Goal: Task Accomplishment & Management: Complete application form

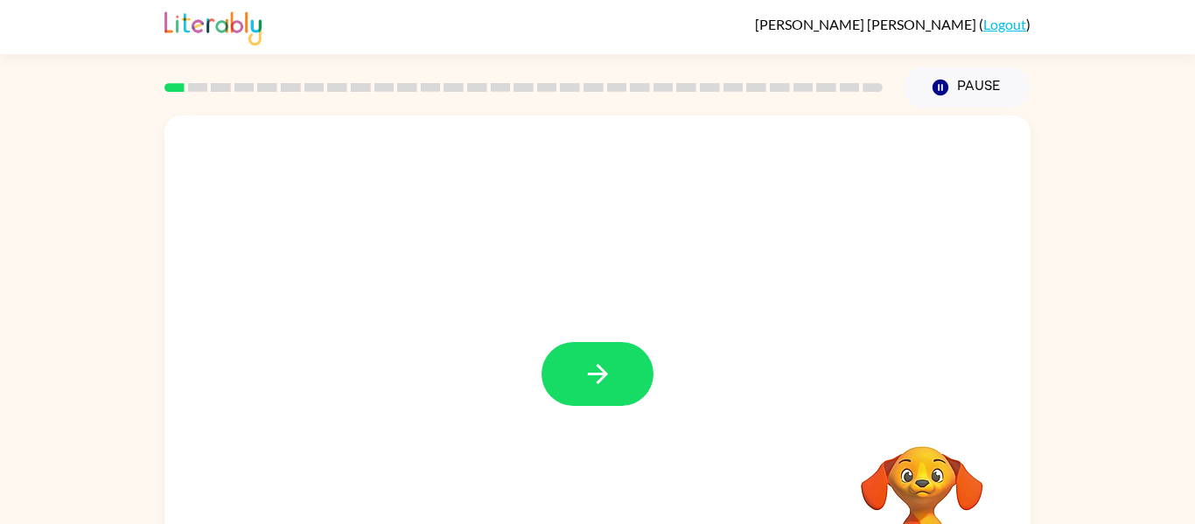
click at [557, 389] on button "button" at bounding box center [598, 374] width 112 height 64
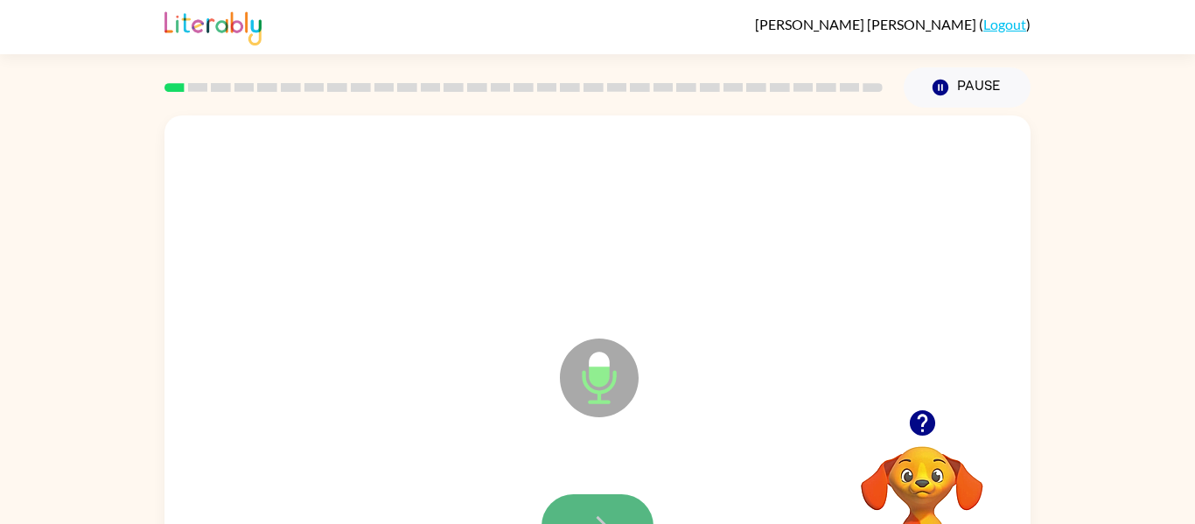
click at [610, 500] on button "button" at bounding box center [598, 526] width 112 height 64
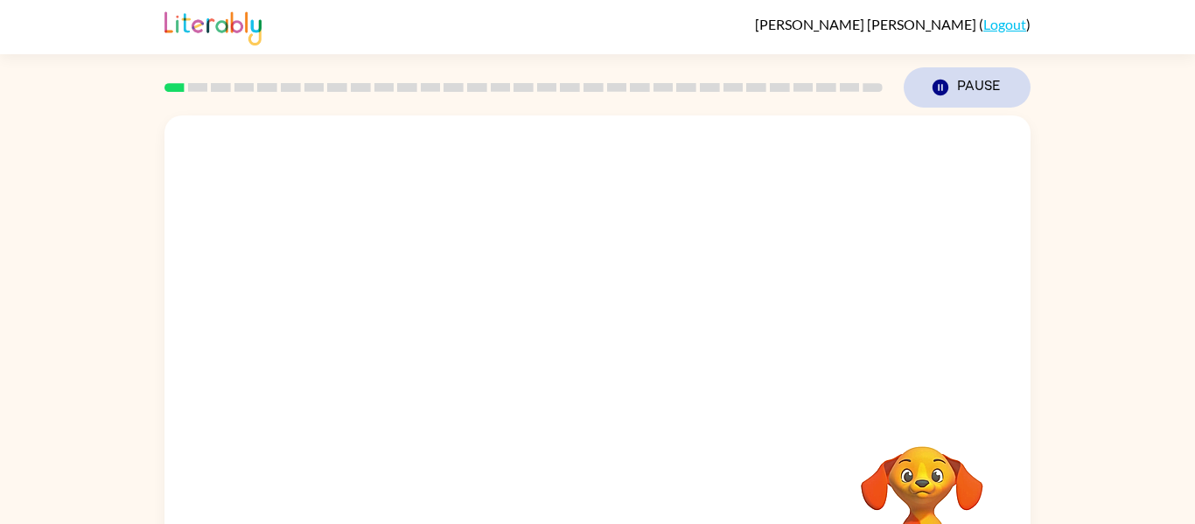
click at [937, 96] on icon "Pause" at bounding box center [940, 87] width 19 height 19
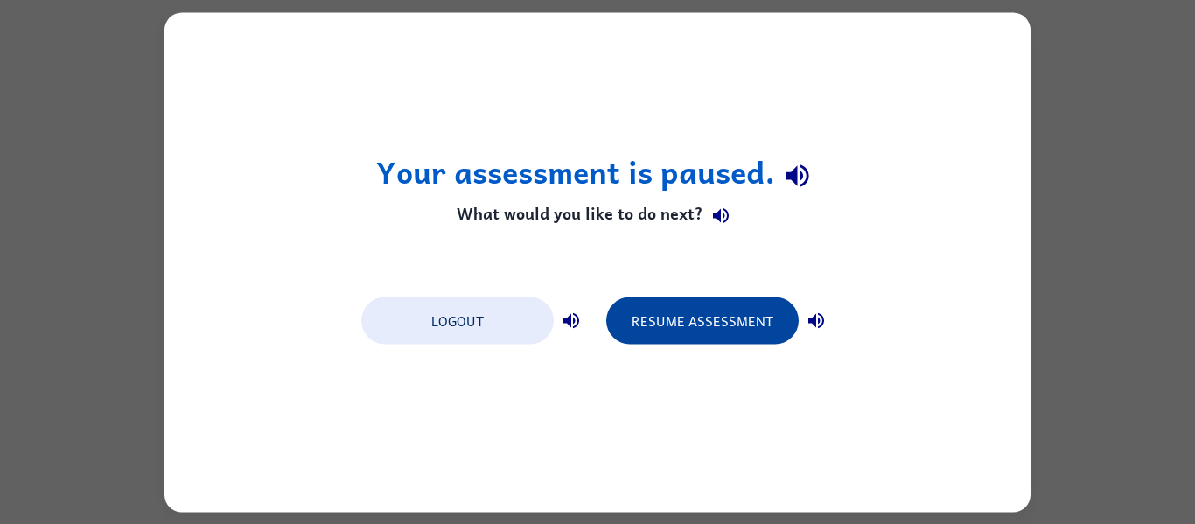
click at [694, 326] on button "Resume Assessment" at bounding box center [702, 320] width 193 height 47
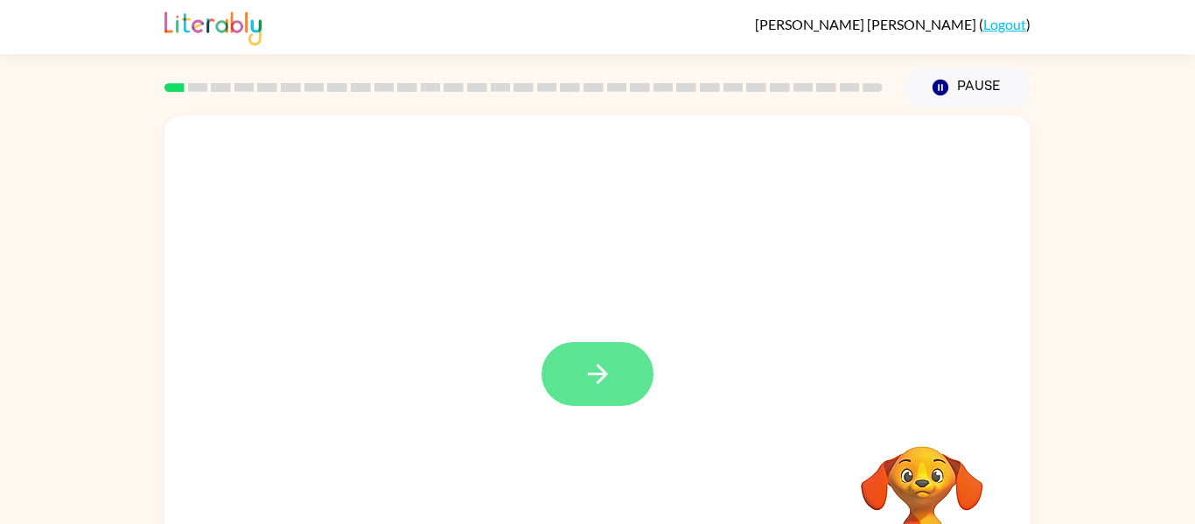
click at [592, 363] on icon "button" at bounding box center [598, 374] width 31 height 31
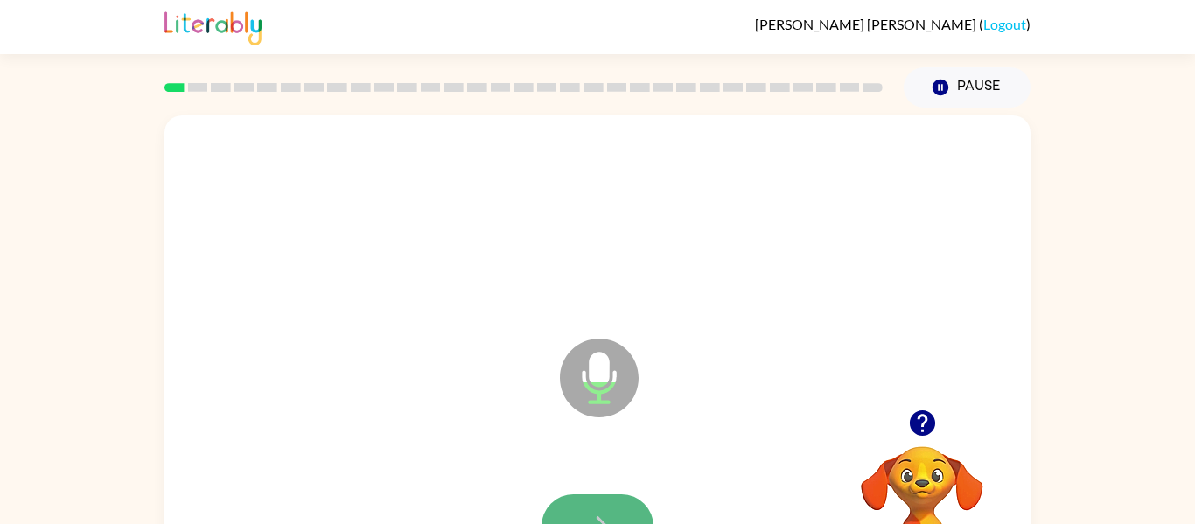
click at [622, 501] on button "button" at bounding box center [598, 526] width 112 height 64
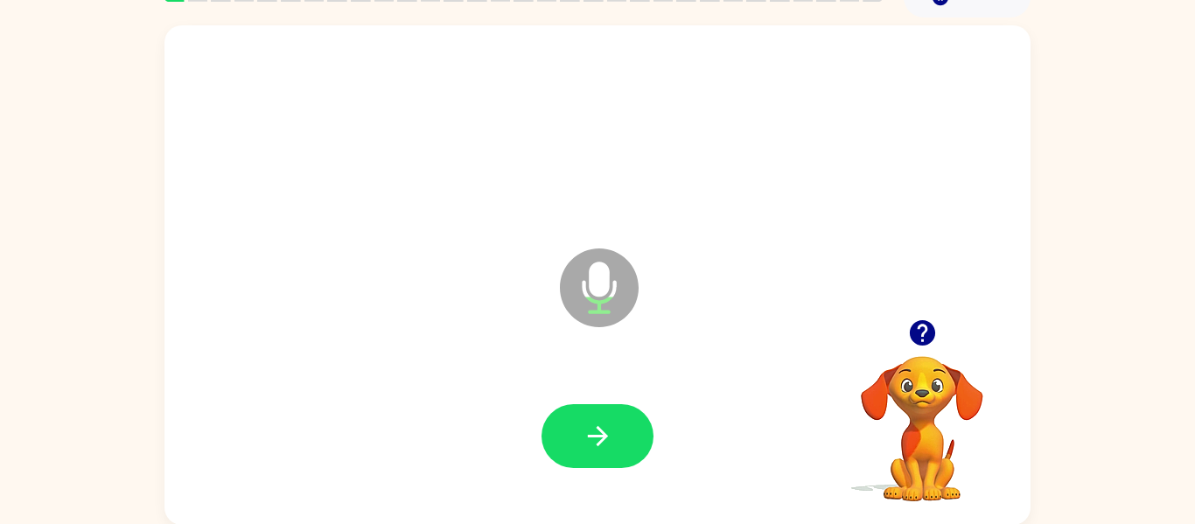
scroll to position [91, 0]
click at [922, 359] on video "Your browser must support playing .mp4 files to use Literably. Please try using…" at bounding box center [922, 415] width 175 height 175
click at [919, 340] on icon "button" at bounding box center [921, 331] width 25 height 25
click at [910, 322] on icon "button" at bounding box center [923, 332] width 31 height 31
click at [916, 341] on icon "button" at bounding box center [921, 331] width 25 height 25
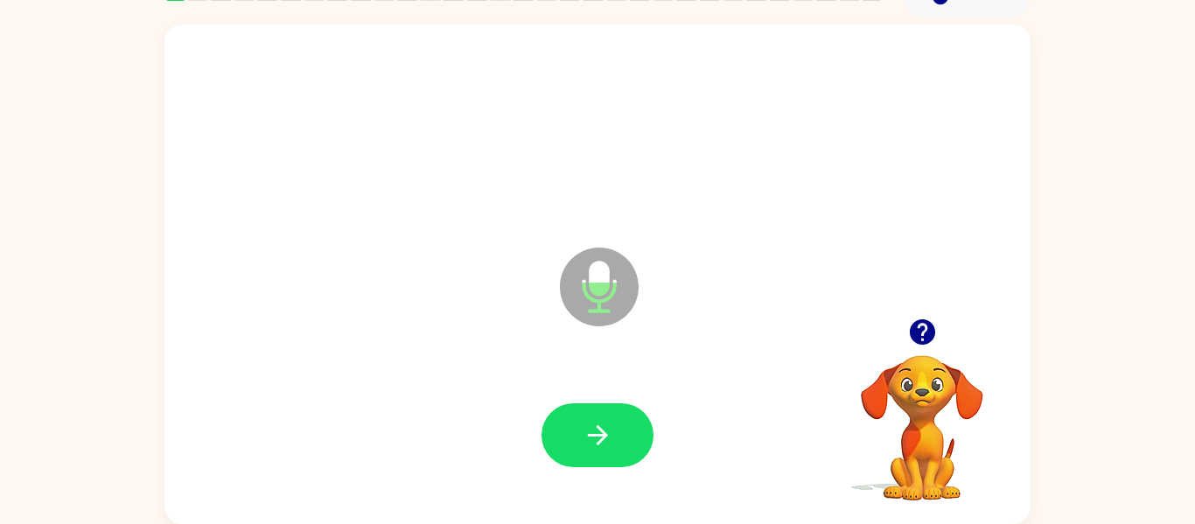
click at [929, 337] on icon "button" at bounding box center [921, 331] width 25 height 25
click at [922, 334] on icon "button" at bounding box center [923, 332] width 31 height 31
click at [926, 340] on icon "button" at bounding box center [921, 331] width 25 height 25
click at [937, 338] on icon "button" at bounding box center [923, 332] width 31 height 31
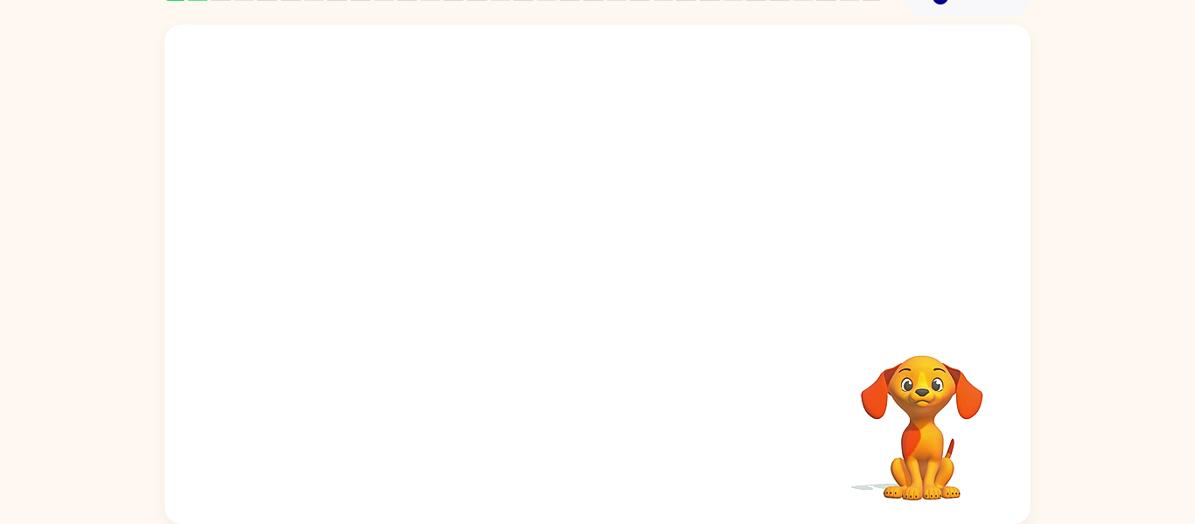
click at [238, 452] on div at bounding box center [597, 436] width 831 height 144
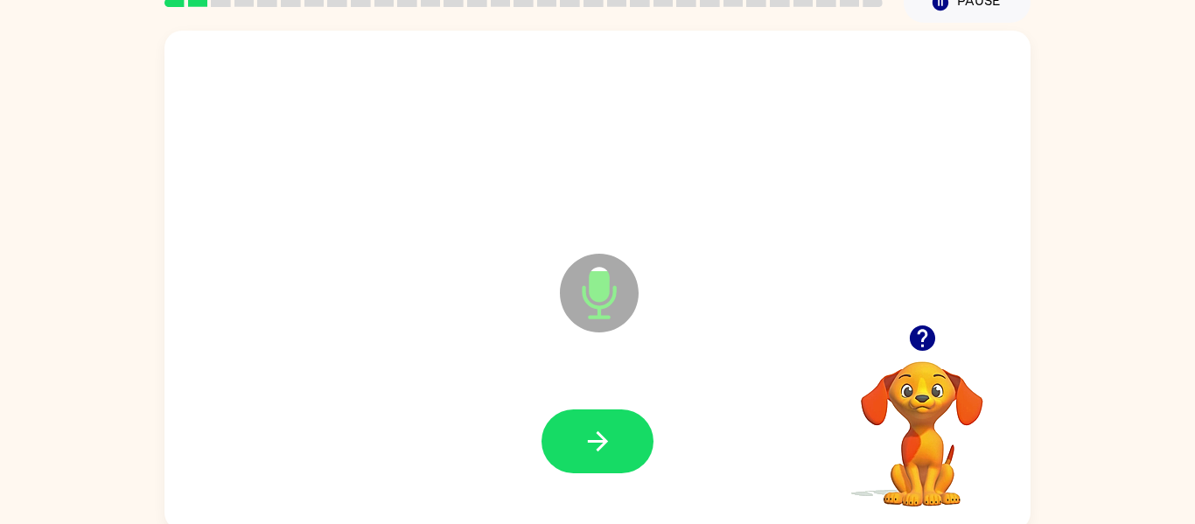
scroll to position [91, 0]
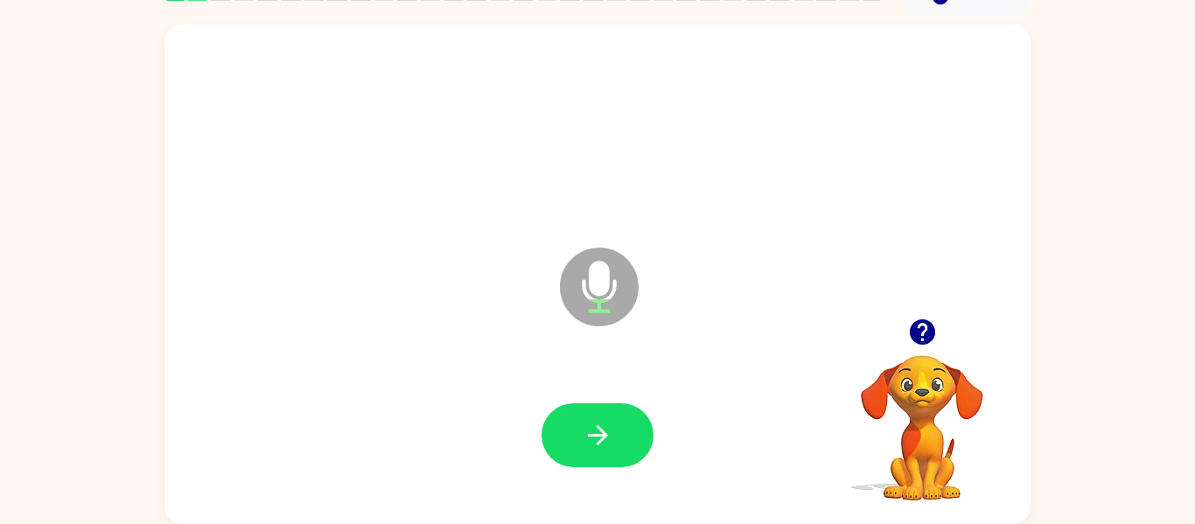
click at [927, 336] on icon "button" at bounding box center [921, 331] width 25 height 25
click at [941, 356] on video "Your browser must support playing .mp4 files to use Literably. Please try using…" at bounding box center [922, 415] width 175 height 175
click at [939, 346] on button "button" at bounding box center [923, 332] width 45 height 45
click at [622, 453] on button "button" at bounding box center [598, 435] width 112 height 64
click at [922, 341] on icon "button" at bounding box center [921, 331] width 25 height 25
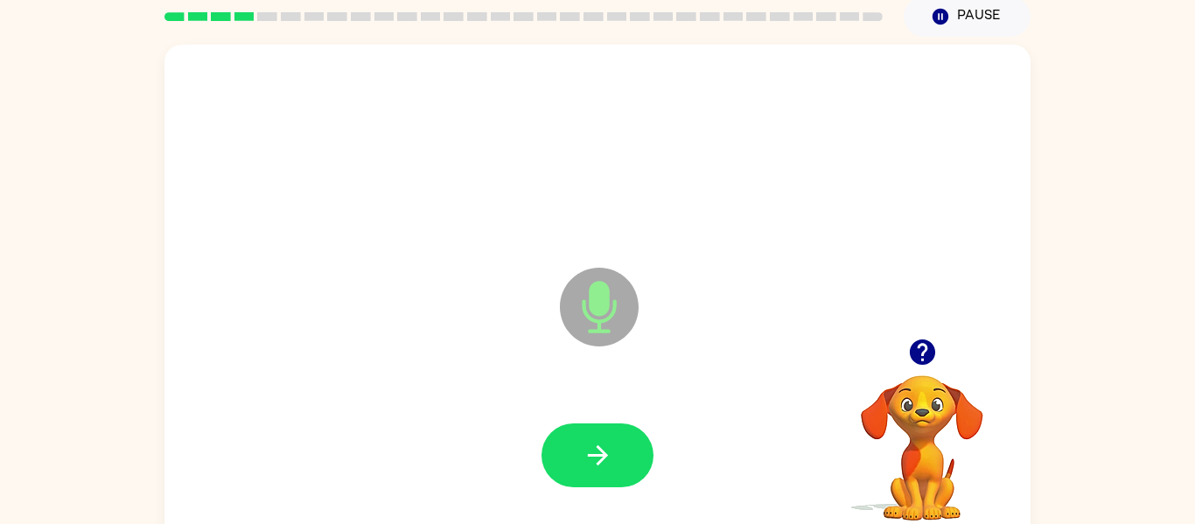
scroll to position [89, 0]
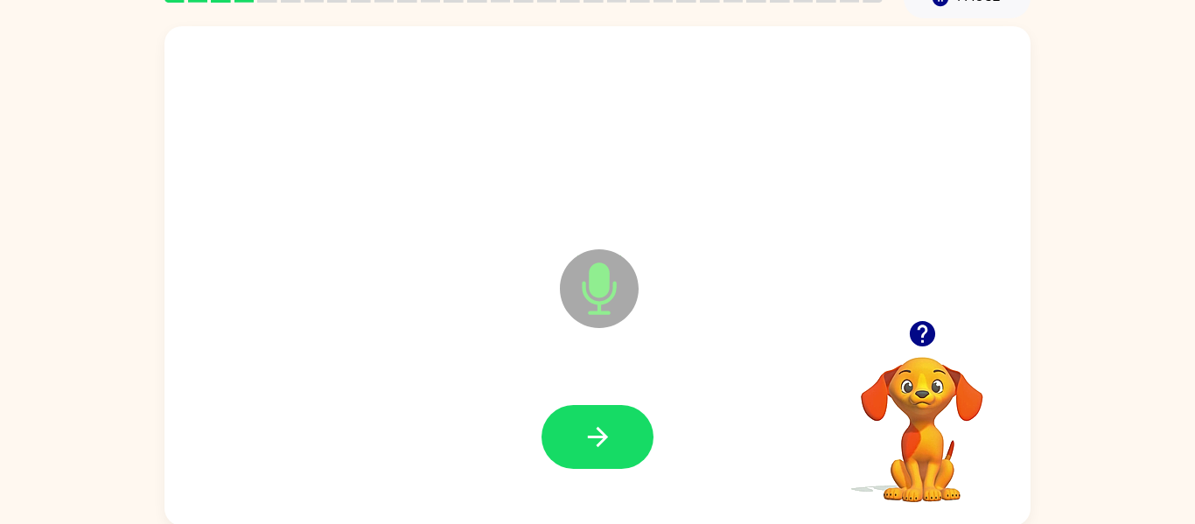
click at [1174, 454] on div "Microphone The Microphone is here when it is your turn to talk Your browser mus…" at bounding box center [597, 272] width 1195 height 508
click at [1174, 455] on div "Microphone The Microphone is here when it is your turn to talk Your browser mus…" at bounding box center [597, 272] width 1195 height 508
click at [1174, 450] on div "Microphone The Microphone is here when it is your turn to talk Your browser mus…" at bounding box center [597, 272] width 1195 height 508
click at [1175, 451] on div "Microphone The Microphone is here when it is your turn to talk Your browser mus…" at bounding box center [597, 272] width 1195 height 508
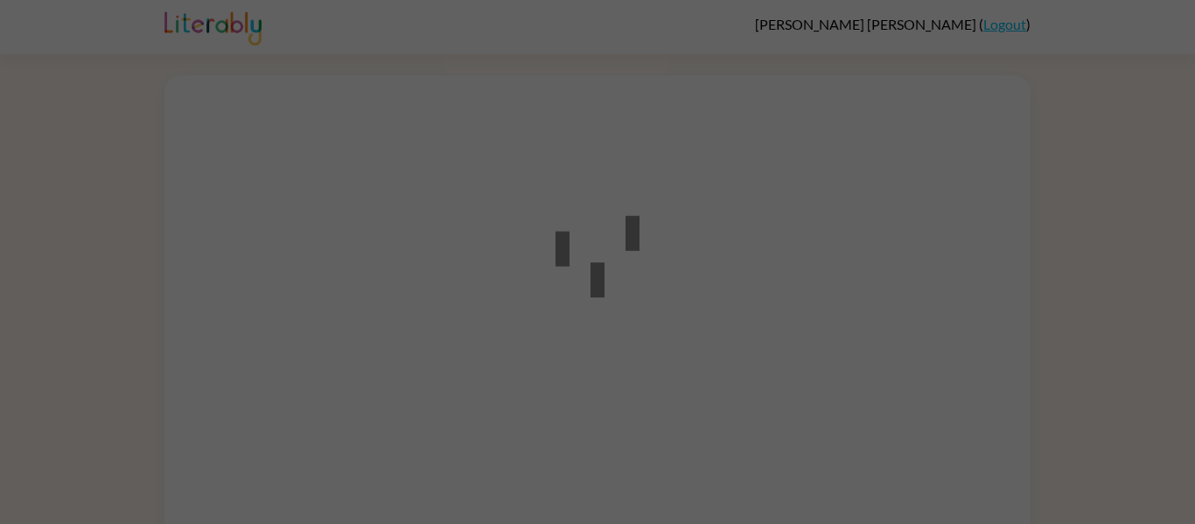
scroll to position [51, 0]
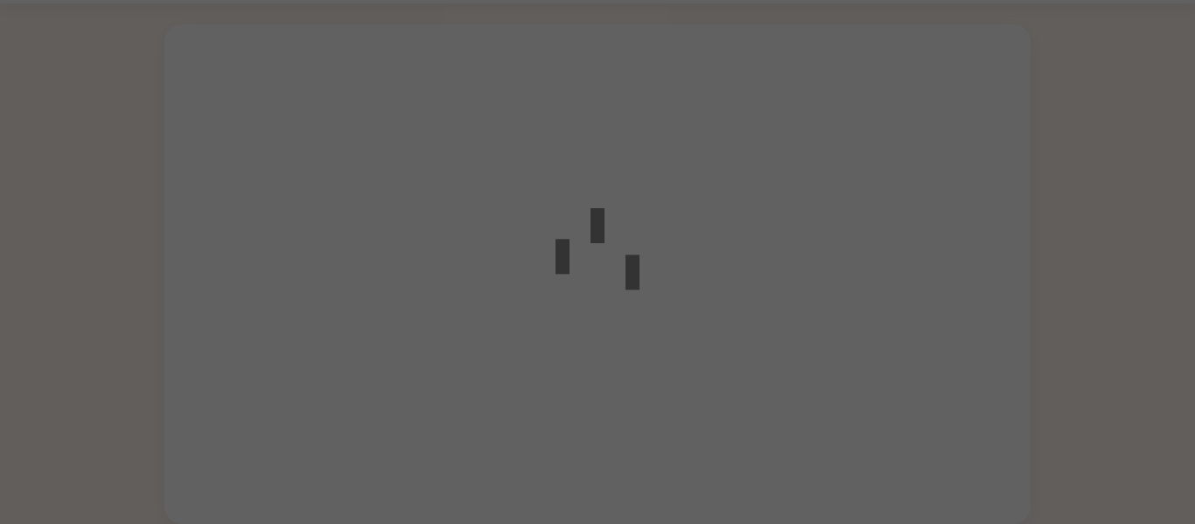
click at [624, 309] on div at bounding box center [571, 244] width 105 height 161
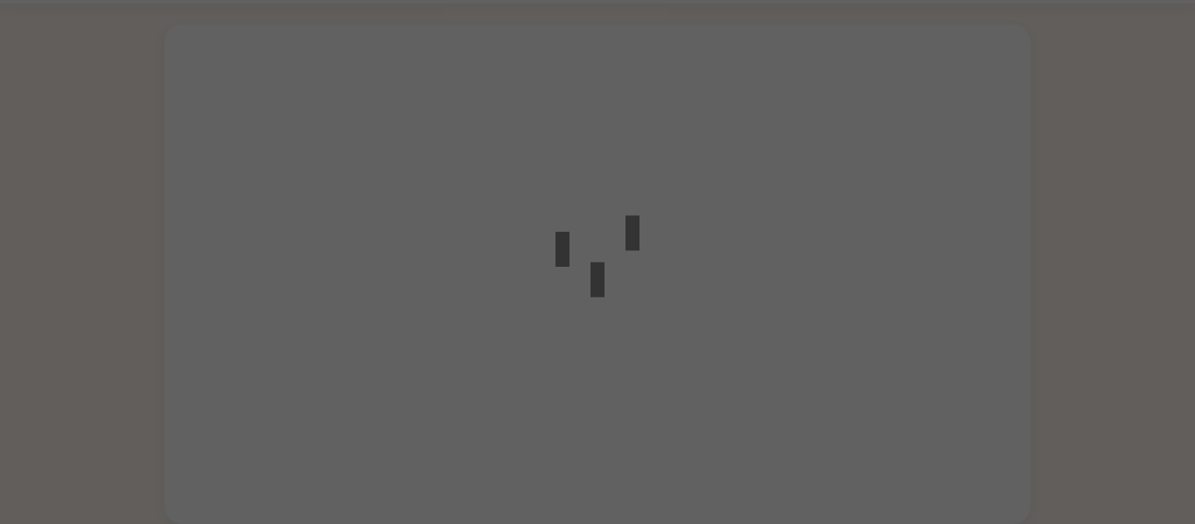
click at [624, 309] on div at bounding box center [571, 244] width 105 height 161
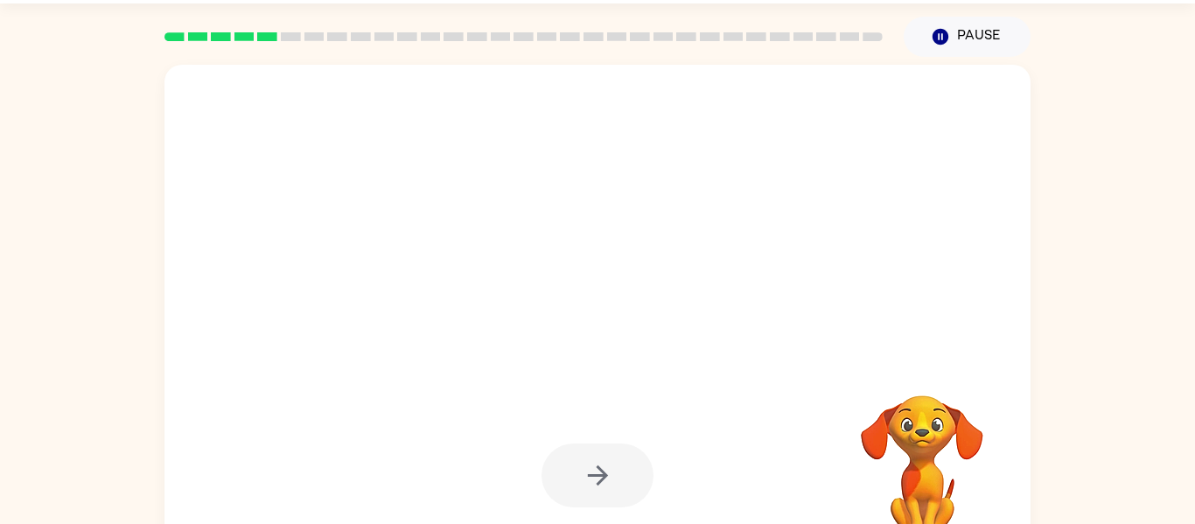
click at [628, 309] on div at bounding box center [555, 283] width 747 height 63
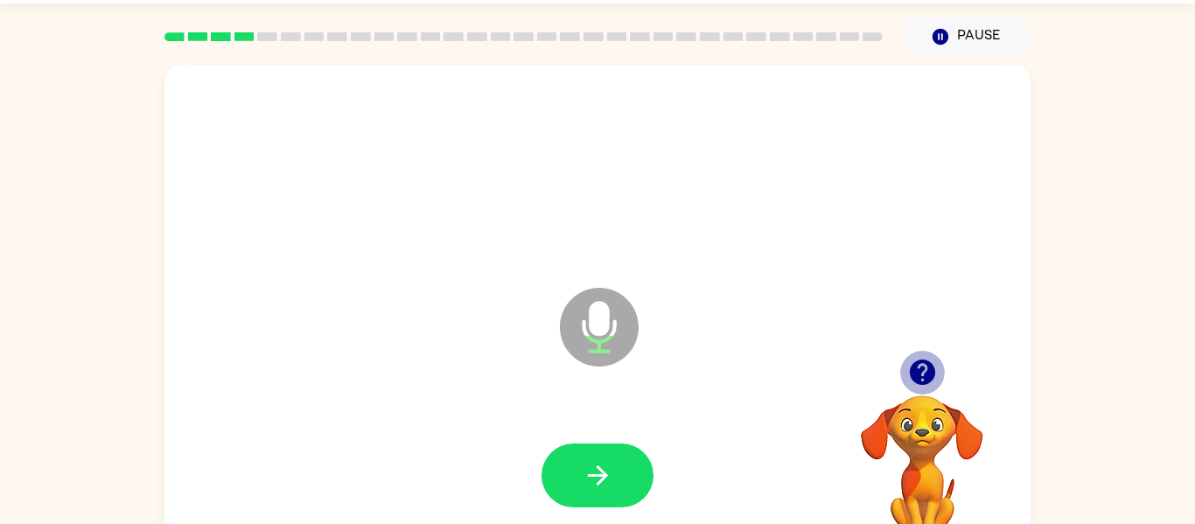
click at [917, 374] on icon "button" at bounding box center [921, 372] width 25 height 25
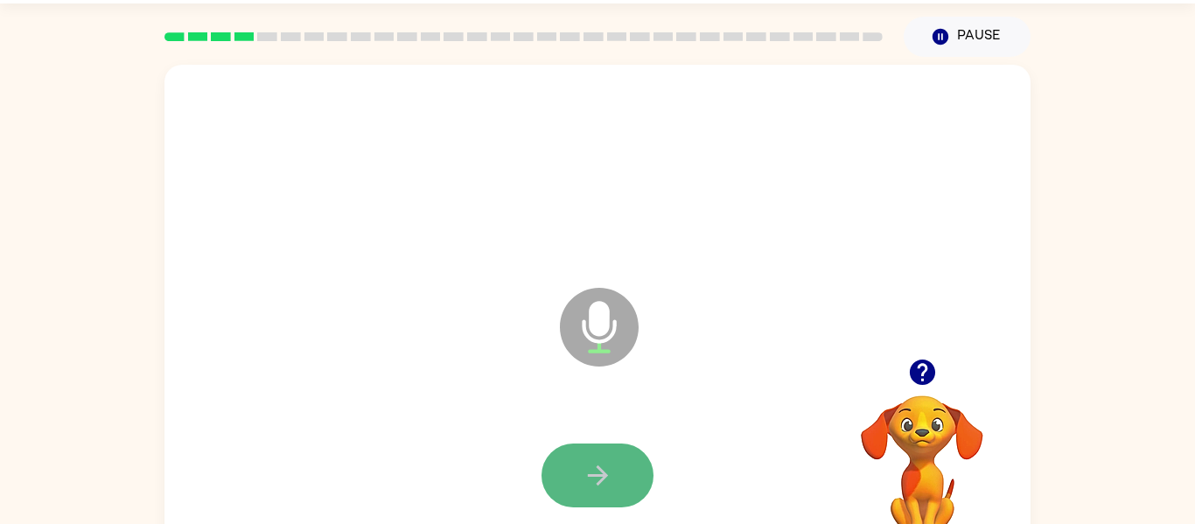
click at [606, 476] on icon "button" at bounding box center [597, 476] width 20 height 20
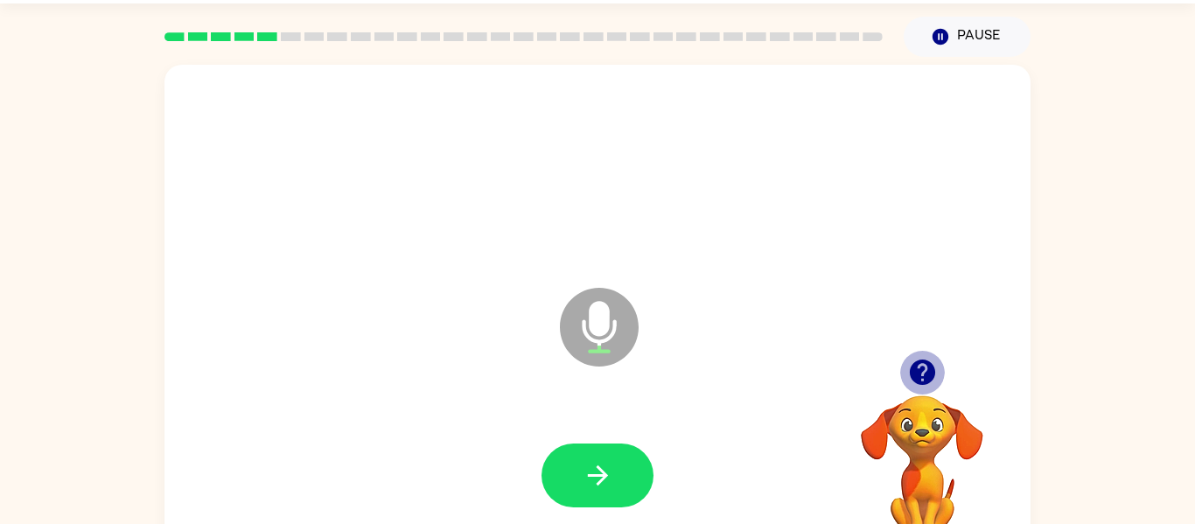
click at [930, 375] on icon "button" at bounding box center [921, 372] width 25 height 25
click at [928, 375] on icon "button" at bounding box center [921, 372] width 25 height 25
click at [927, 373] on icon "button" at bounding box center [921, 372] width 25 height 25
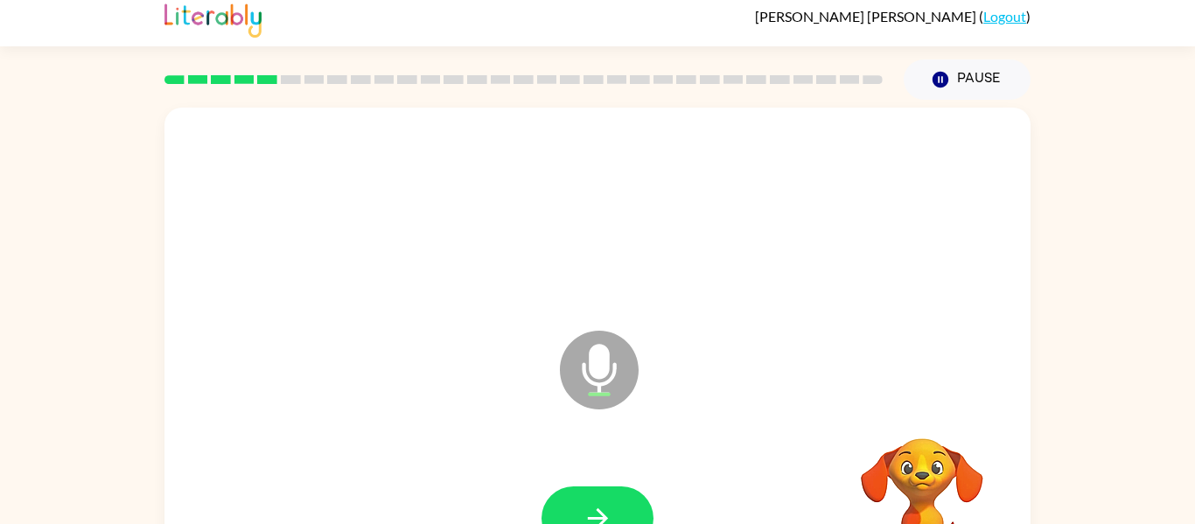
scroll to position [0, 0]
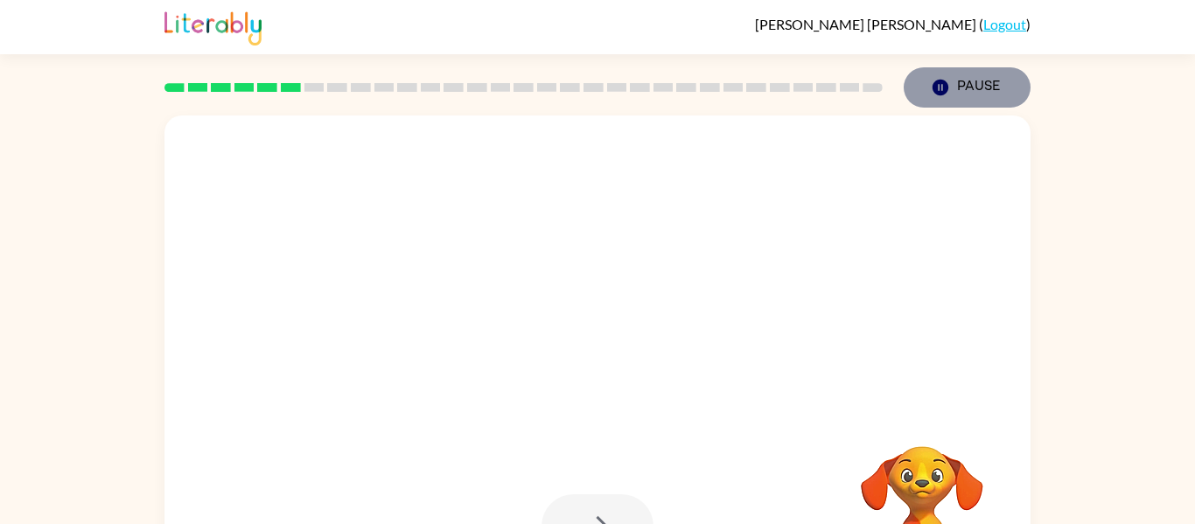
drag, startPoint x: 934, startPoint y: 92, endPoint x: 942, endPoint y: 73, distance: 20.8
click at [942, 73] on button "Pause Pause" at bounding box center [967, 87] width 127 height 40
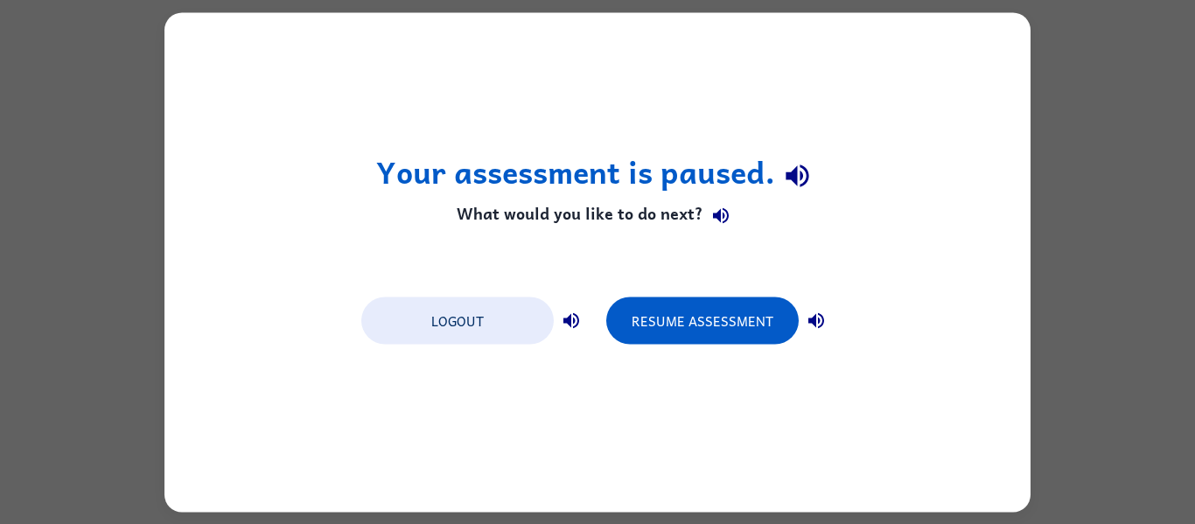
click at [945, 76] on div "Your assessment is paused. What would you like to do next? Logout Resume Assess…" at bounding box center [598, 262] width 866 height 500
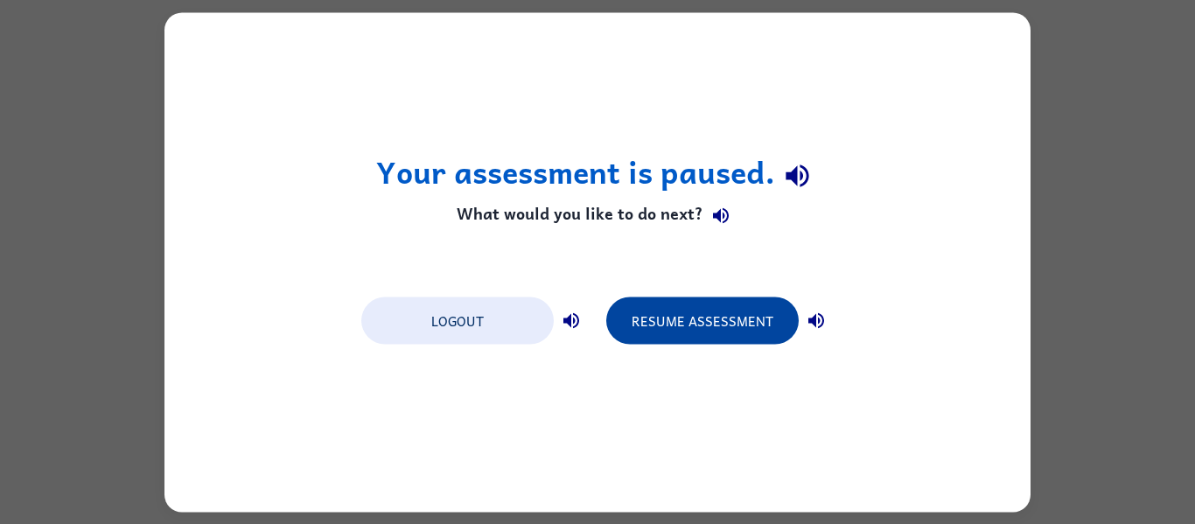
click at [763, 315] on button "Resume Assessment" at bounding box center [702, 320] width 193 height 47
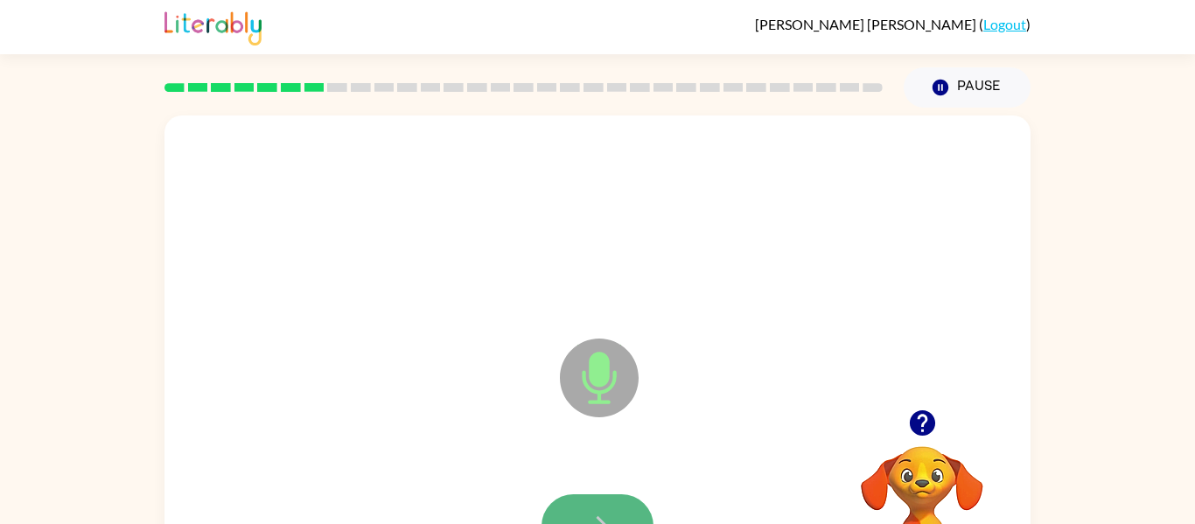
click at [594, 509] on button "button" at bounding box center [598, 526] width 112 height 64
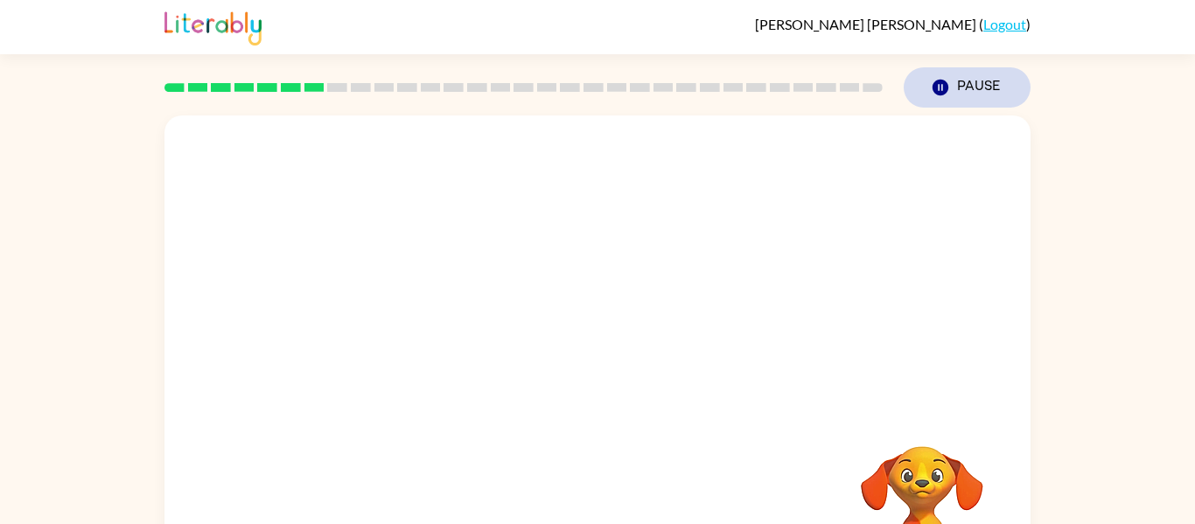
click at [953, 88] on button "Pause Pause" at bounding box center [967, 87] width 127 height 40
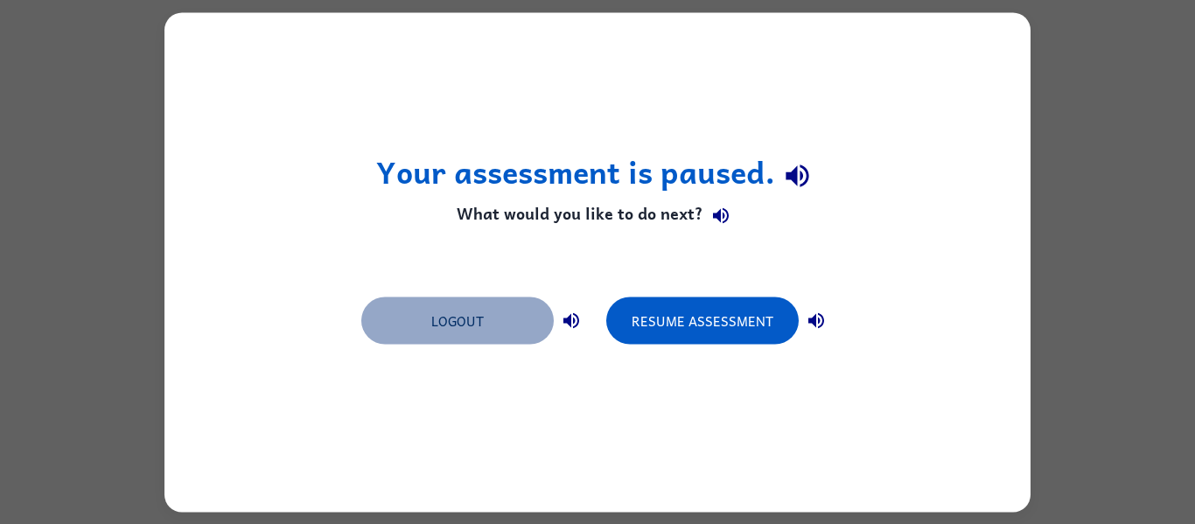
click at [503, 319] on button "Logout" at bounding box center [457, 320] width 193 height 47
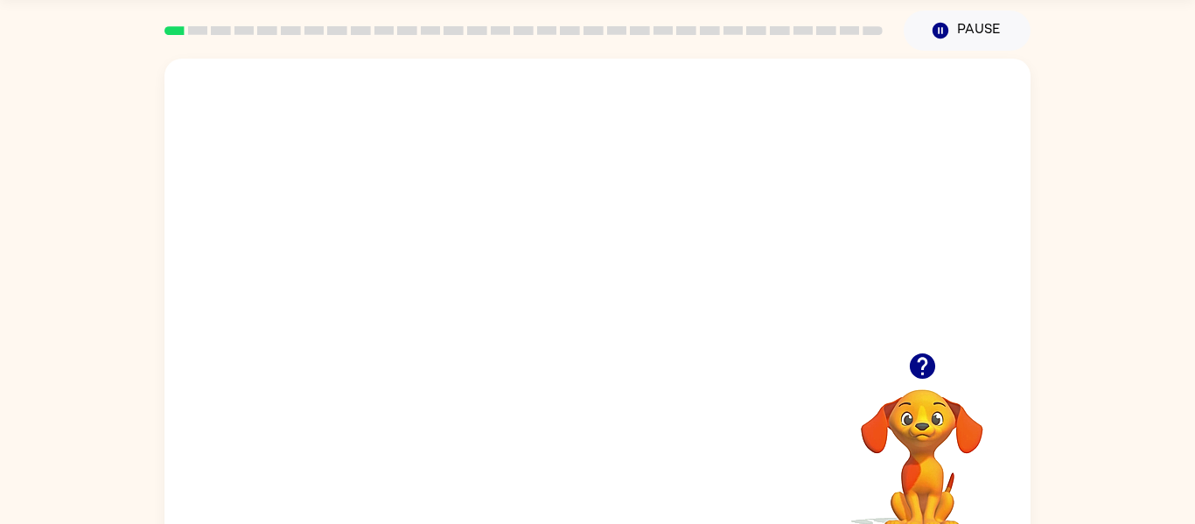
scroll to position [56, 0]
click at [565, 298] on div at bounding box center [598, 318] width 112 height 64
click at [589, 326] on div at bounding box center [598, 318] width 112 height 64
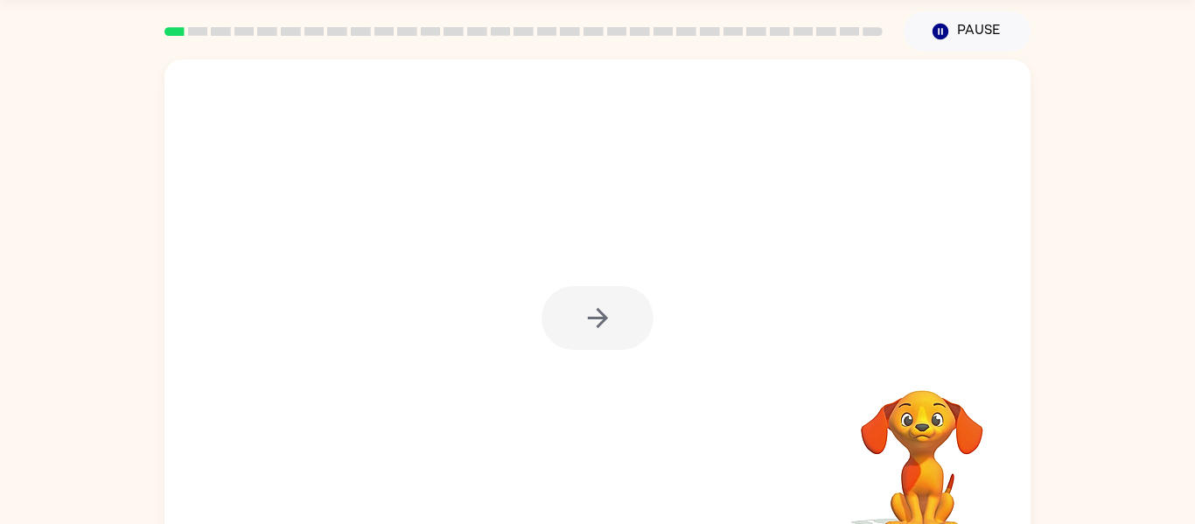
click at [589, 326] on icon "button" at bounding box center [598, 318] width 31 height 31
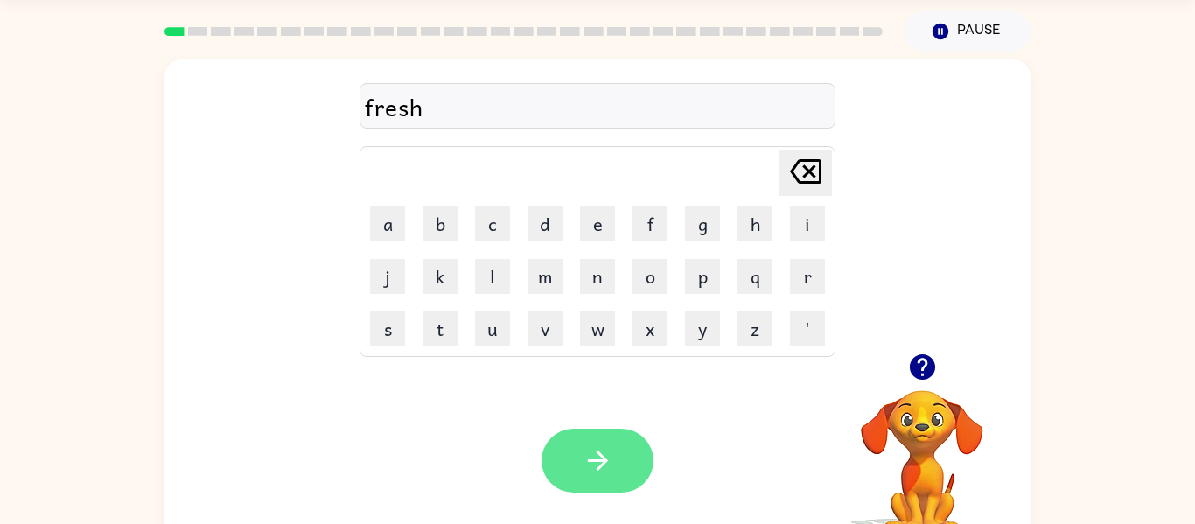
click at [565, 452] on button "button" at bounding box center [598, 461] width 112 height 64
click at [576, 482] on button "button" at bounding box center [598, 461] width 112 height 64
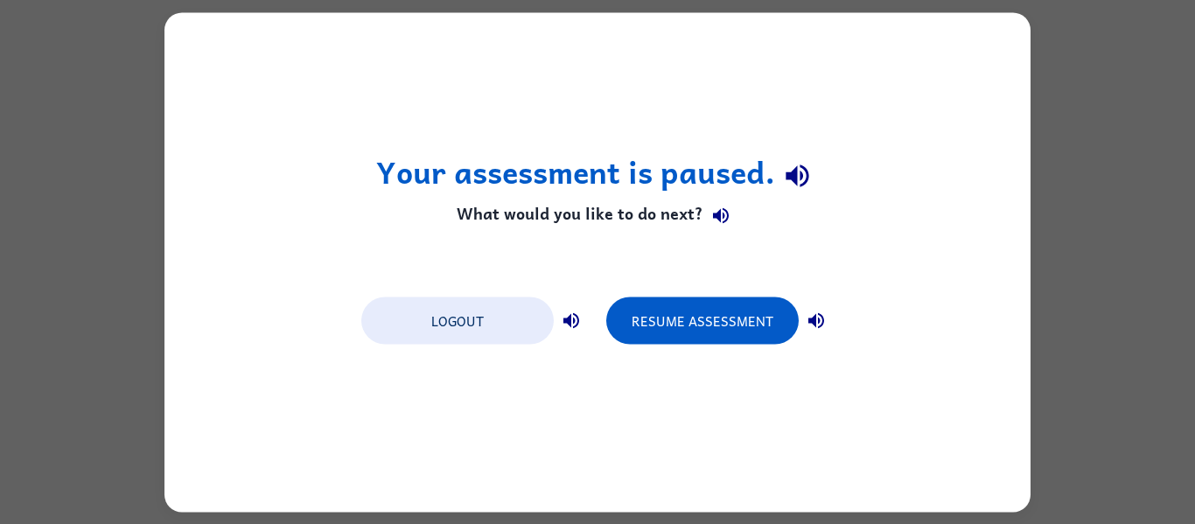
scroll to position [0, 0]
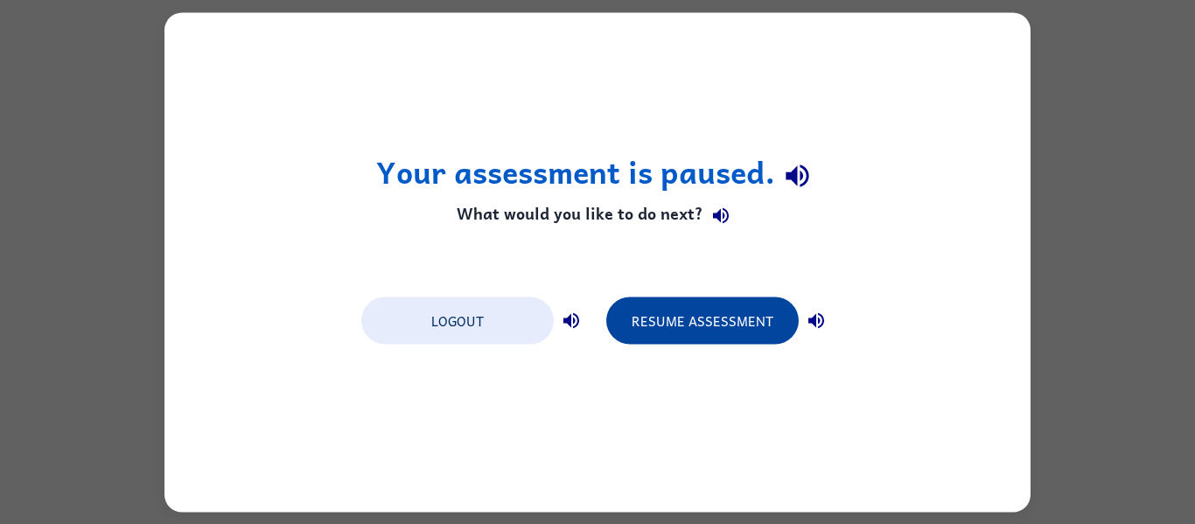
click at [680, 310] on button "Resume Assessment" at bounding box center [702, 320] width 193 height 47
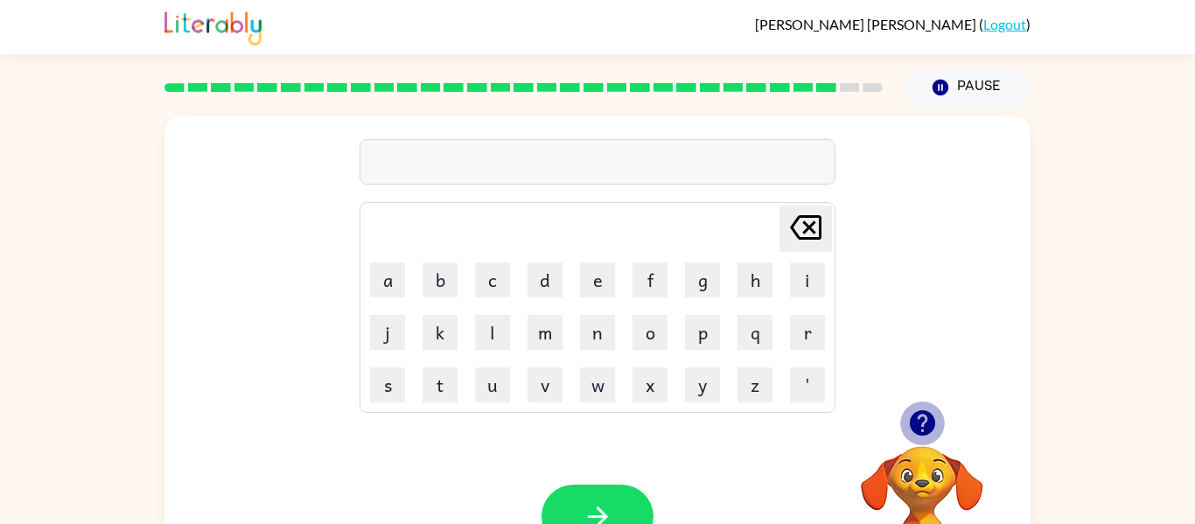
click at [916, 425] on icon "button" at bounding box center [921, 422] width 25 height 25
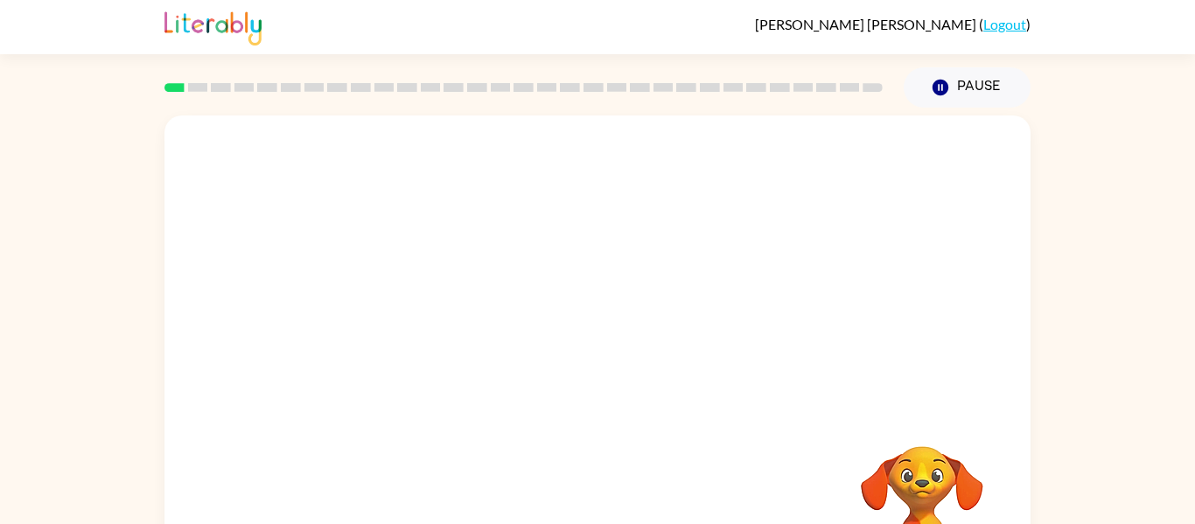
click at [528, 309] on div at bounding box center [598, 263] width 866 height 294
click at [566, 319] on div at bounding box center [598, 263] width 866 height 294
click at [602, 390] on div at bounding box center [598, 374] width 112 height 64
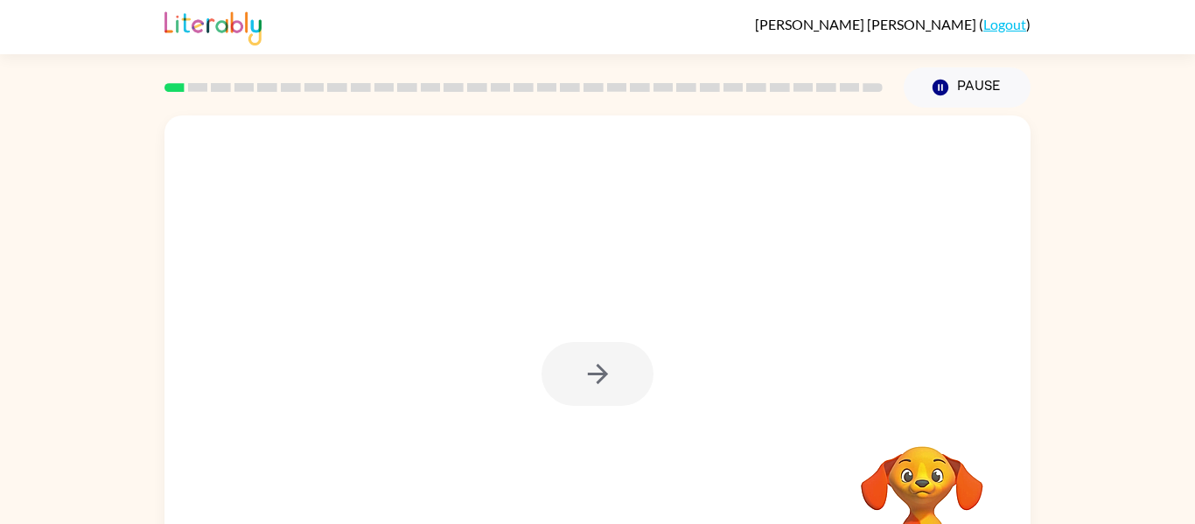
click at [602, 390] on div at bounding box center [598, 374] width 112 height 64
click at [606, 392] on div at bounding box center [598, 374] width 112 height 64
click at [606, 392] on button "button" at bounding box center [598, 374] width 112 height 64
click at [606, 392] on div at bounding box center [598, 366] width 866 height 500
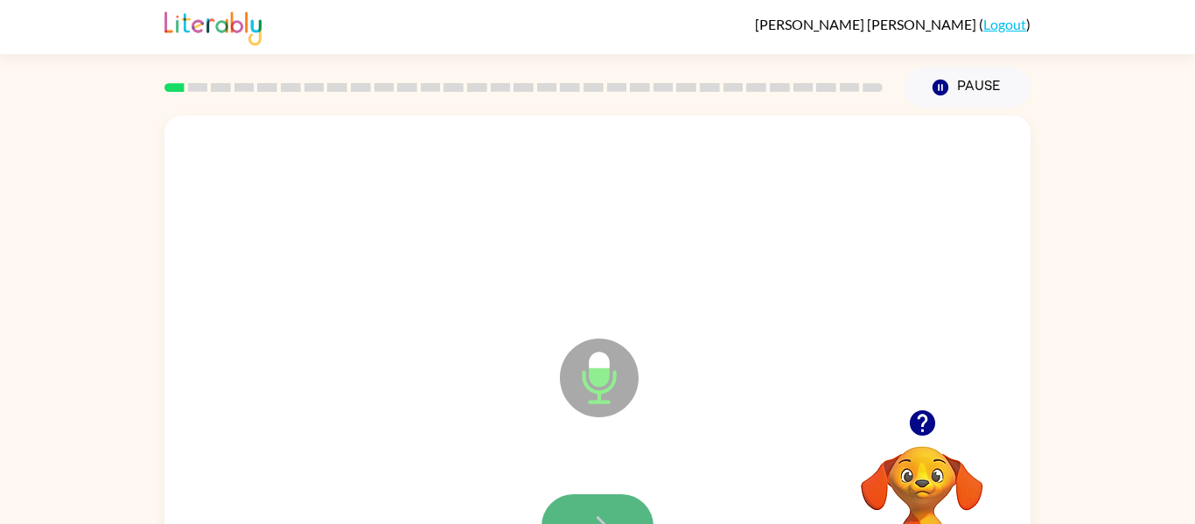
click at [606, 500] on button "button" at bounding box center [598, 526] width 112 height 64
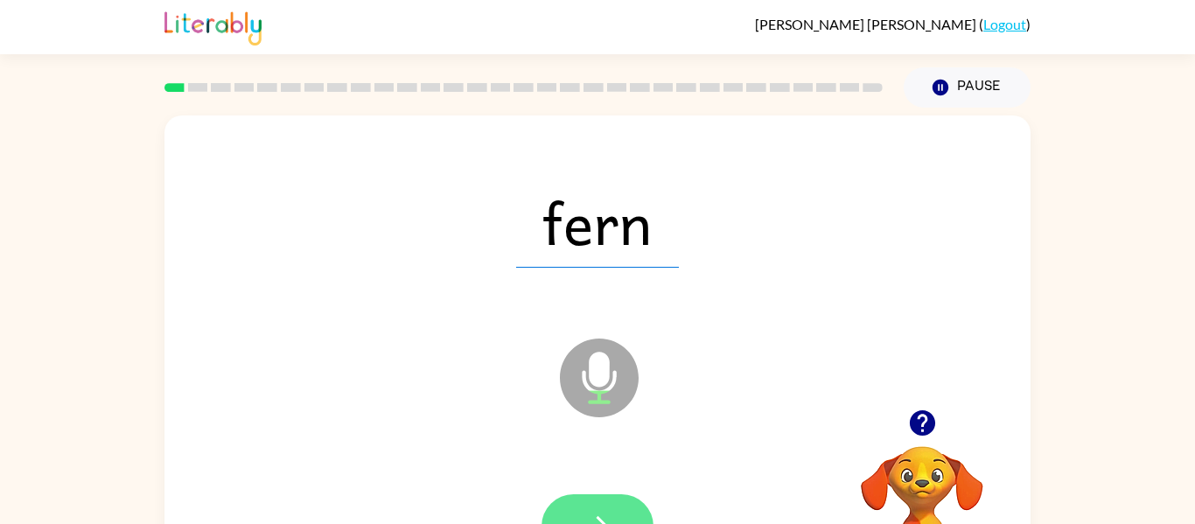
click at [605, 505] on button "button" at bounding box center [598, 526] width 112 height 64
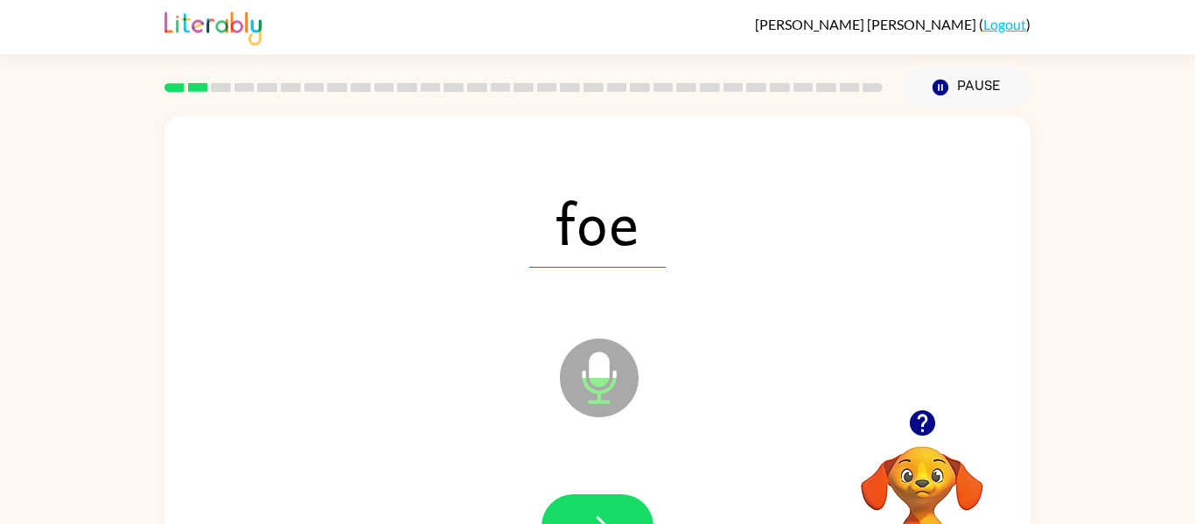
click at [605, 505] on button "button" at bounding box center [598, 526] width 112 height 64
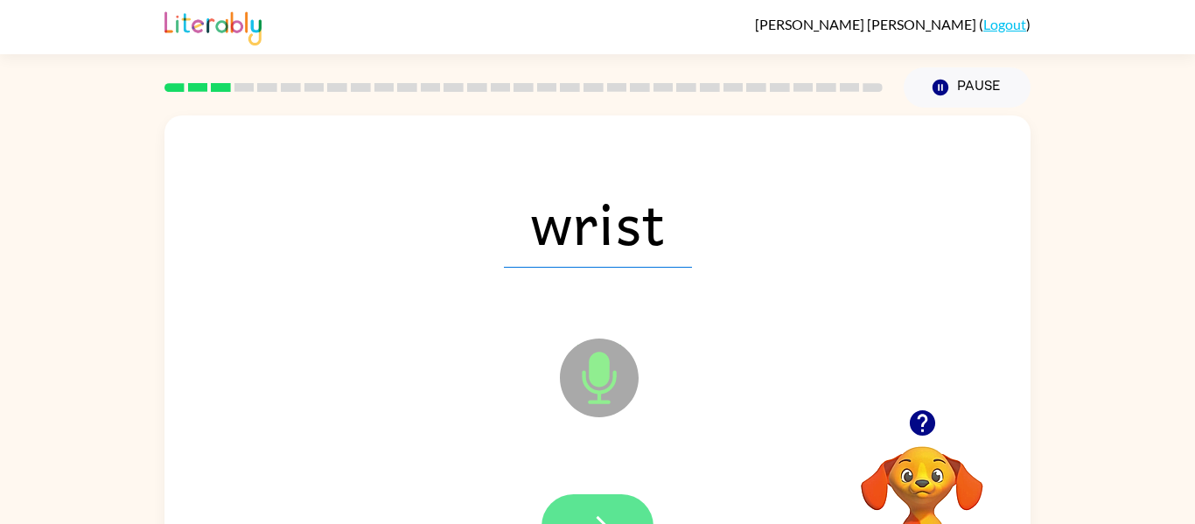
click at [606, 503] on button "button" at bounding box center [598, 526] width 112 height 64
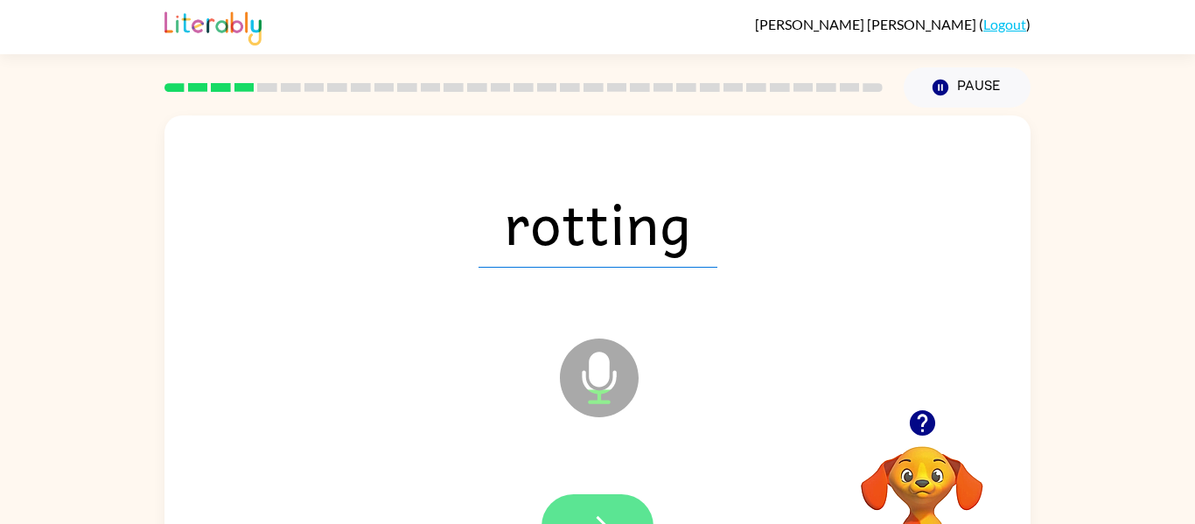
click at [599, 505] on button "button" at bounding box center [598, 526] width 112 height 64
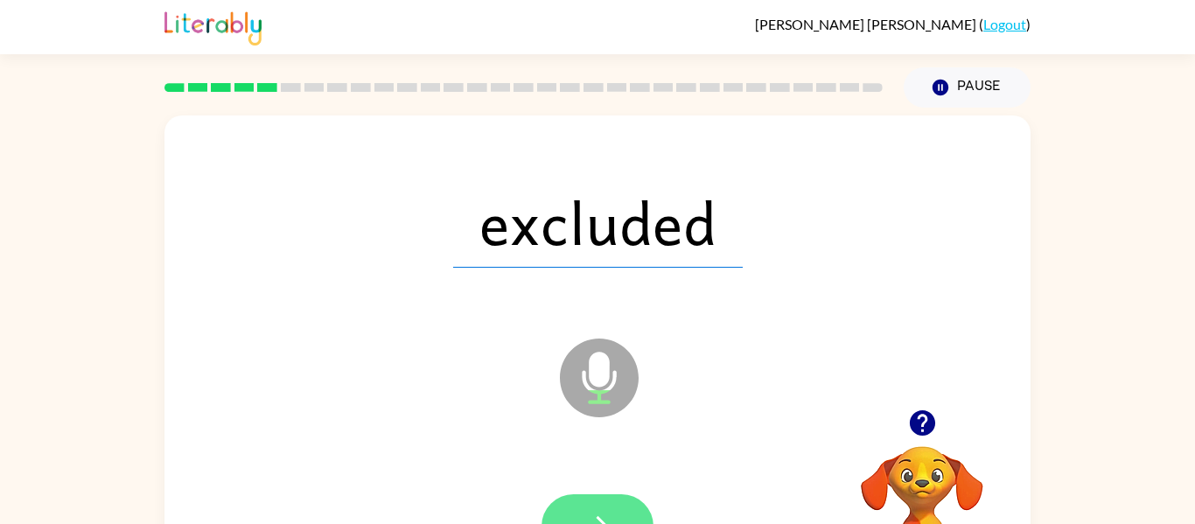
click at [600, 496] on button "button" at bounding box center [598, 526] width 112 height 64
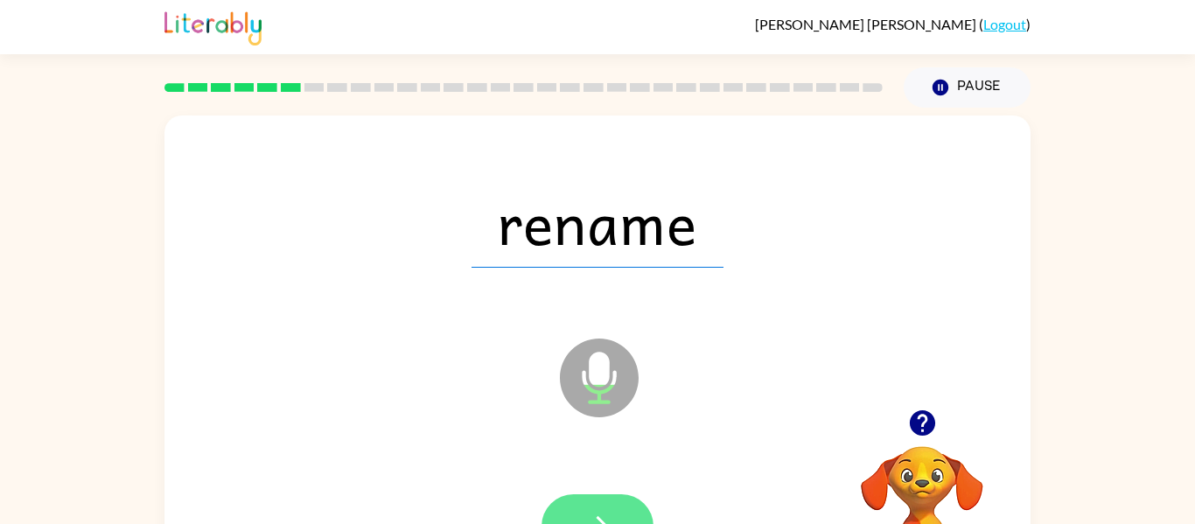
click at [593, 504] on button "button" at bounding box center [598, 526] width 112 height 64
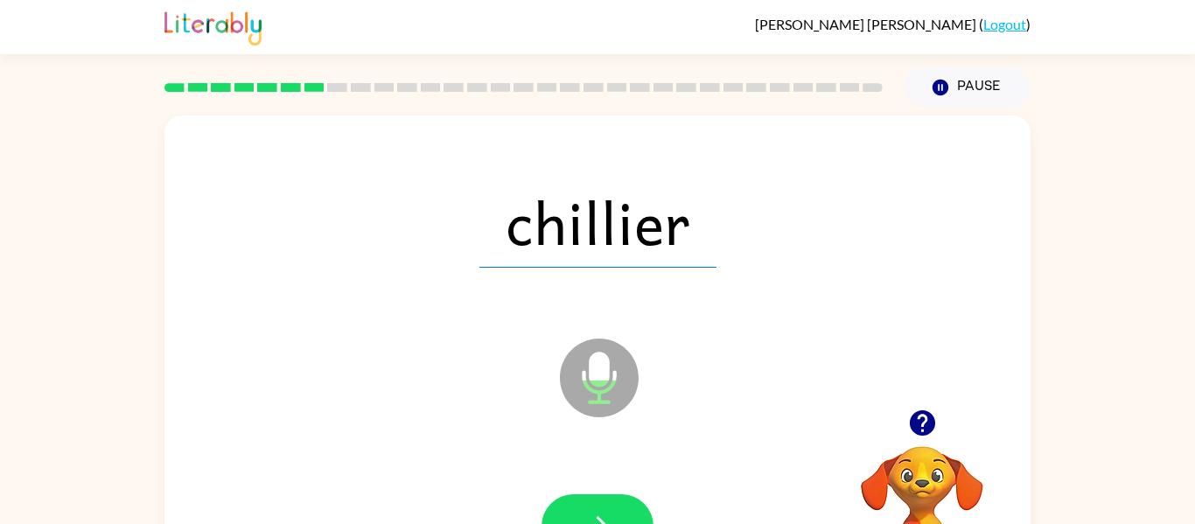
click at [593, 504] on button "button" at bounding box center [598, 526] width 112 height 64
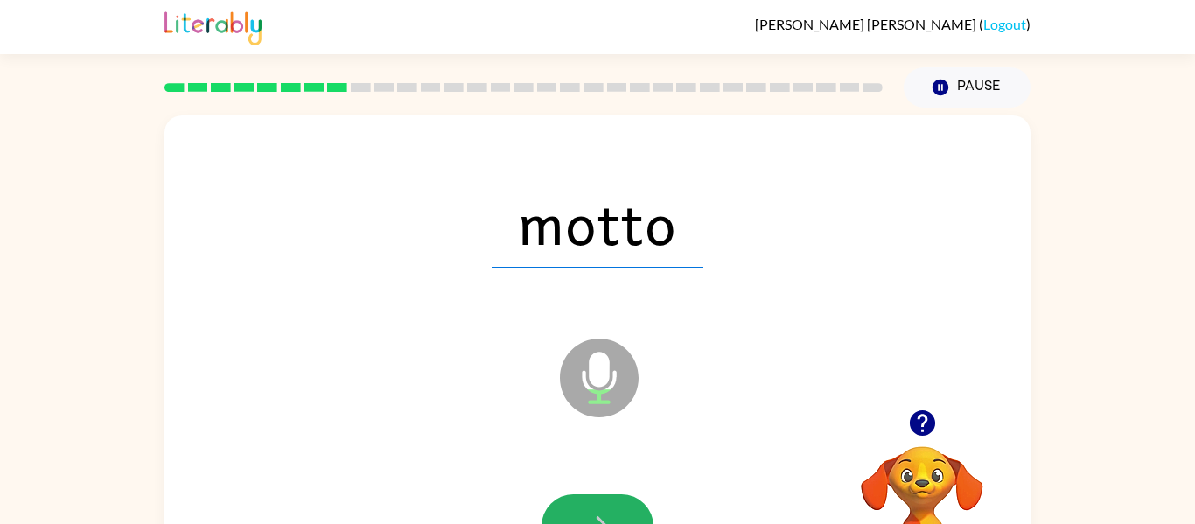
click at [593, 504] on button "button" at bounding box center [598, 526] width 112 height 64
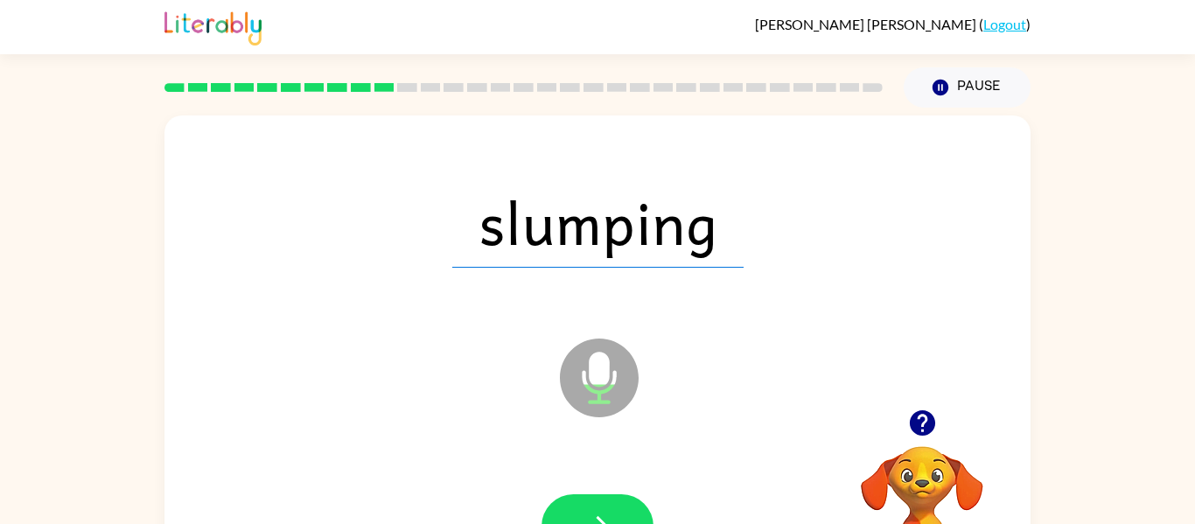
click at [593, 504] on button "button" at bounding box center [598, 526] width 112 height 64
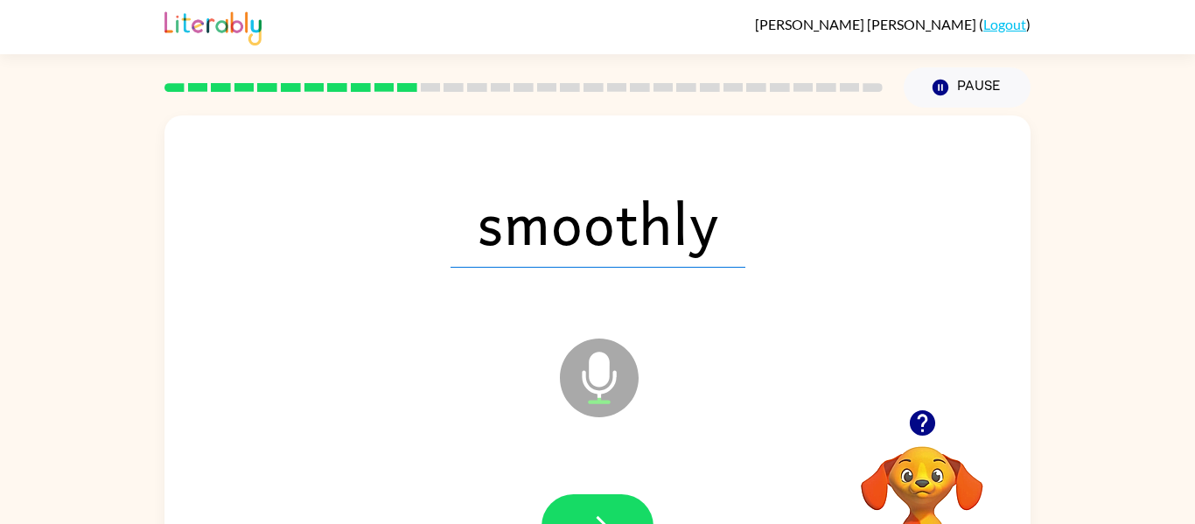
click at [593, 504] on button "button" at bounding box center [598, 526] width 112 height 64
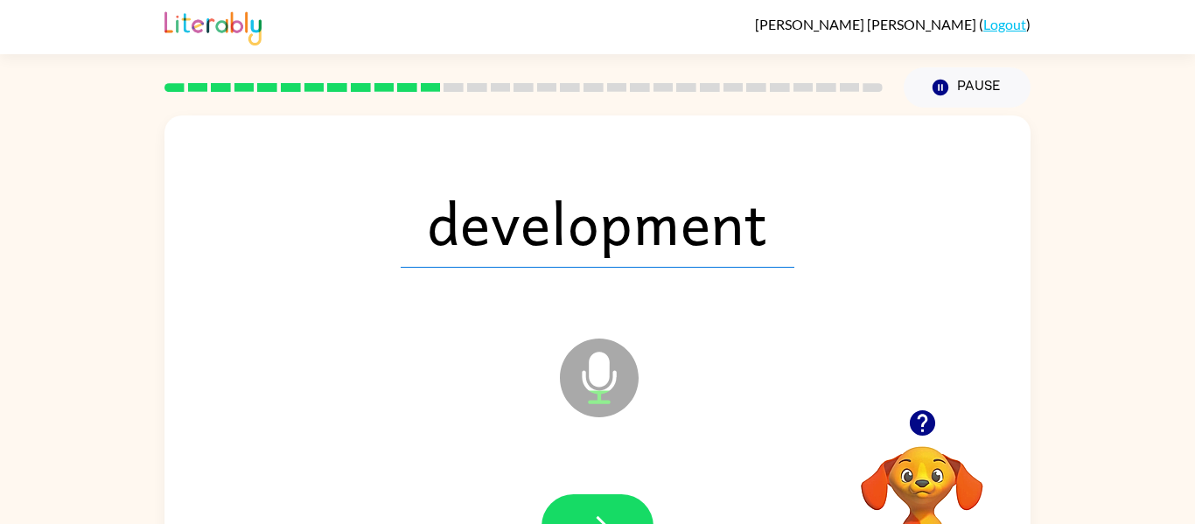
click at [593, 504] on button "button" at bounding box center [598, 526] width 112 height 64
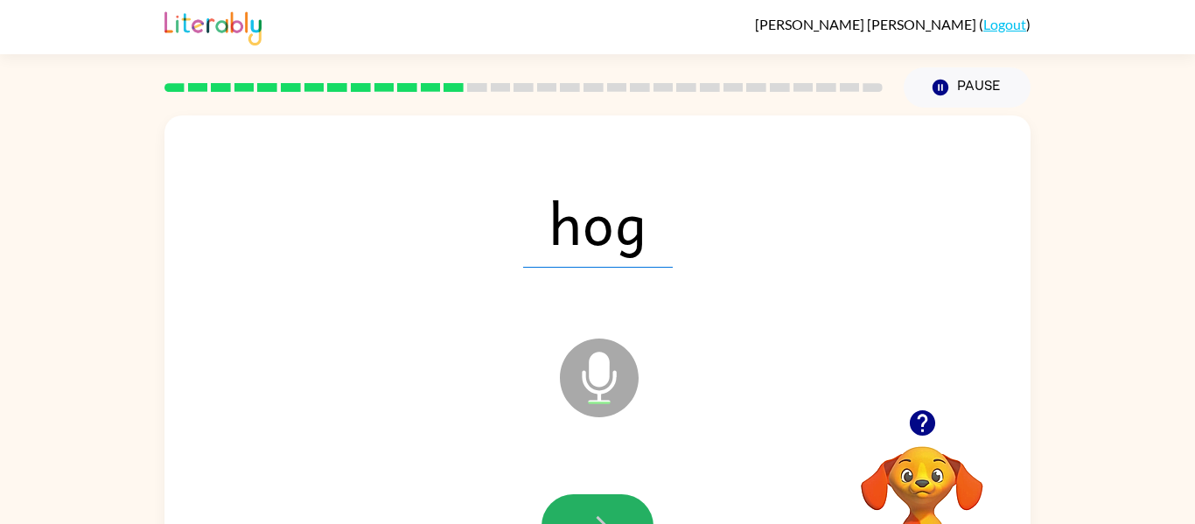
click at [593, 504] on button "button" at bounding box center [598, 526] width 112 height 64
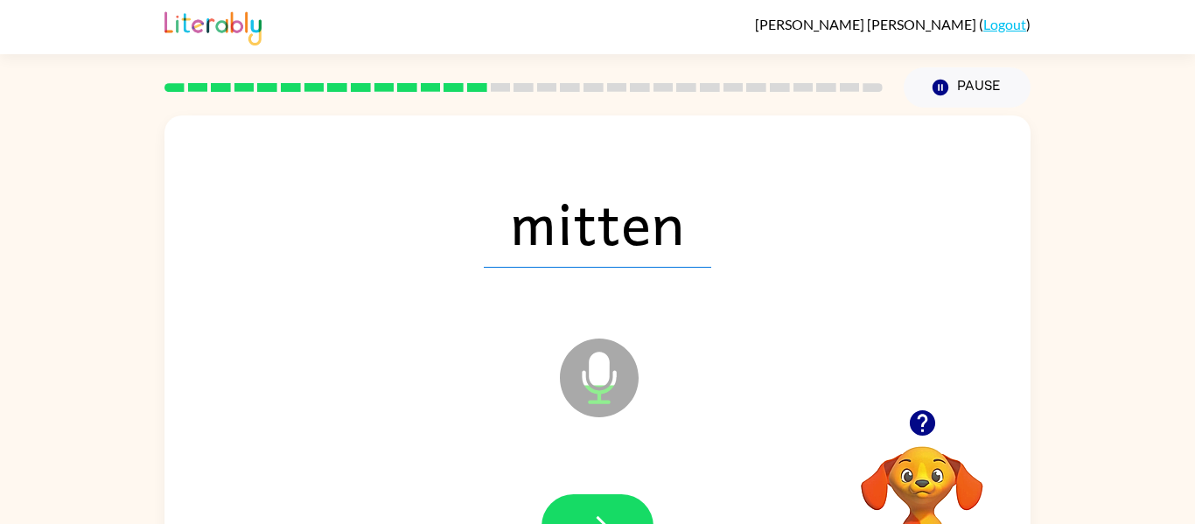
click at [593, 504] on button "button" at bounding box center [598, 526] width 112 height 64
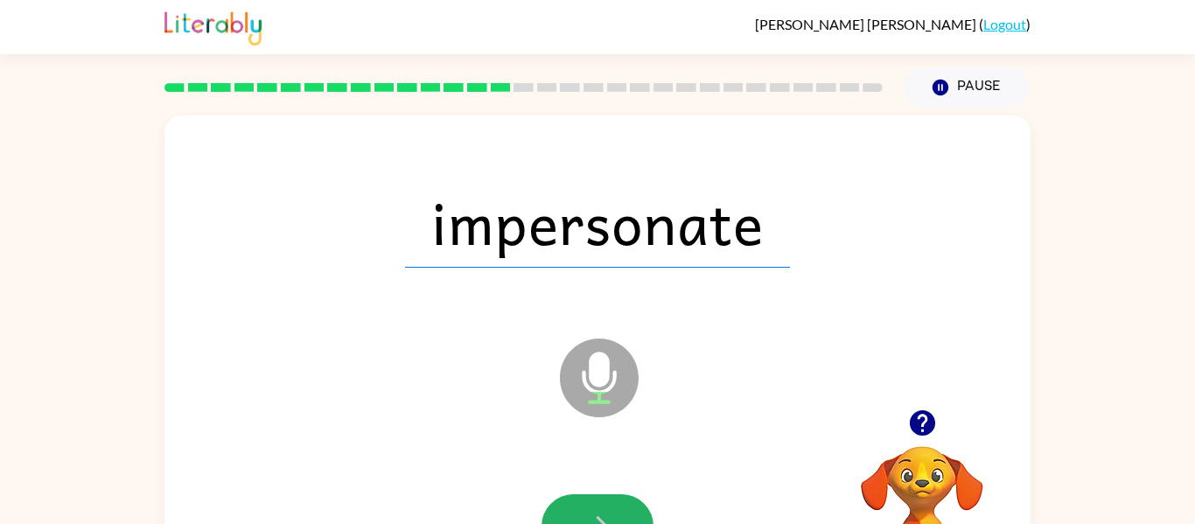
click at [593, 504] on button "button" at bounding box center [598, 526] width 112 height 64
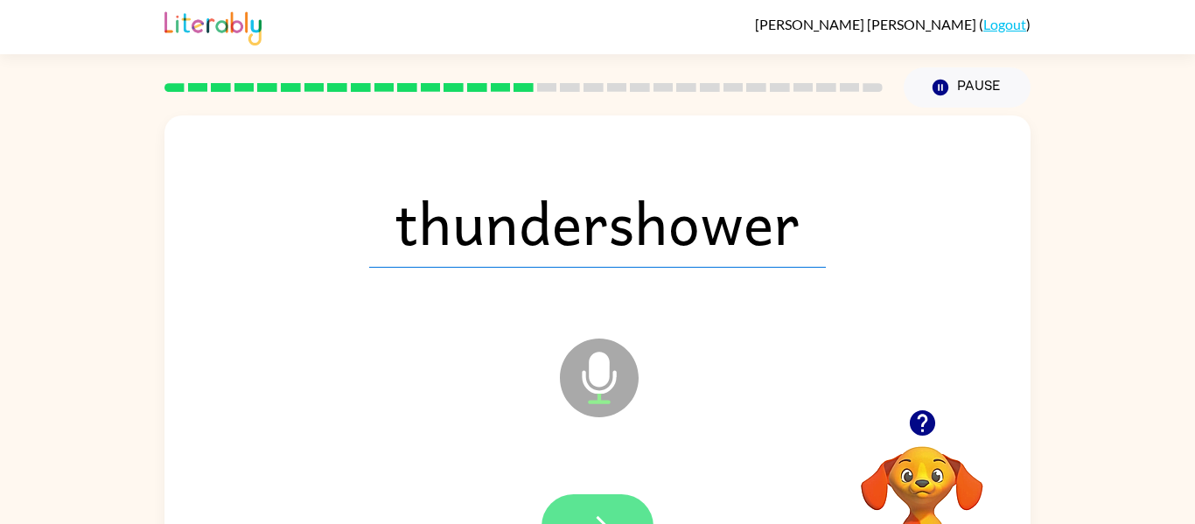
click at [593, 502] on button "button" at bounding box center [598, 526] width 112 height 64
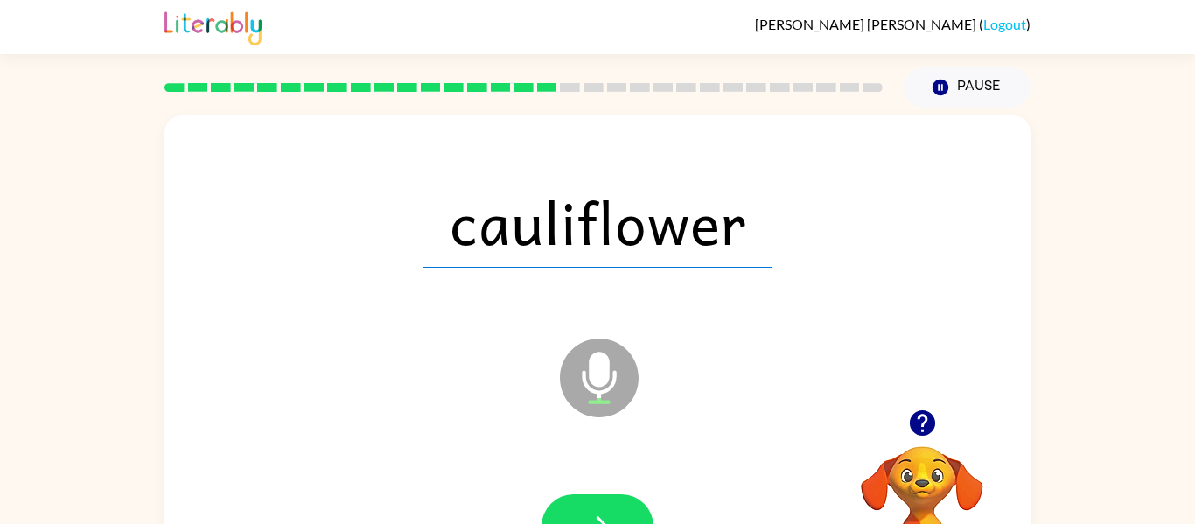
click at [593, 502] on button "button" at bounding box center [598, 526] width 112 height 64
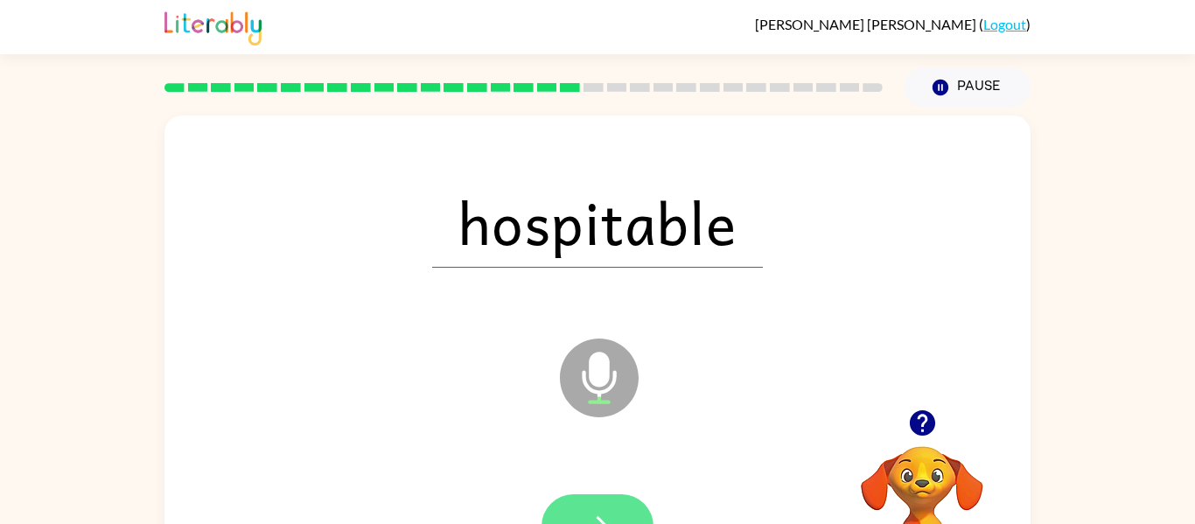
click at [592, 502] on button "button" at bounding box center [598, 526] width 112 height 64
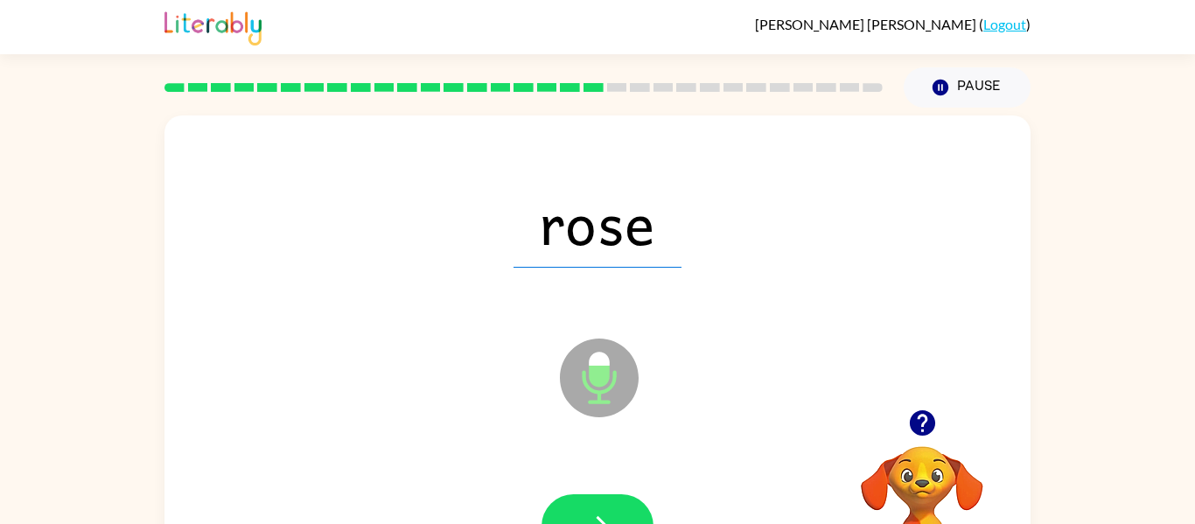
click at [592, 502] on button "button" at bounding box center [598, 526] width 112 height 64
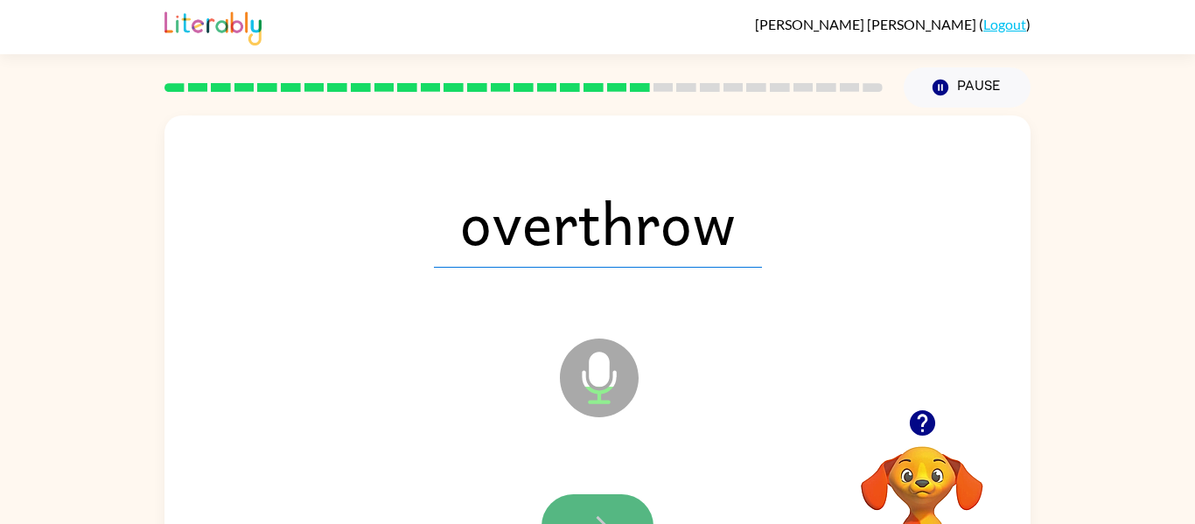
click at [599, 506] on button "button" at bounding box center [598, 526] width 112 height 64
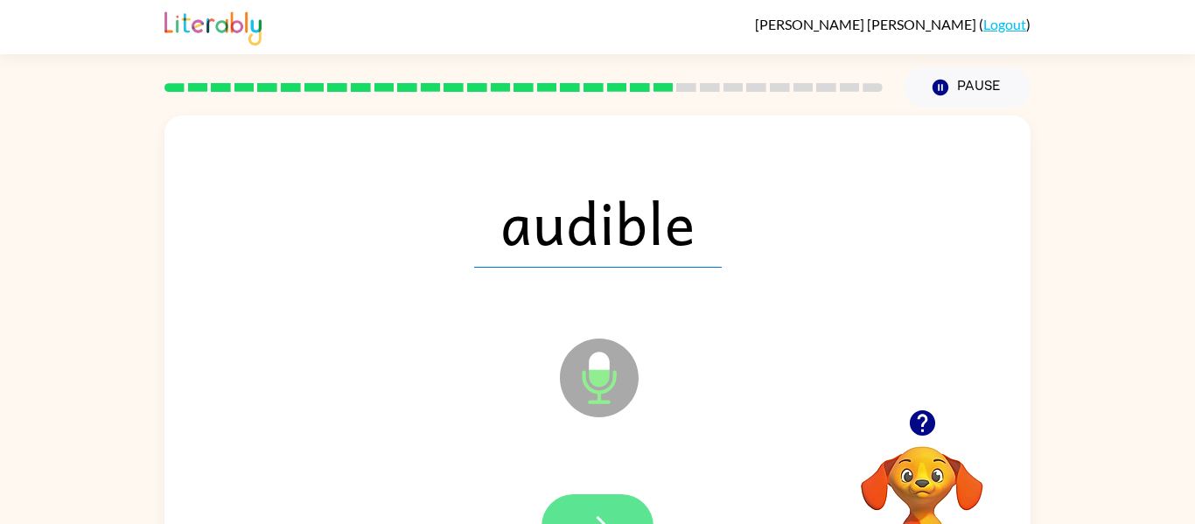
click at [613, 508] on button "button" at bounding box center [598, 526] width 112 height 64
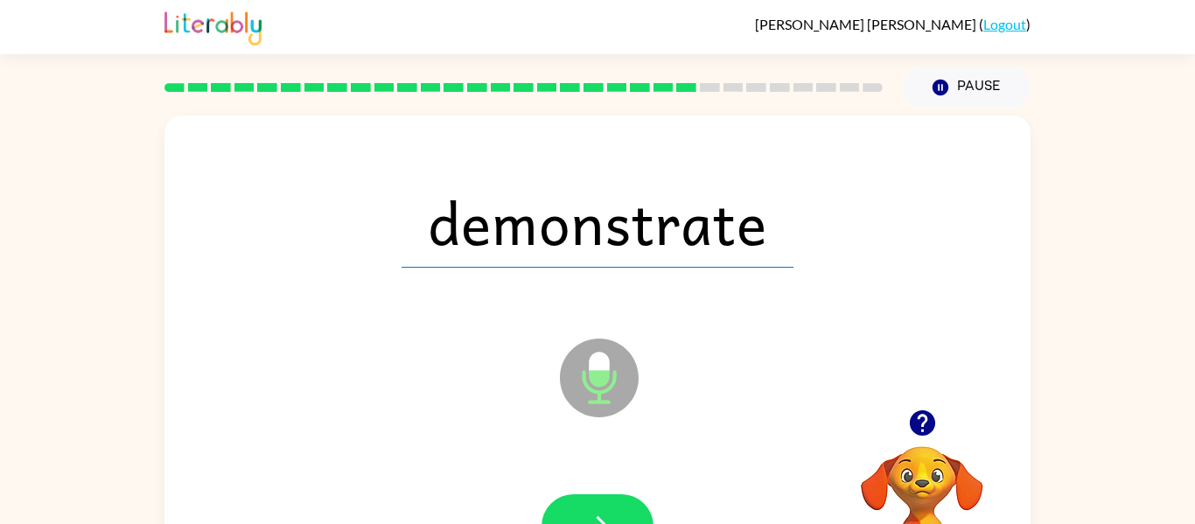
click at [613, 508] on button "button" at bounding box center [598, 526] width 112 height 64
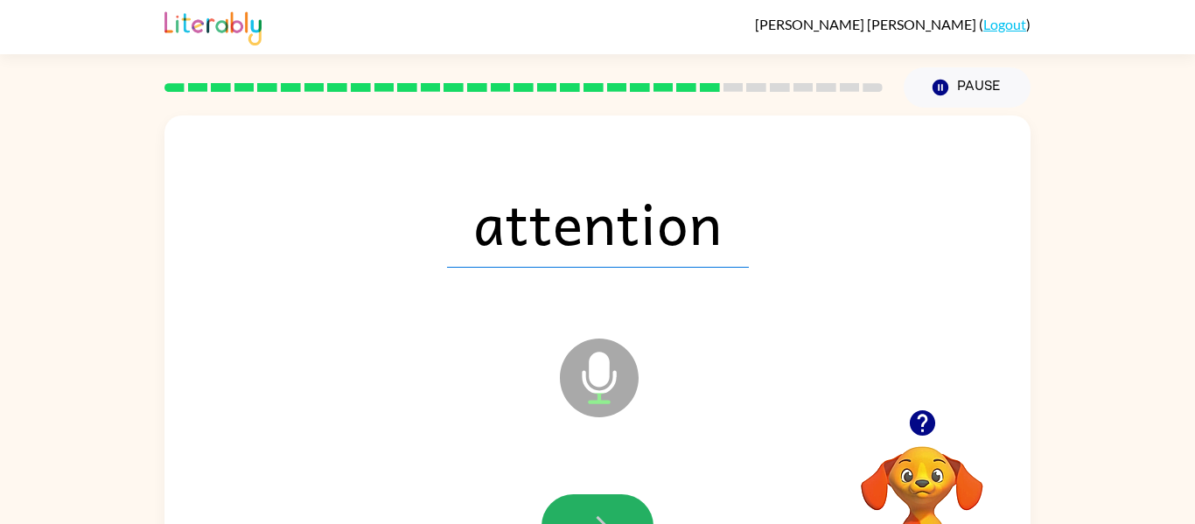
click at [613, 508] on button "button" at bounding box center [598, 526] width 112 height 64
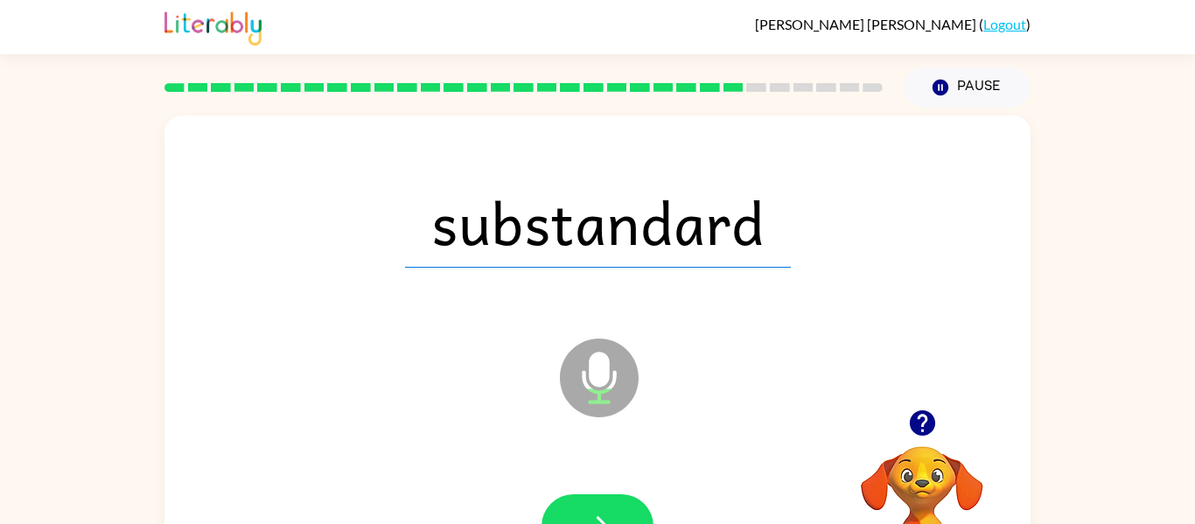
click at [613, 508] on button "button" at bounding box center [598, 526] width 112 height 64
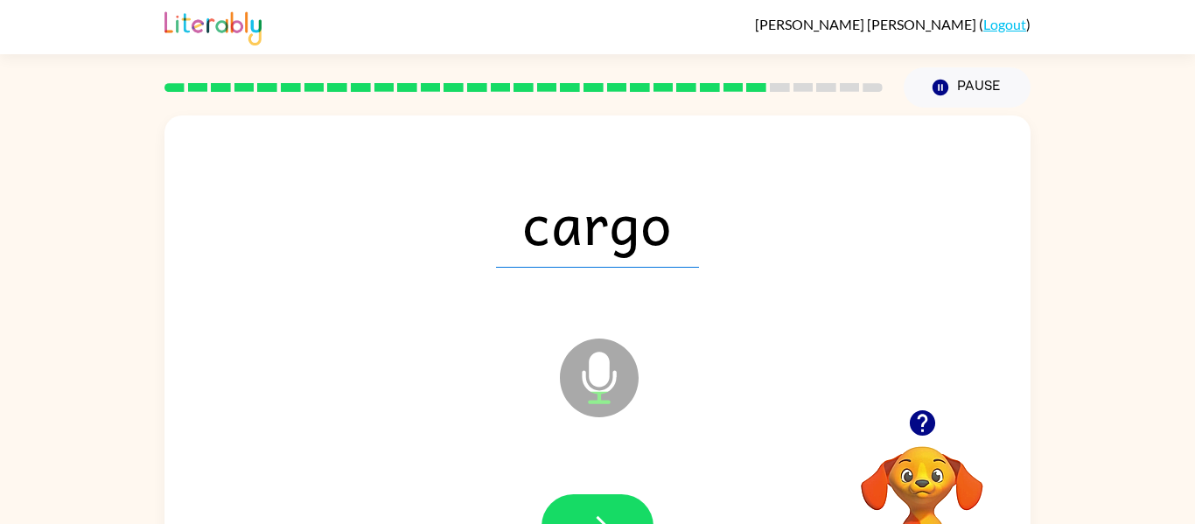
click at [613, 508] on button "button" at bounding box center [598, 526] width 112 height 64
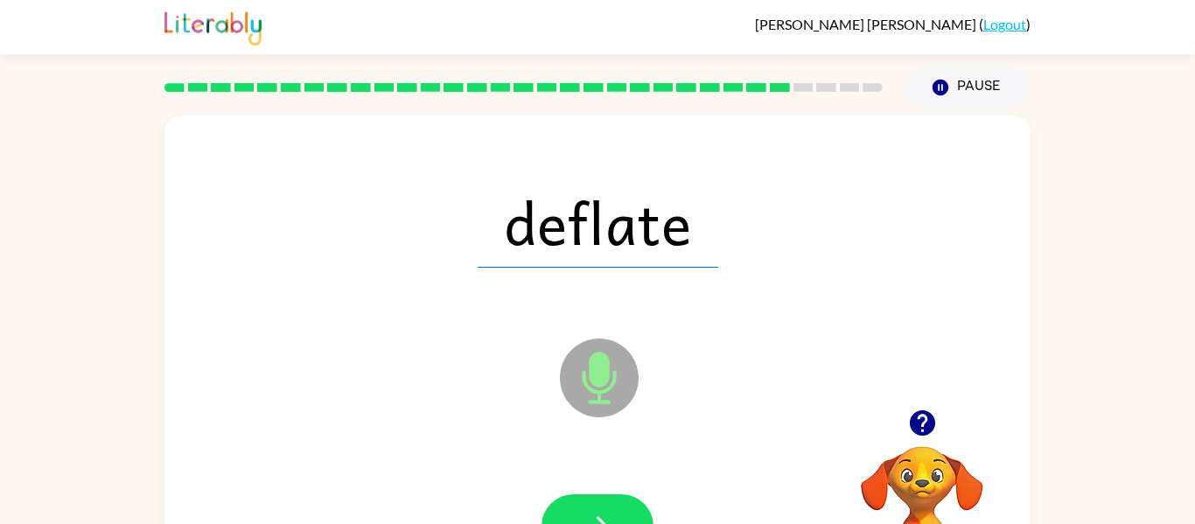
click at [613, 508] on button "button" at bounding box center [598, 526] width 112 height 64
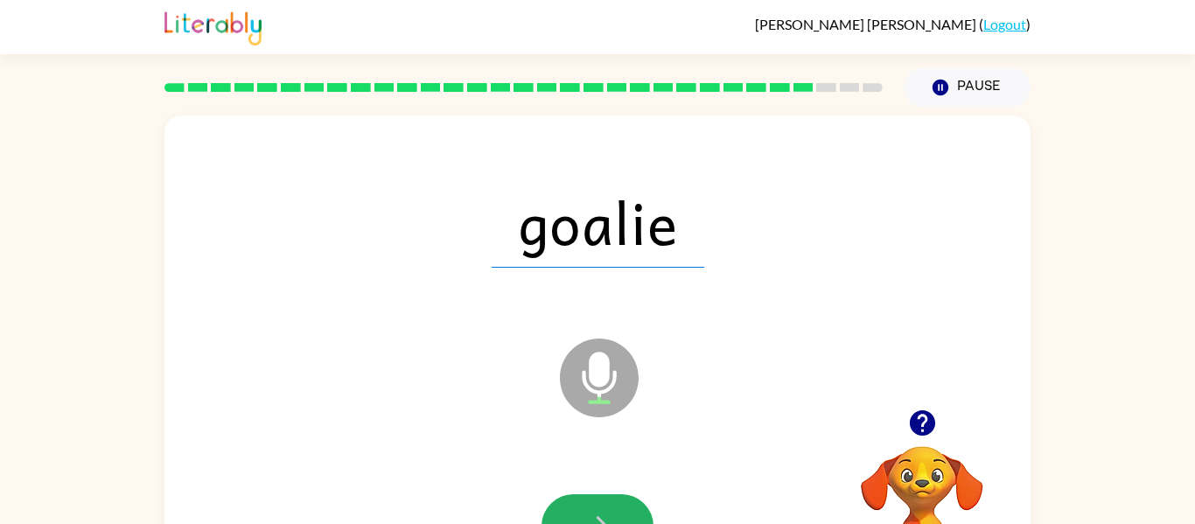
click at [613, 508] on button "button" at bounding box center [598, 526] width 112 height 64
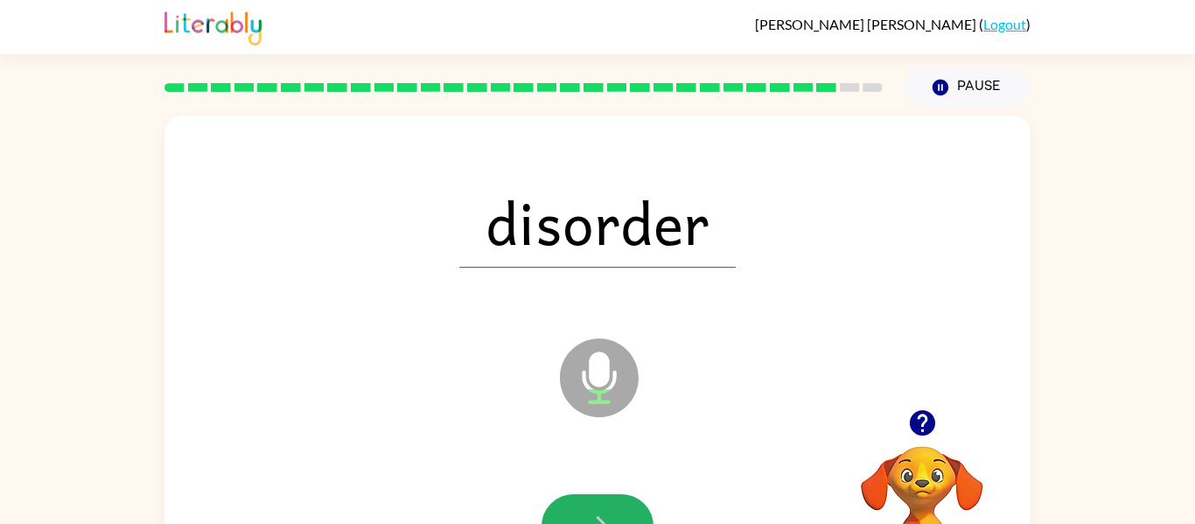
click at [613, 508] on button "button" at bounding box center [598, 526] width 112 height 64
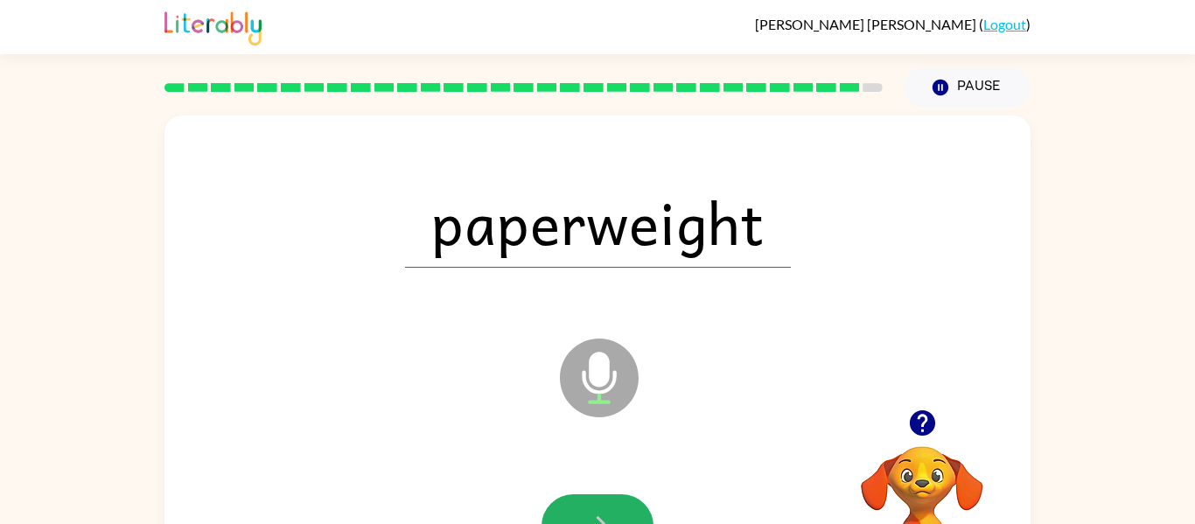
click at [613, 508] on button "button" at bounding box center [598, 526] width 112 height 64
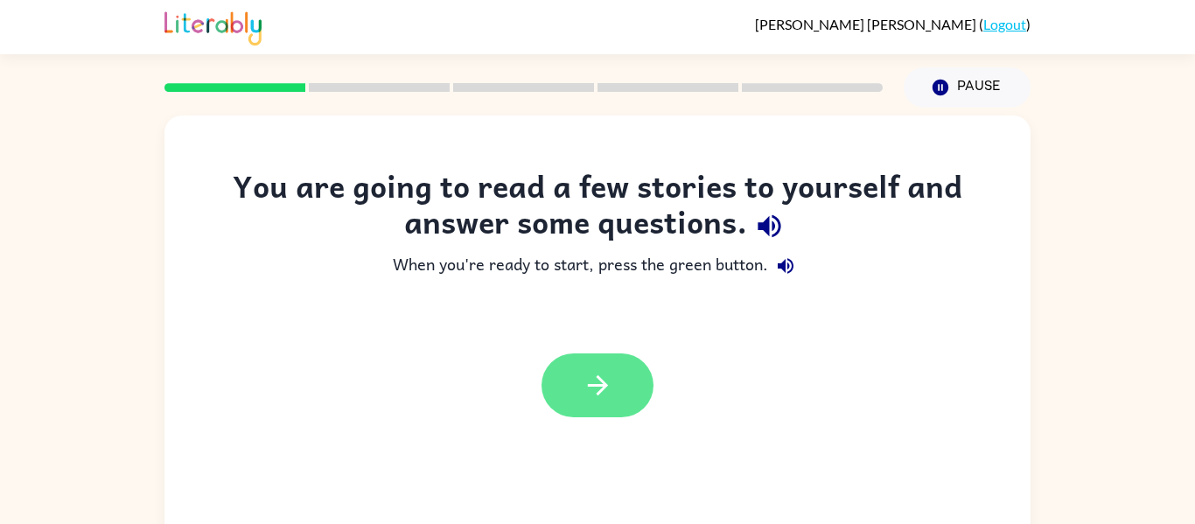
click at [601, 391] on icon "button" at bounding box center [597, 385] width 20 height 20
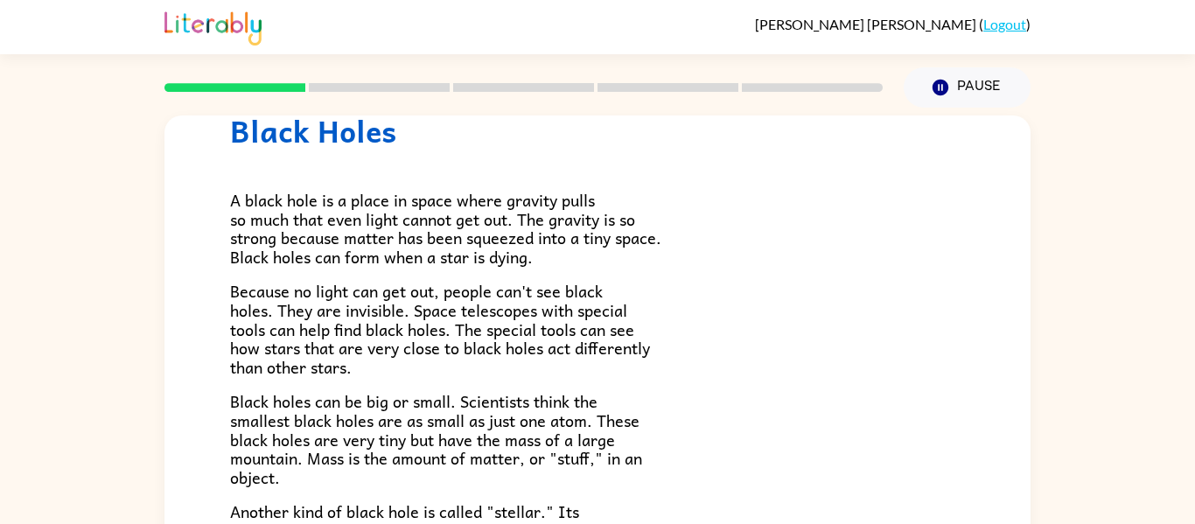
scroll to position [69, 0]
click at [824, 371] on p "Because no light can get out, people can't see black holes. They are invisible.…" at bounding box center [597, 328] width 735 height 95
click at [939, 95] on icon "Pause" at bounding box center [940, 87] width 19 height 19
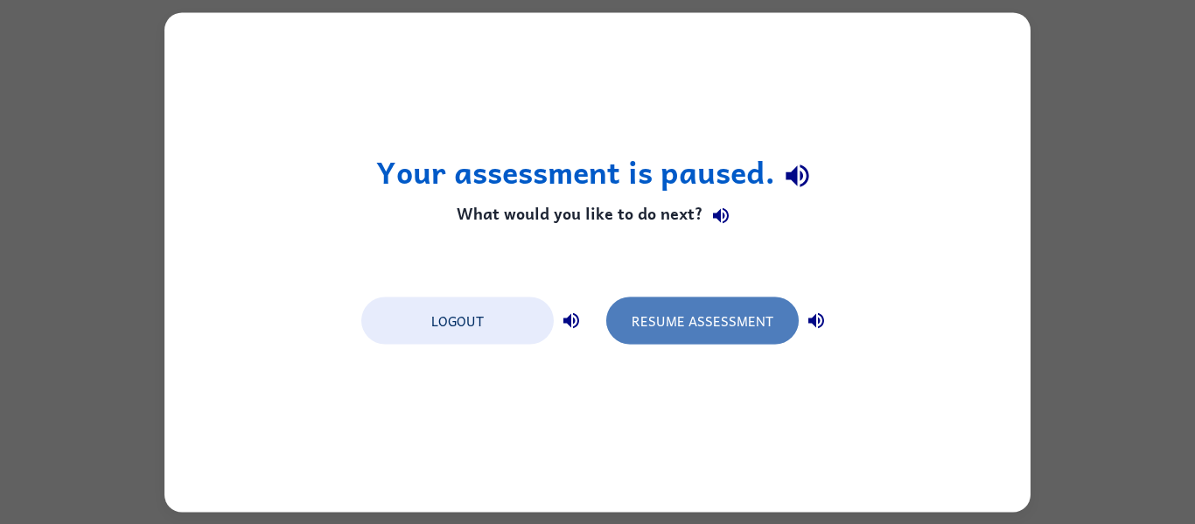
click at [713, 317] on button "Resume Assessment" at bounding box center [702, 320] width 193 height 47
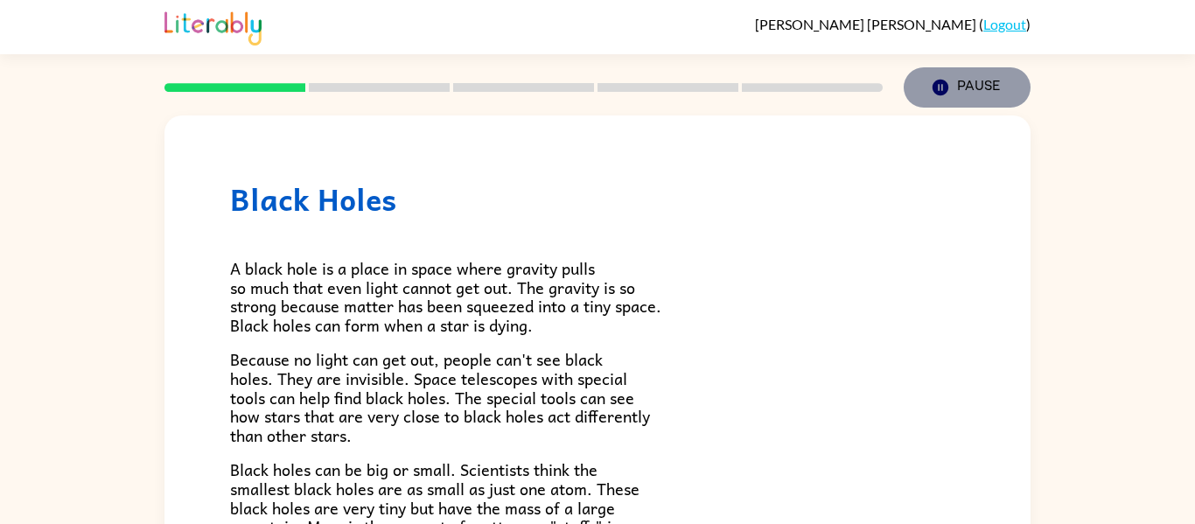
click at [921, 97] on button "Pause Pause" at bounding box center [967, 87] width 127 height 40
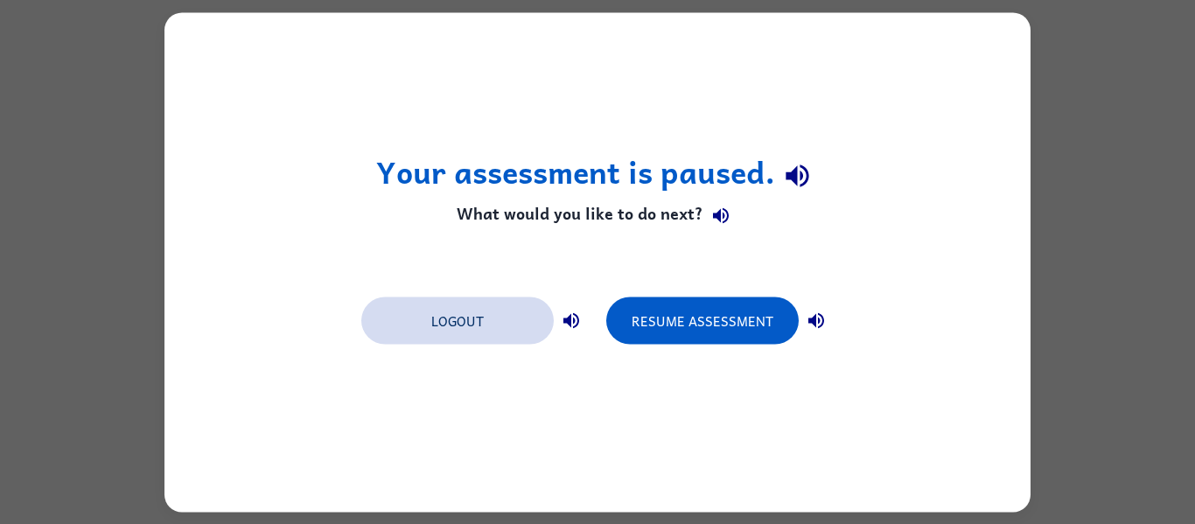
click at [467, 335] on button "Logout" at bounding box center [457, 320] width 193 height 47
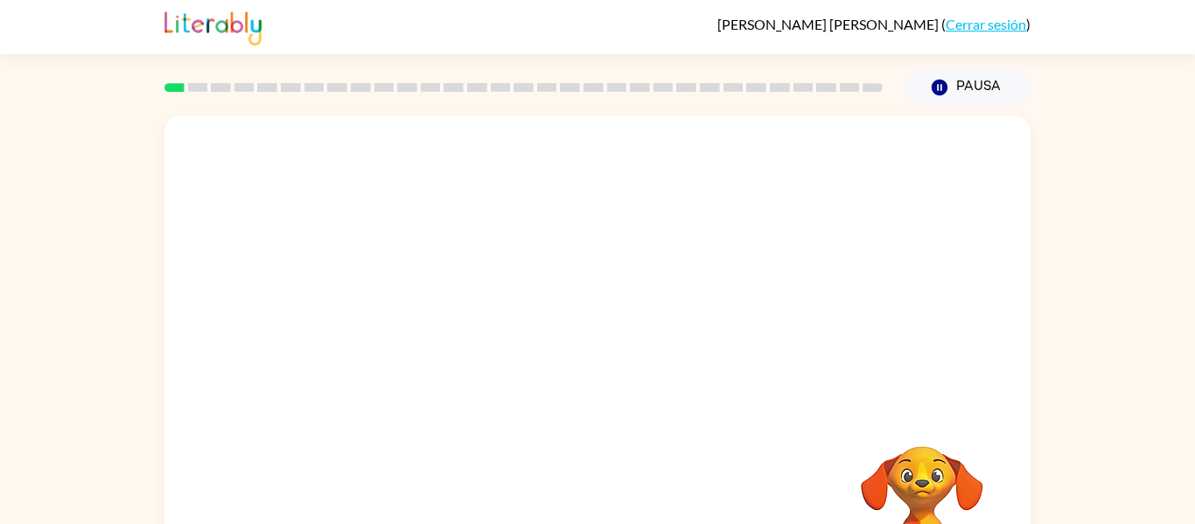
click at [542, 405] on div at bounding box center [598, 263] width 866 height 294
drag, startPoint x: 955, startPoint y: 26, endPoint x: 1195, endPoint y: 118, distance: 256.8
click at [1195, 118] on div "[PERSON_NAME] ( Cerrar sesión ) Pausa Pausa Tu navegador debe admitir la reprod…" at bounding box center [597, 307] width 1195 height 615
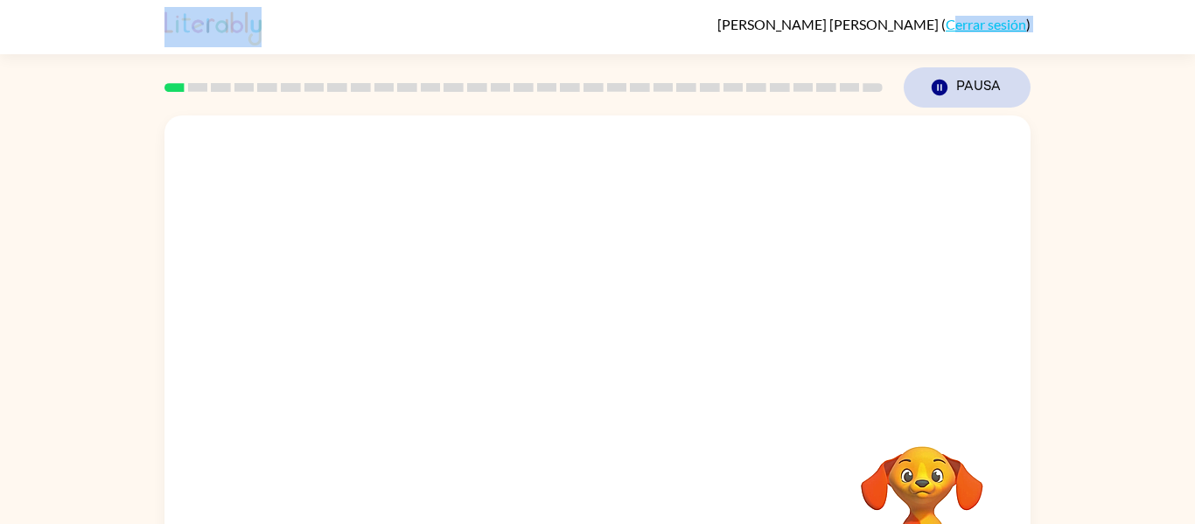
click at [981, 107] on button "Pausa Pausa" at bounding box center [967, 87] width 127 height 40
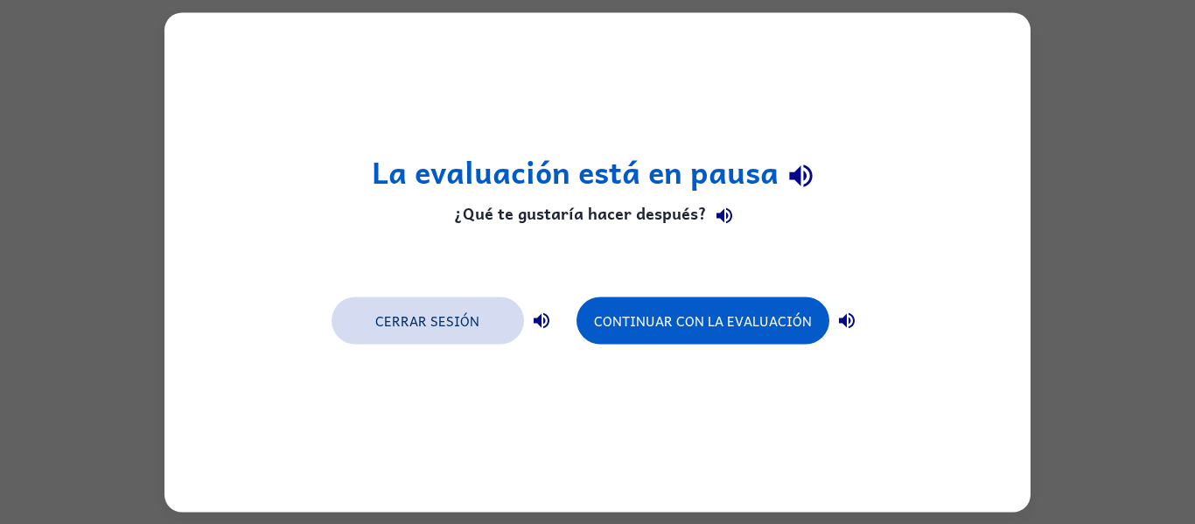
click at [461, 331] on button "Cerrar sesión" at bounding box center [428, 320] width 193 height 47
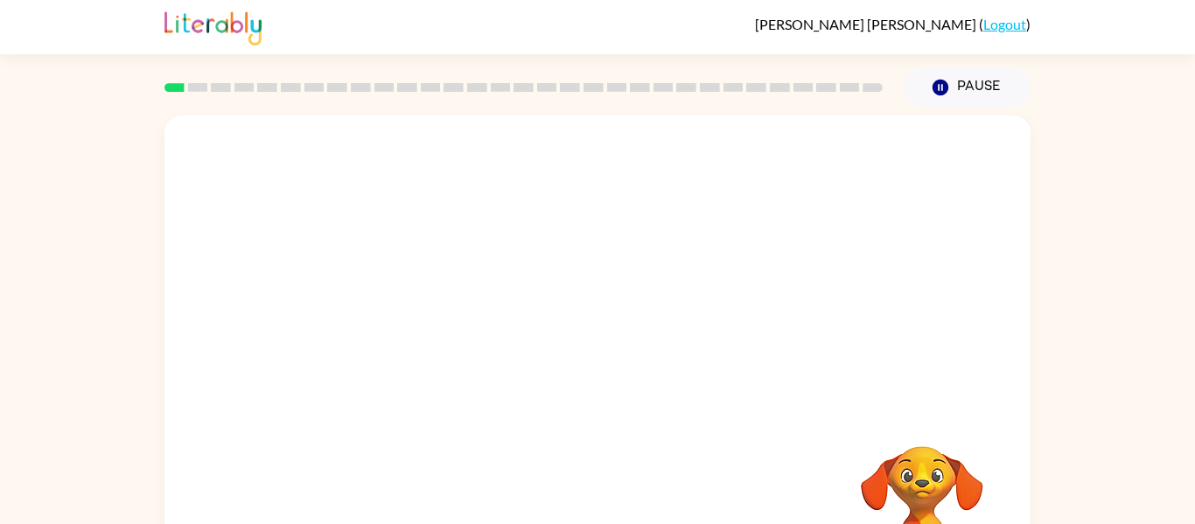
click at [393, 331] on video "Your browser must support playing .mp4 files to use Literably. Please try using…" at bounding box center [598, 263] width 866 height 294
click at [394, 336] on video "Your browser must support playing .mp4 files to use Literably. Please try using…" at bounding box center [598, 263] width 866 height 294
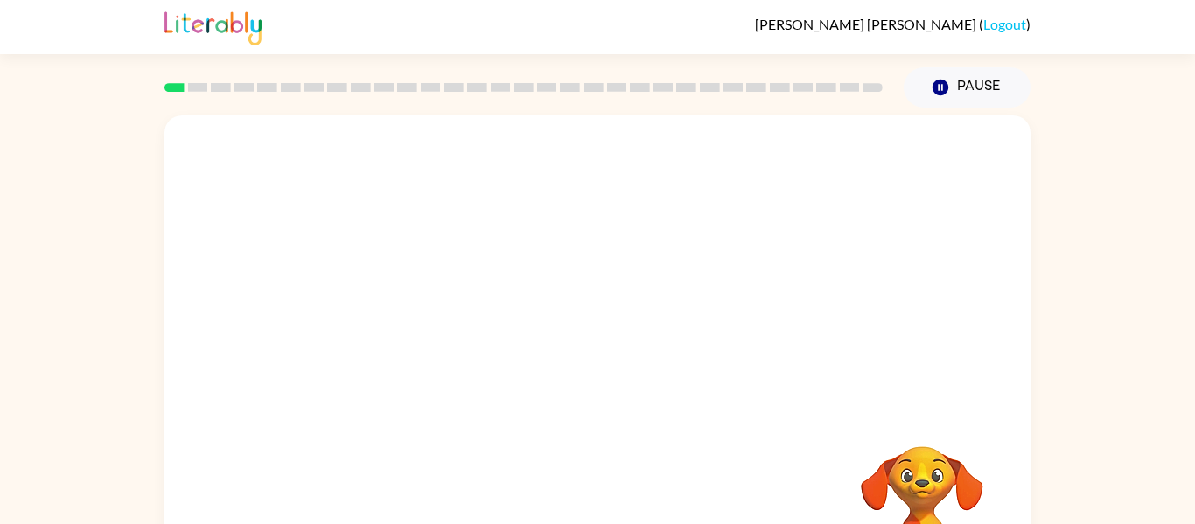
click at [394, 336] on video "Your browser must support playing .mp4 files to use Literably. Please try using…" at bounding box center [598, 263] width 866 height 294
click at [391, 336] on video "Your browser must support playing .mp4 files to use Literably. Please try using…" at bounding box center [598, 263] width 866 height 294
click at [397, 340] on video "Your browser must support playing .mp4 files to use Literably. Please try using…" at bounding box center [598, 263] width 866 height 294
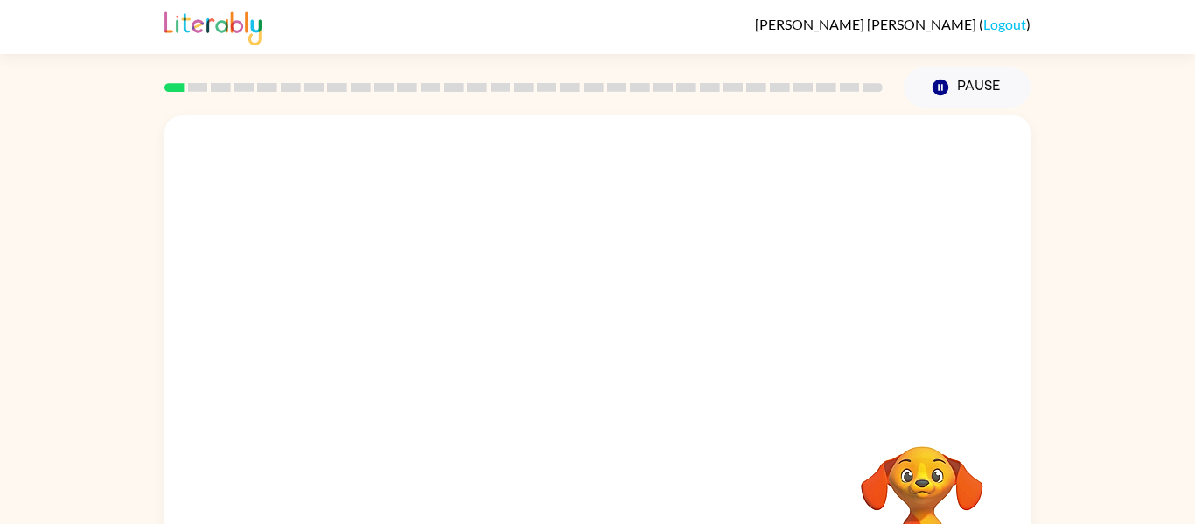
click at [395, 337] on video "Your browser must support playing .mp4 files to use Literably. Please try using…" at bounding box center [598, 263] width 866 height 294
click at [396, 335] on video "Your browser must support playing .mp4 files to use Literably. Please try using…" at bounding box center [598, 263] width 866 height 294
click at [403, 343] on video "Your browser must support playing .mp4 files to use Literably. Please try using…" at bounding box center [598, 263] width 866 height 294
click at [598, 399] on button "button" at bounding box center [598, 374] width 112 height 64
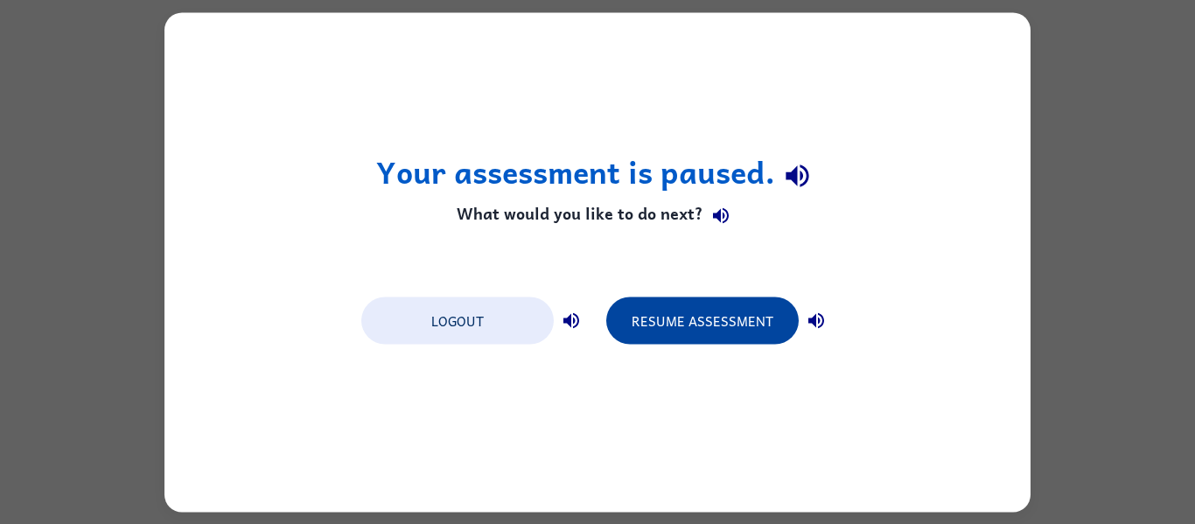
click at [723, 339] on button "Resume Assessment" at bounding box center [702, 320] width 193 height 47
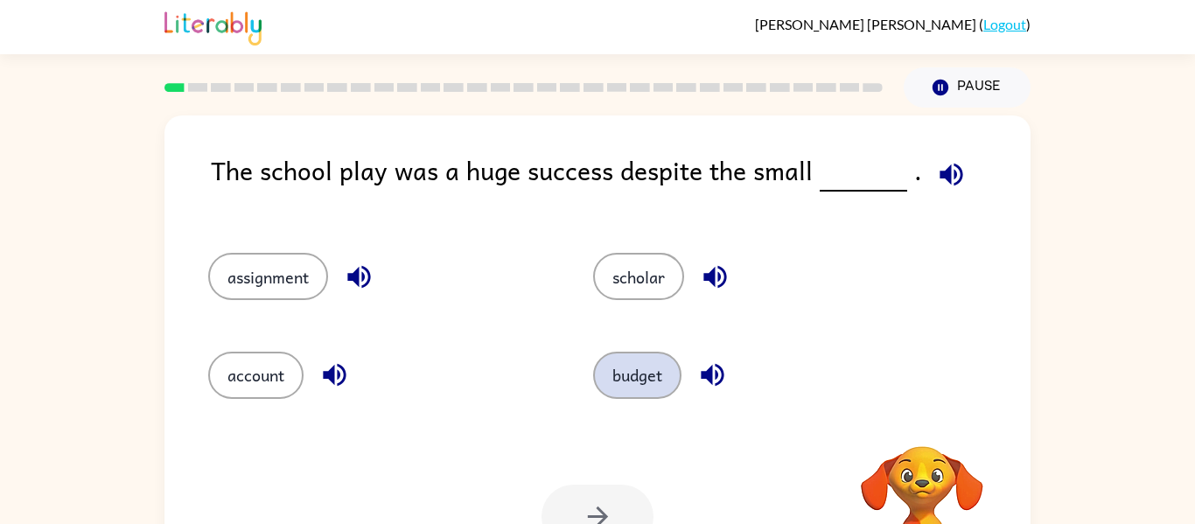
click at [664, 391] on button "budget" at bounding box center [637, 375] width 88 height 47
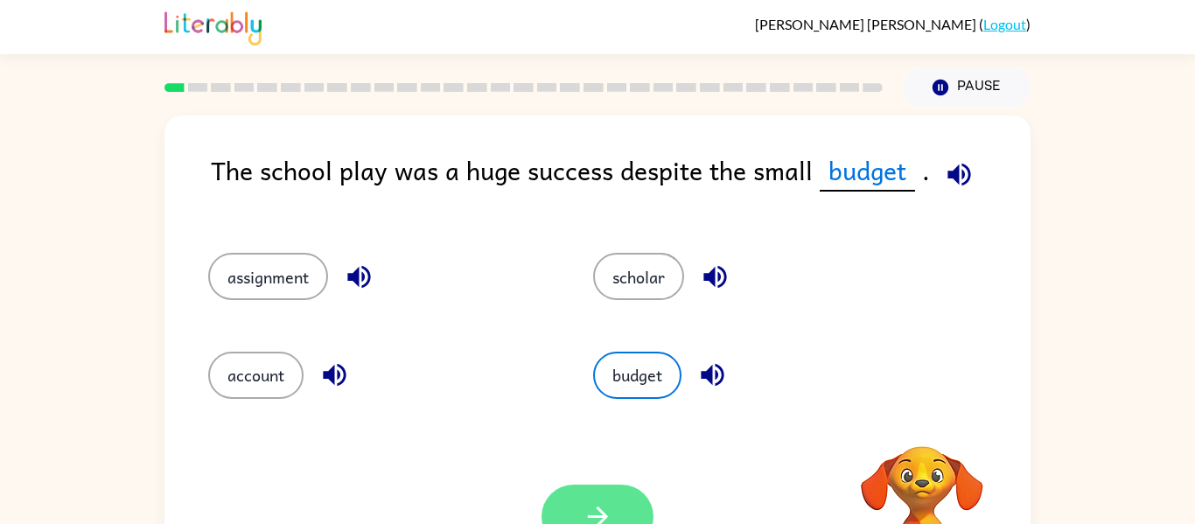
click at [613, 501] on icon "button" at bounding box center [598, 516] width 31 height 31
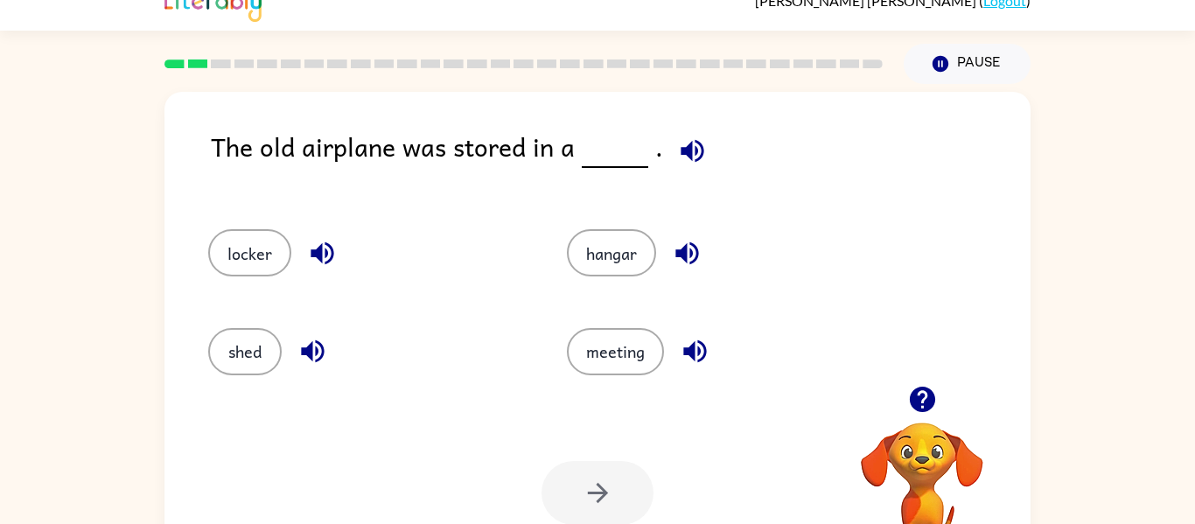
scroll to position [91, 0]
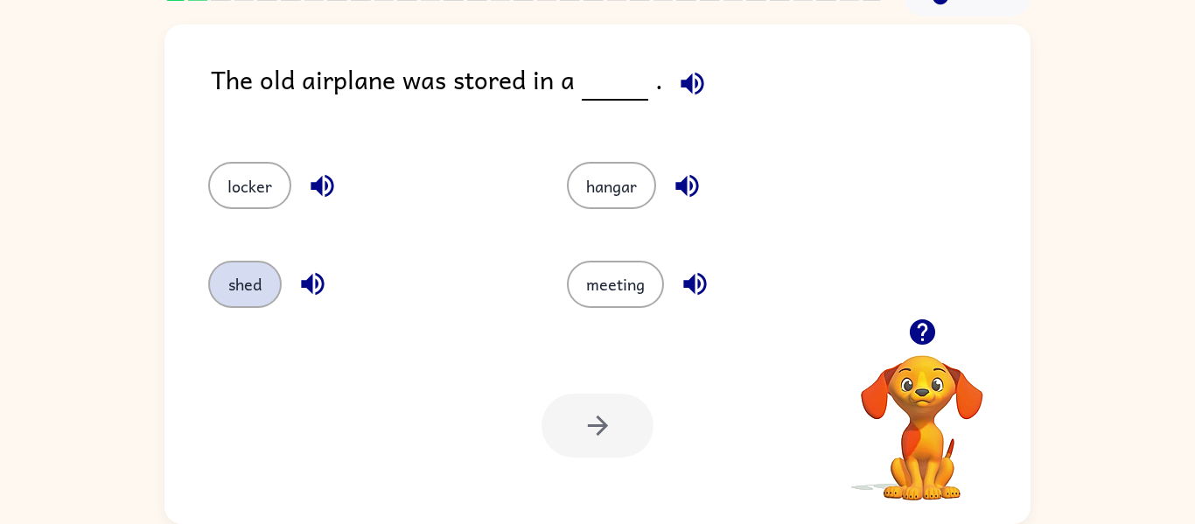
click at [241, 288] on button "shed" at bounding box center [245, 284] width 74 height 47
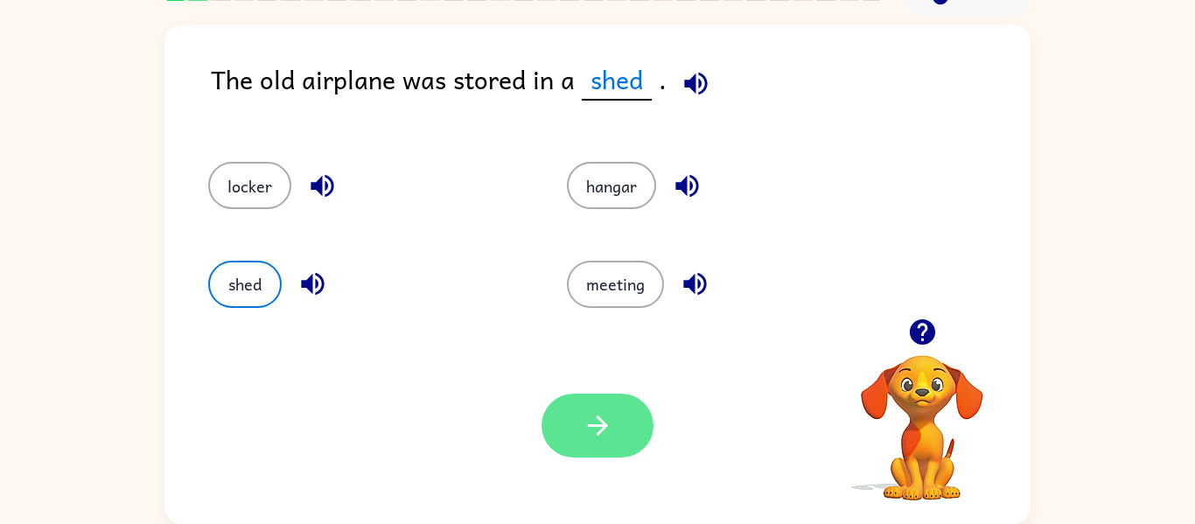
click at [610, 435] on icon "button" at bounding box center [598, 425] width 31 height 31
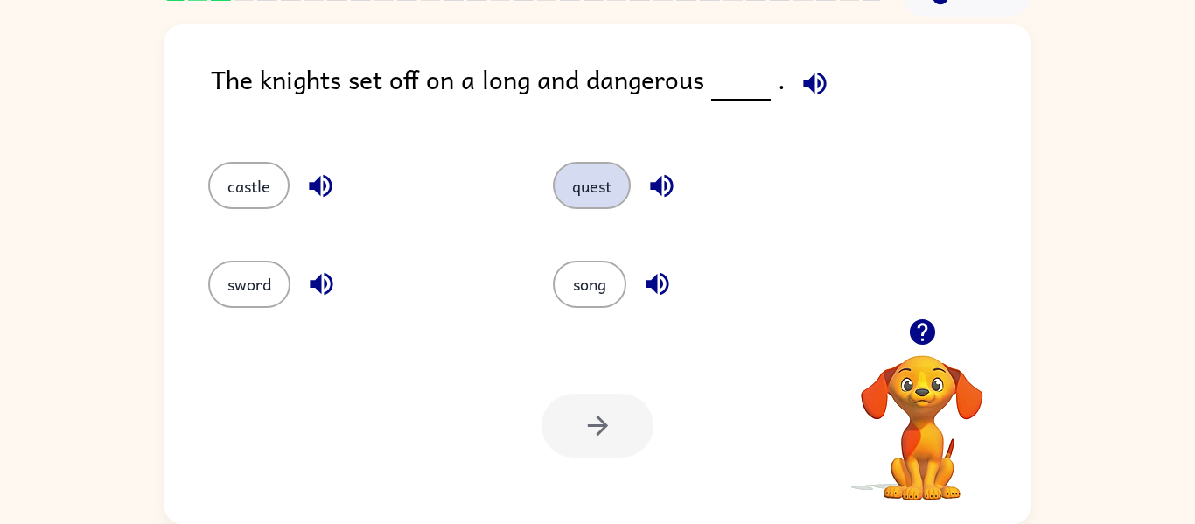
click at [613, 186] on button "quest" at bounding box center [592, 185] width 78 height 47
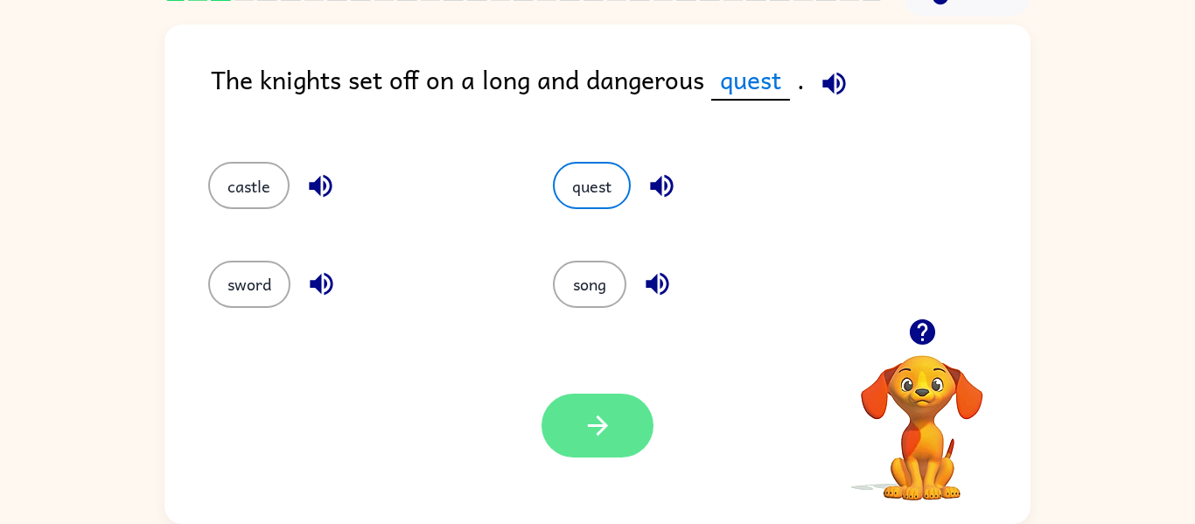
click at [620, 438] on button "button" at bounding box center [598, 426] width 112 height 64
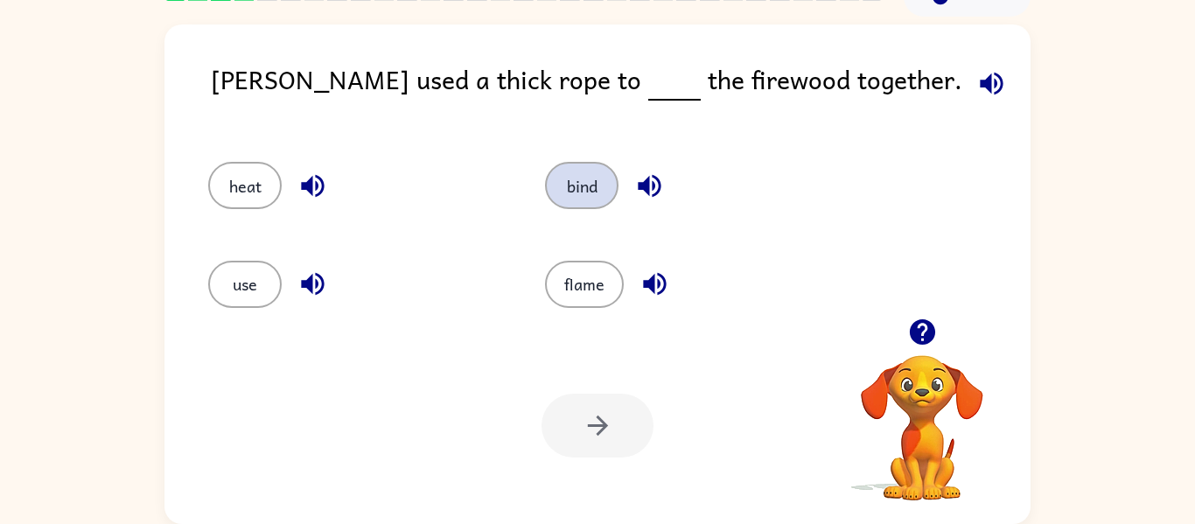
click at [603, 192] on button "bind" at bounding box center [582, 185] width 74 height 47
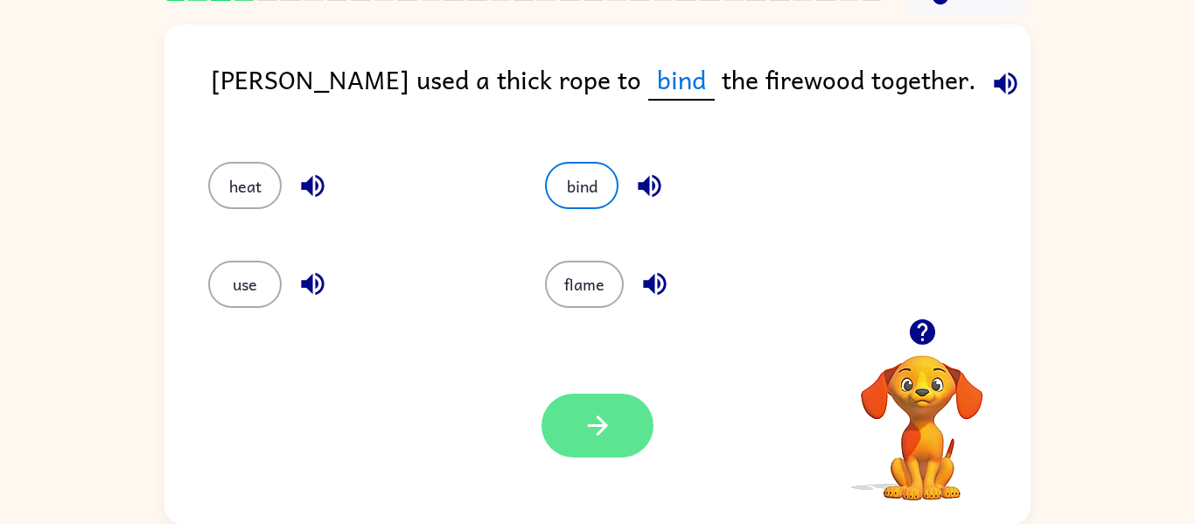
click at [606, 420] on icon "button" at bounding box center [598, 425] width 31 height 31
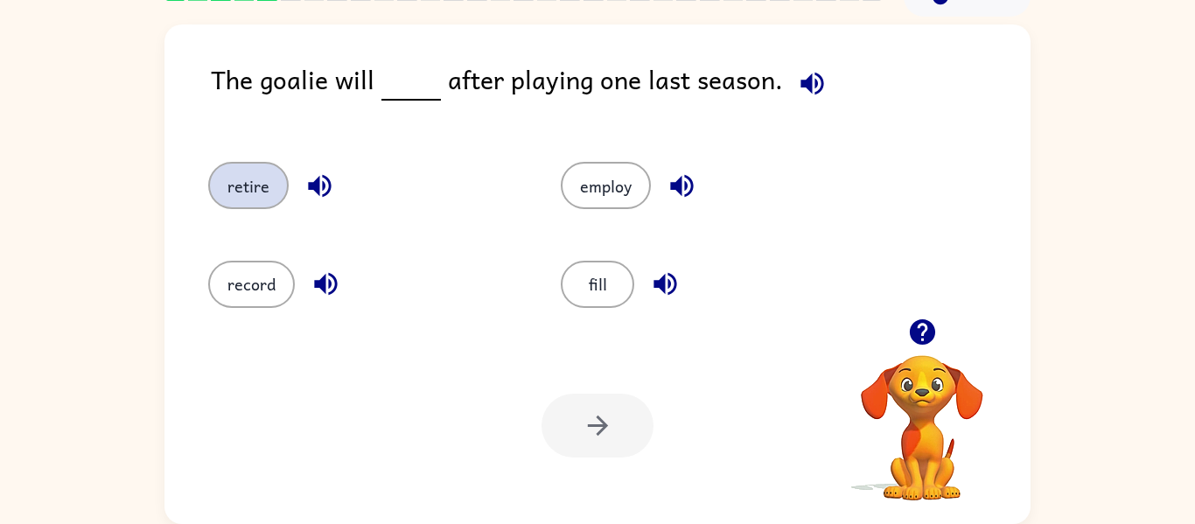
click at [260, 173] on button "retire" at bounding box center [248, 185] width 81 height 47
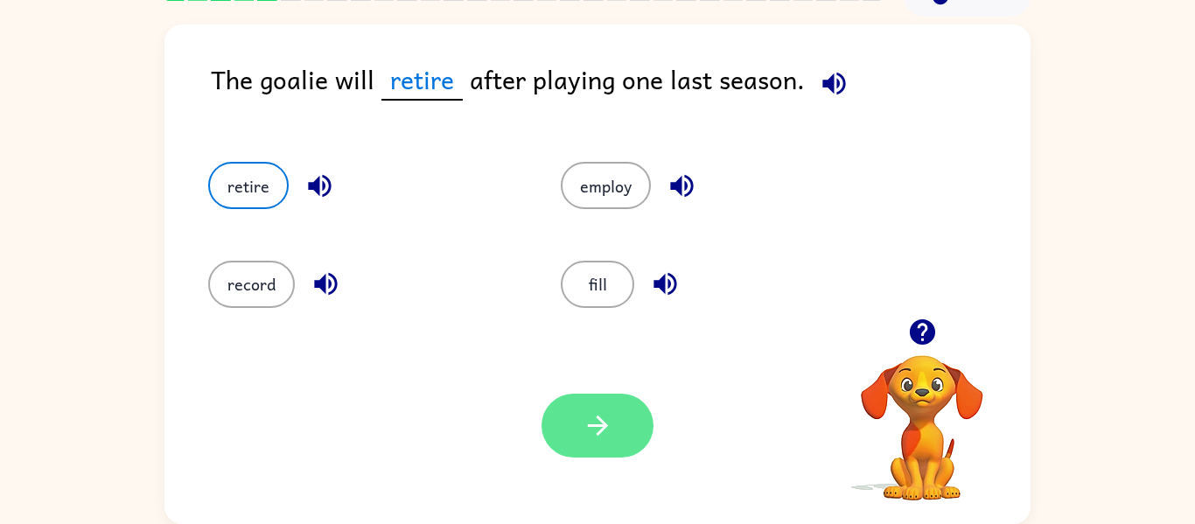
click at [608, 445] on button "button" at bounding box center [598, 426] width 112 height 64
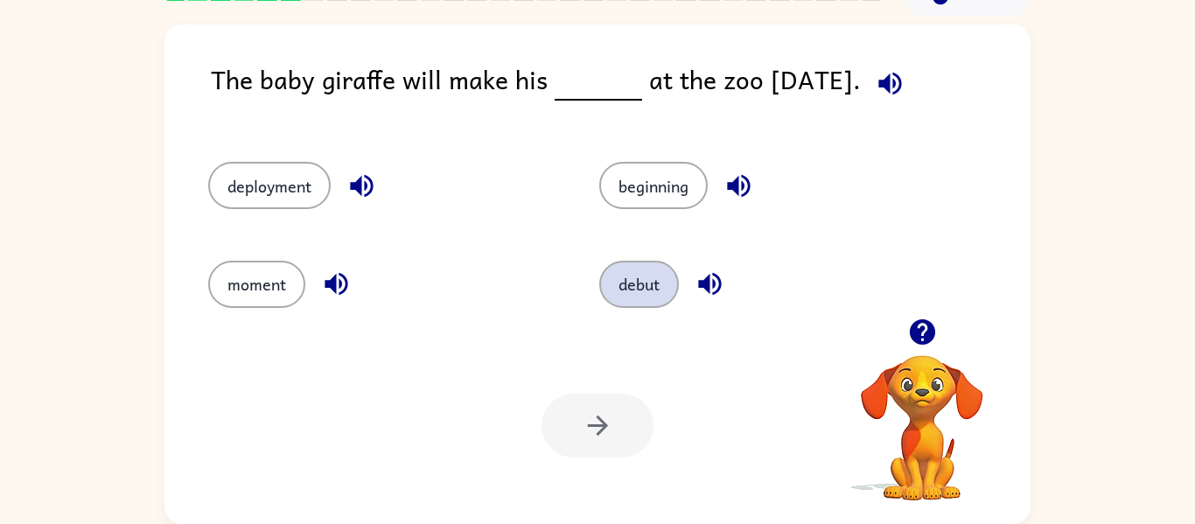
click at [638, 284] on button "debut" at bounding box center [639, 284] width 80 height 47
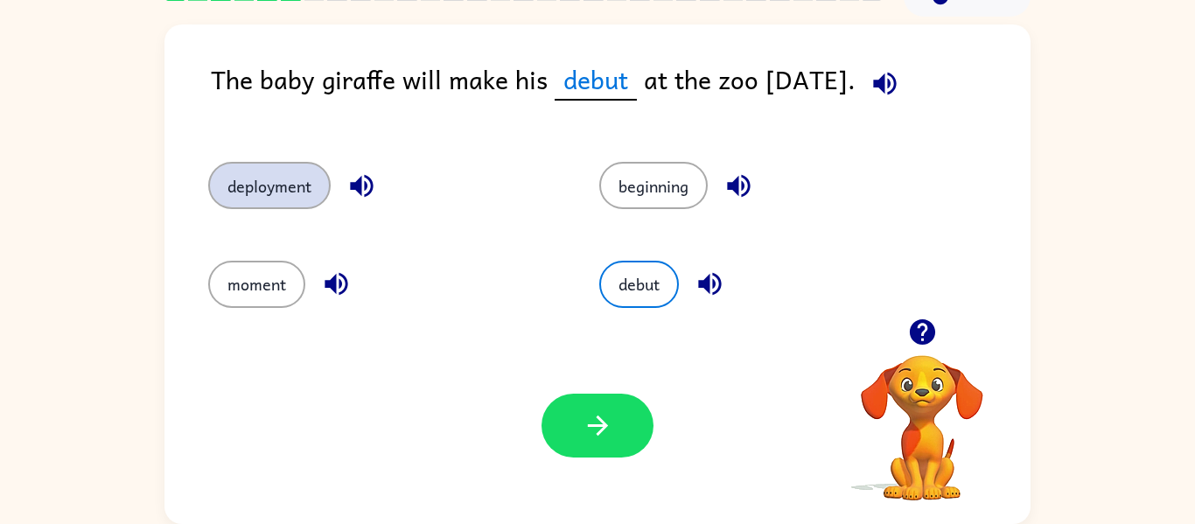
click at [286, 186] on button "deployment" at bounding box center [269, 185] width 123 height 47
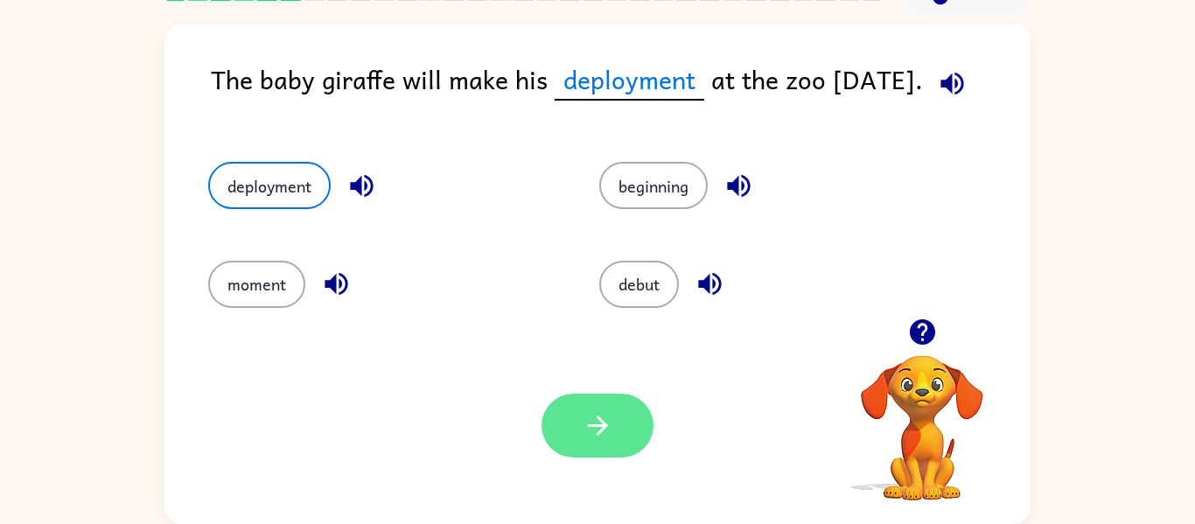
click at [615, 449] on button "button" at bounding box center [598, 426] width 112 height 64
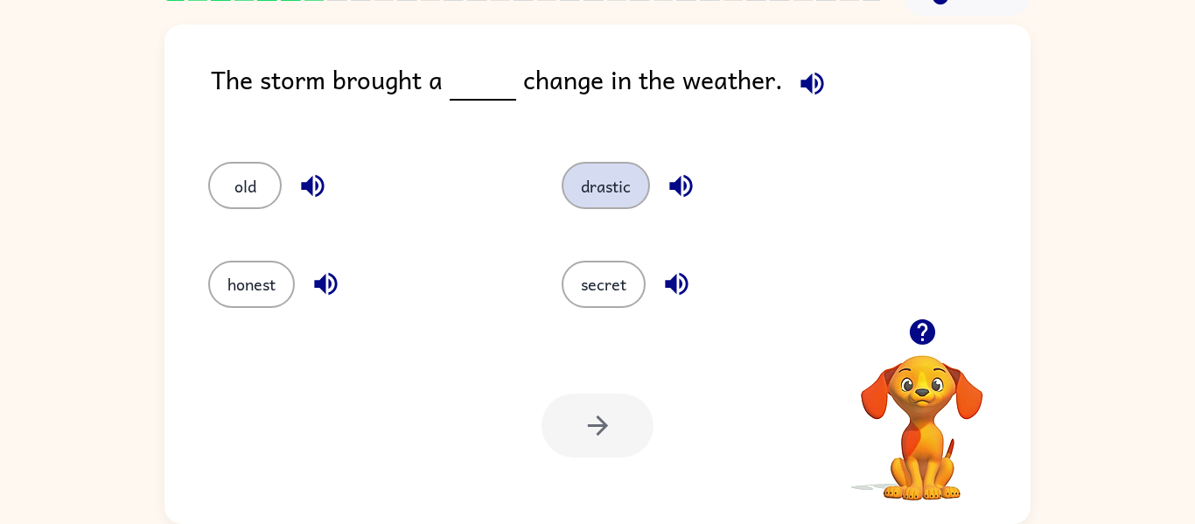
click at [616, 193] on button "drastic" at bounding box center [606, 185] width 88 height 47
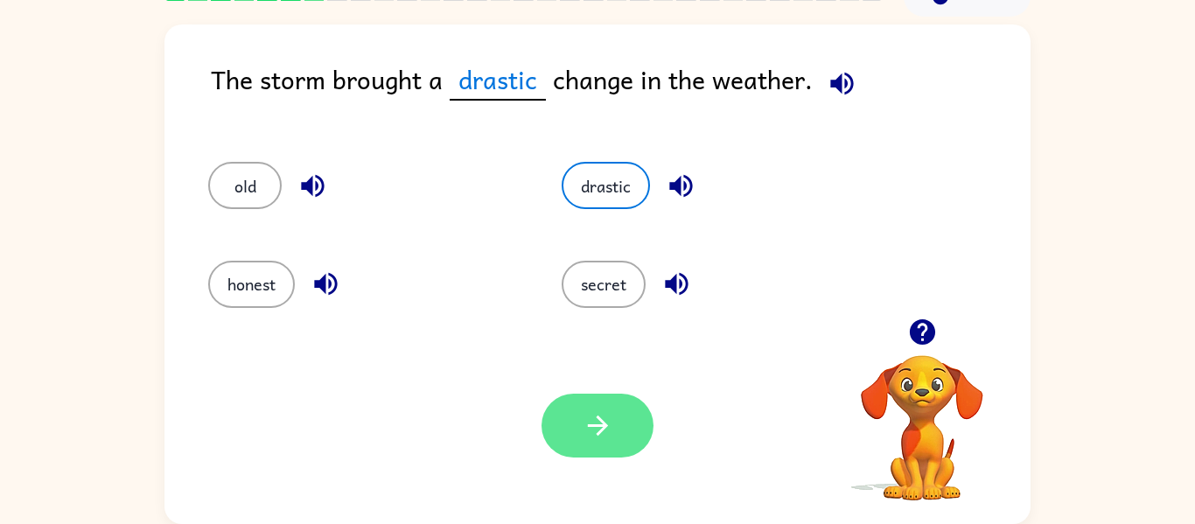
click at [588, 423] on icon "button" at bounding box center [598, 425] width 31 height 31
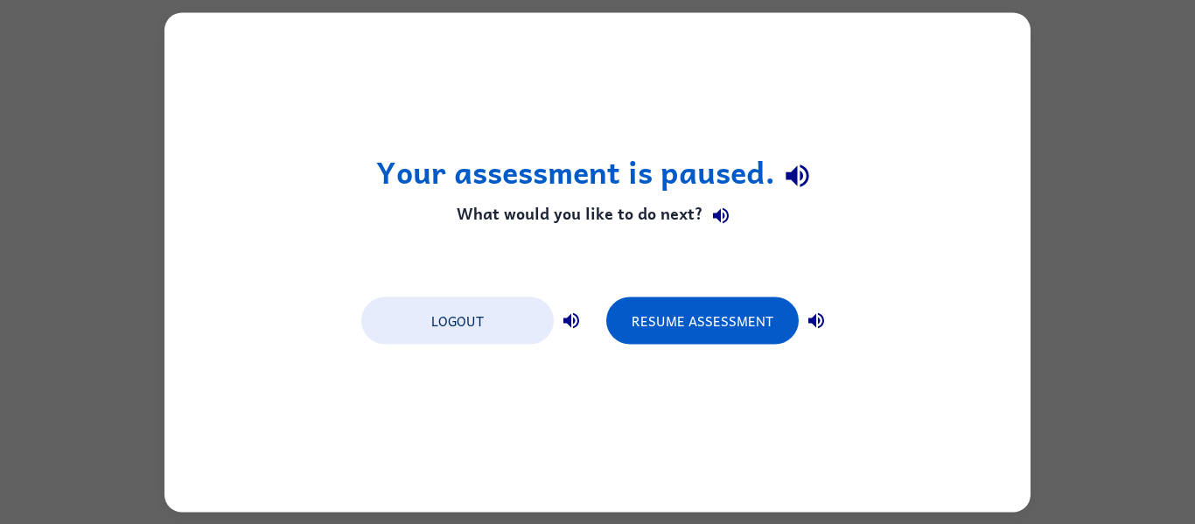
scroll to position [0, 0]
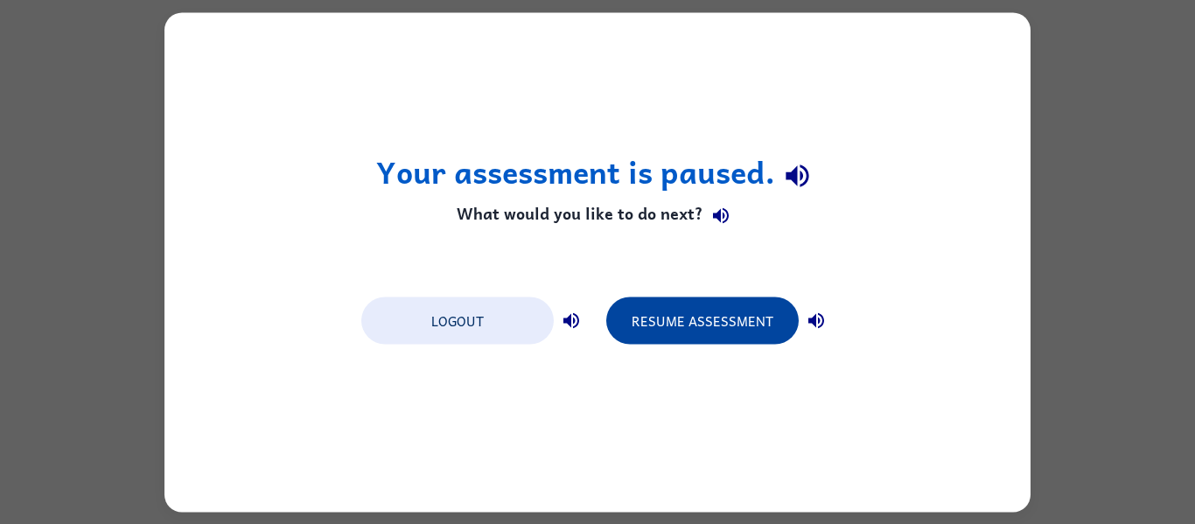
click at [660, 315] on button "Resume Assessment" at bounding box center [702, 320] width 193 height 47
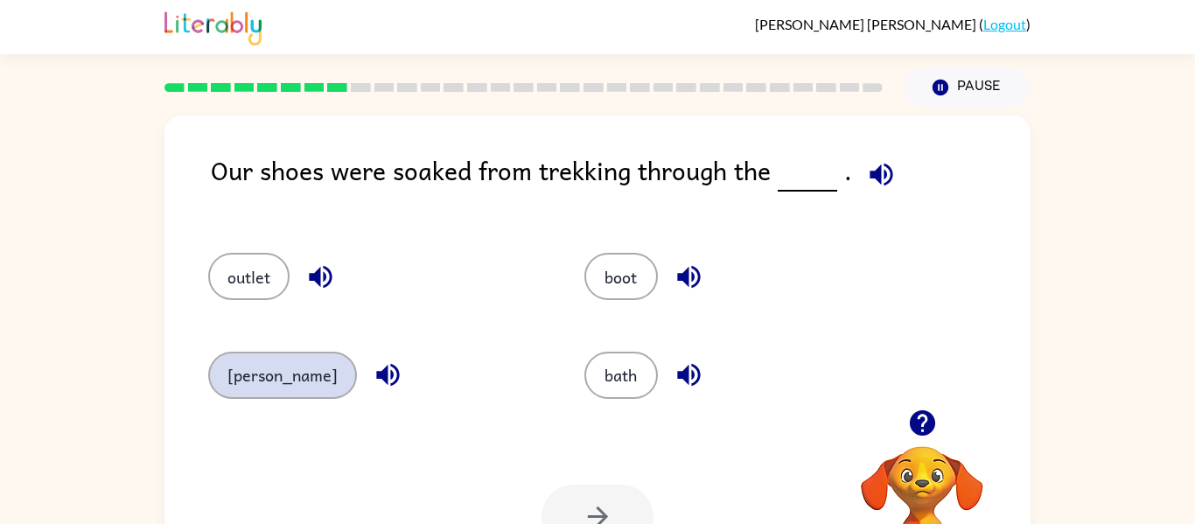
click at [235, 373] on button "marsh" at bounding box center [282, 375] width 149 height 47
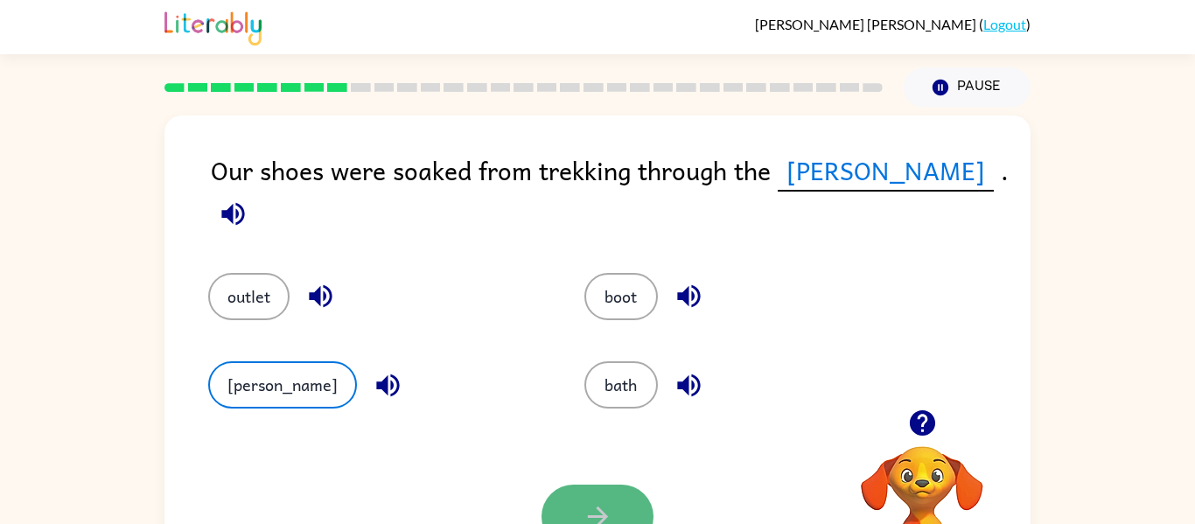
click at [582, 496] on button "button" at bounding box center [598, 517] width 112 height 64
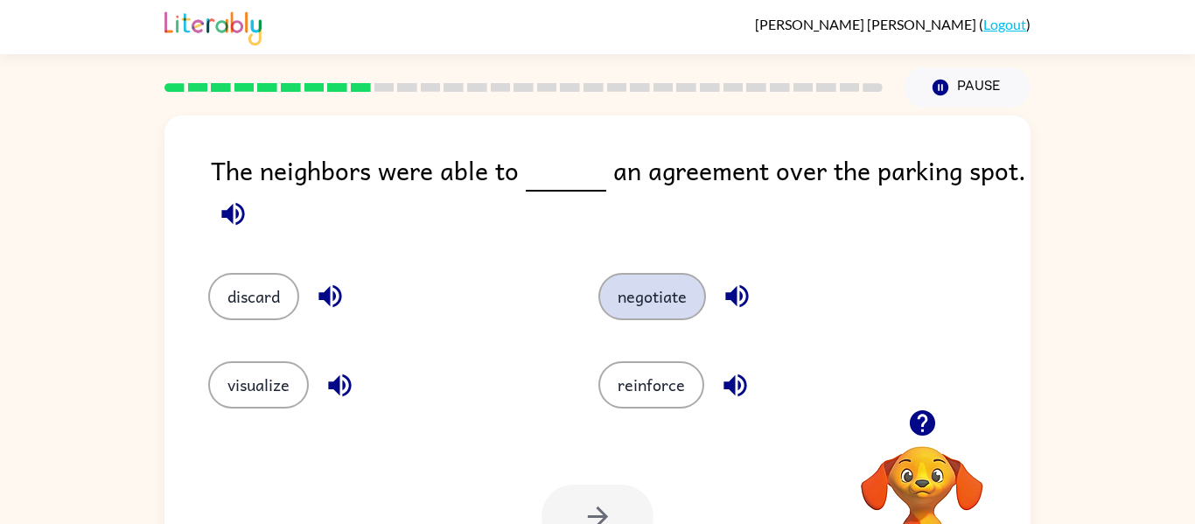
click at [668, 291] on button "negotiate" at bounding box center [653, 296] width 108 height 47
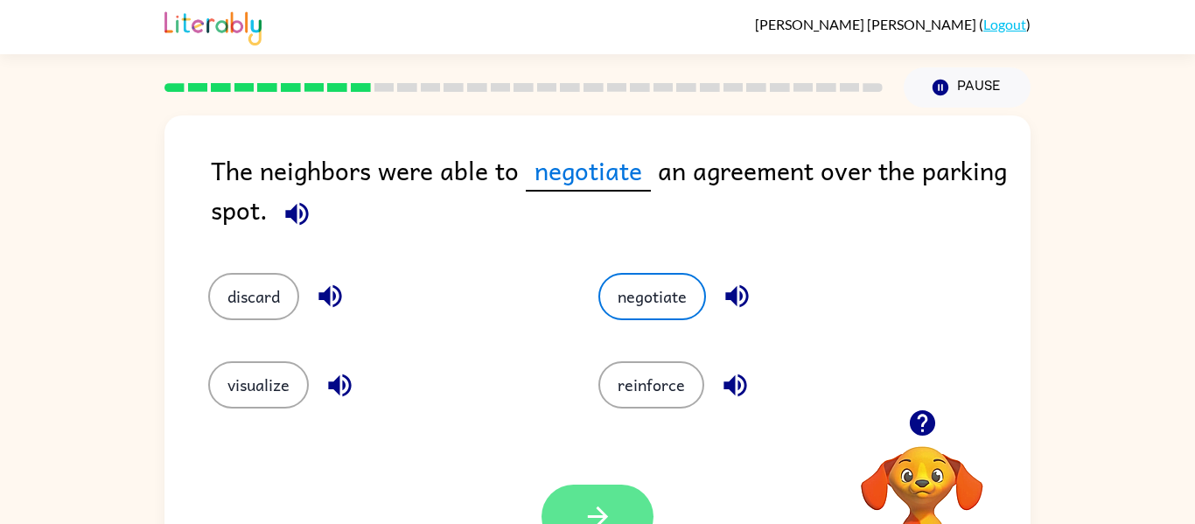
click at [588, 488] on button "button" at bounding box center [598, 517] width 112 height 64
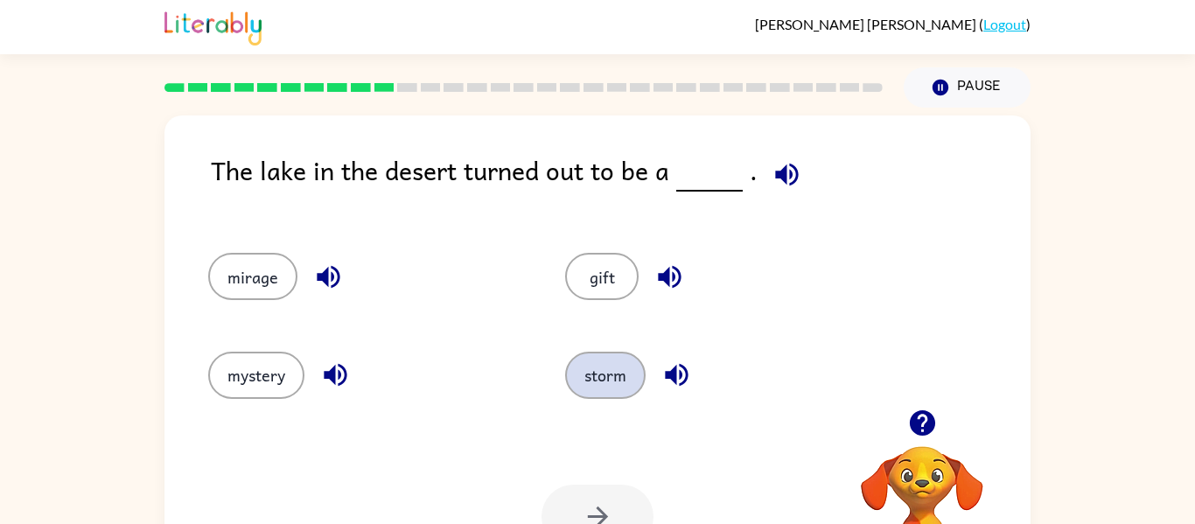
click at [608, 394] on button "storm" at bounding box center [605, 375] width 81 height 47
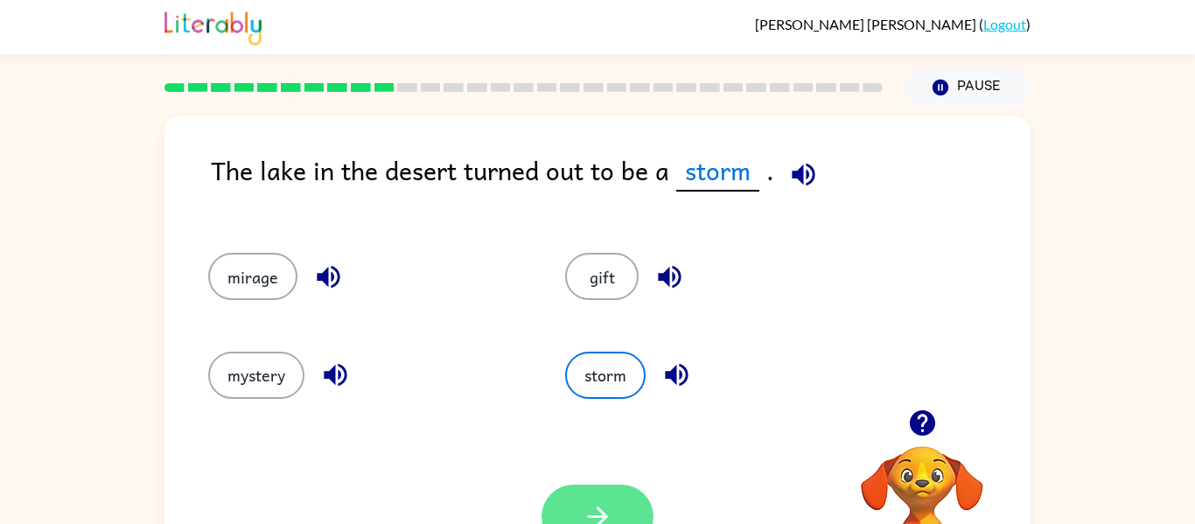
click at [588, 496] on button "button" at bounding box center [598, 517] width 112 height 64
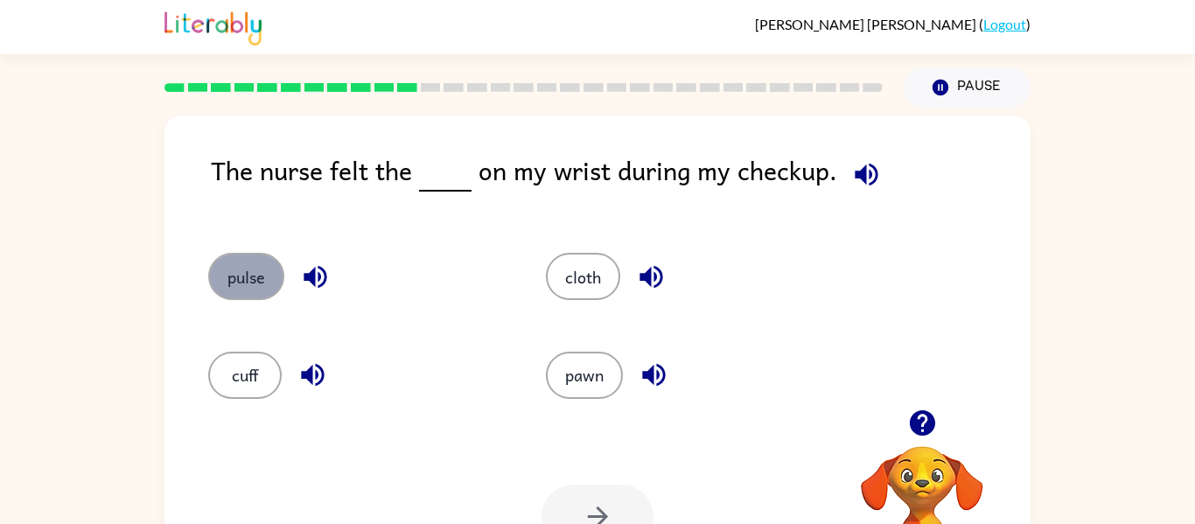
click at [259, 272] on button "pulse" at bounding box center [246, 276] width 76 height 47
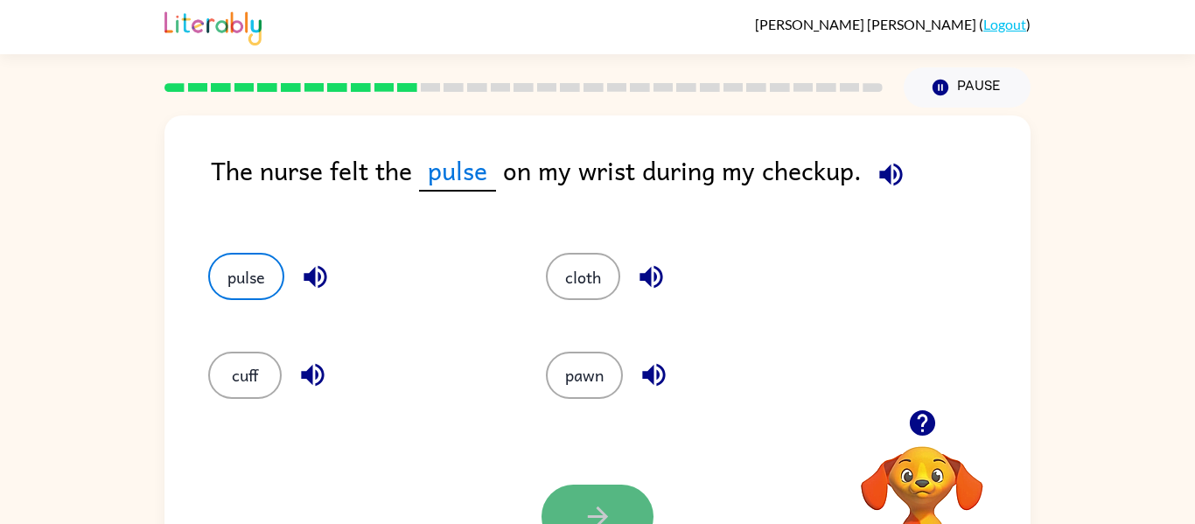
click at [594, 498] on button "button" at bounding box center [598, 517] width 112 height 64
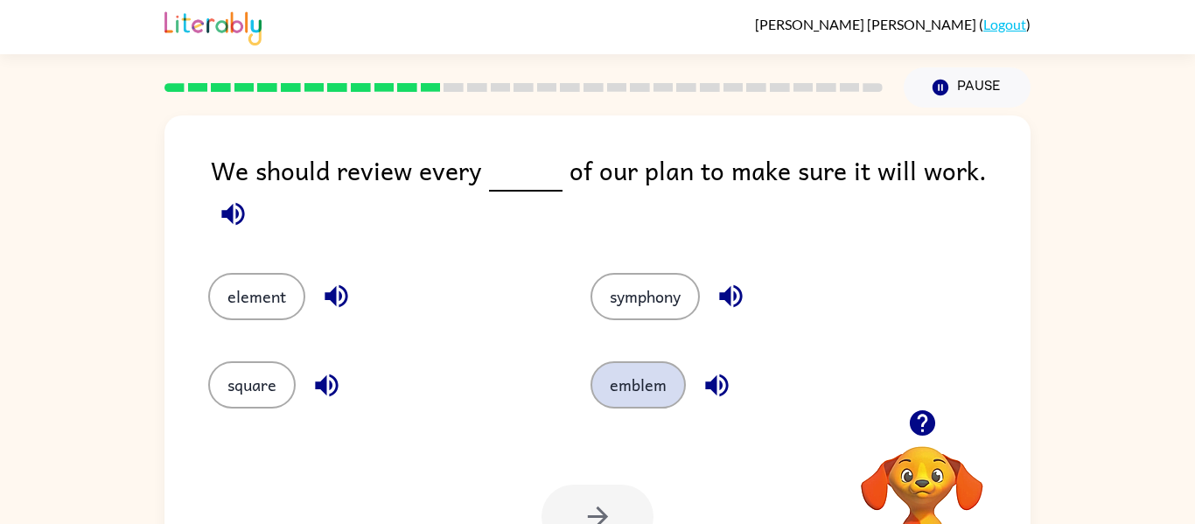
click at [615, 385] on button "emblem" at bounding box center [638, 384] width 95 height 47
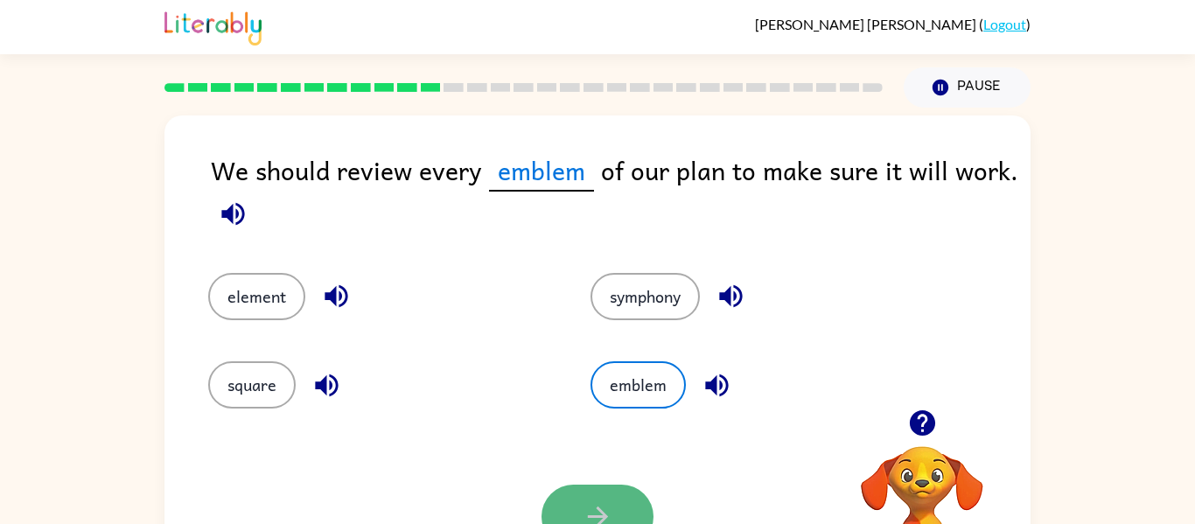
click at [598, 501] on icon "button" at bounding box center [598, 516] width 31 height 31
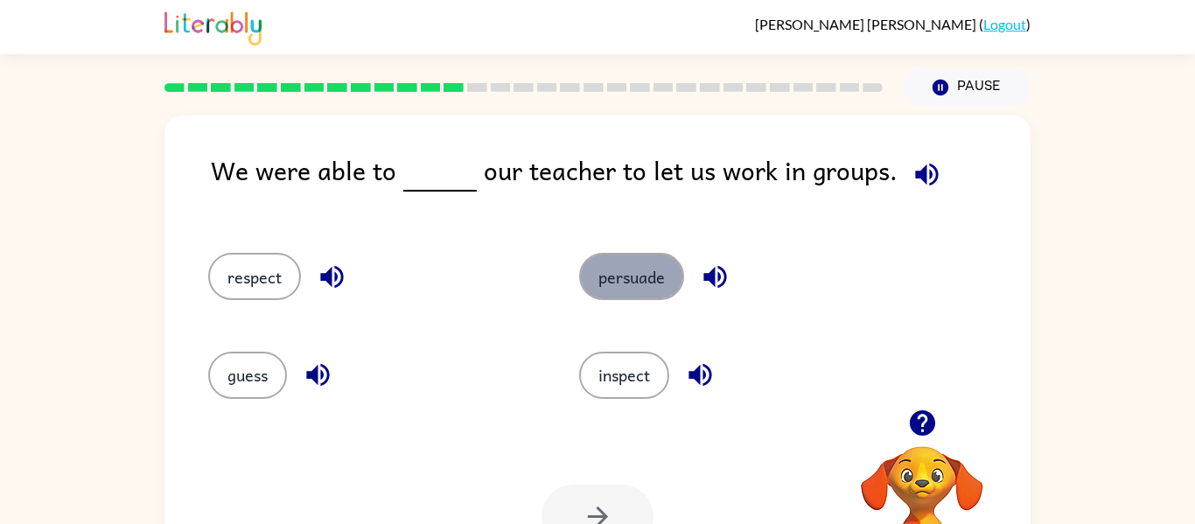
click at [641, 293] on button "persuade" at bounding box center [631, 276] width 105 height 47
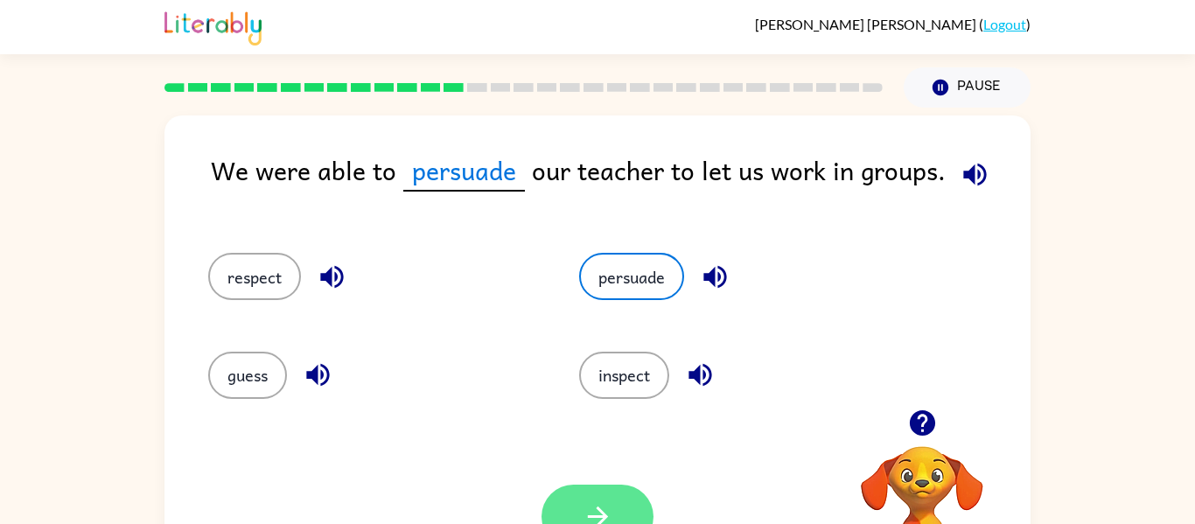
click at [613, 489] on button "button" at bounding box center [598, 517] width 112 height 64
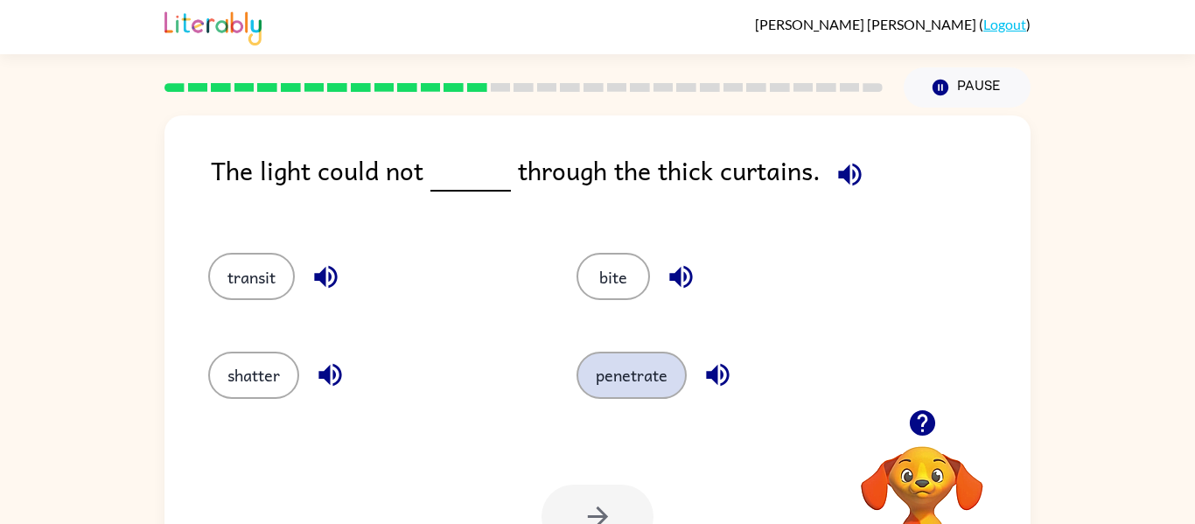
click at [649, 388] on button "penetrate" at bounding box center [632, 375] width 110 height 47
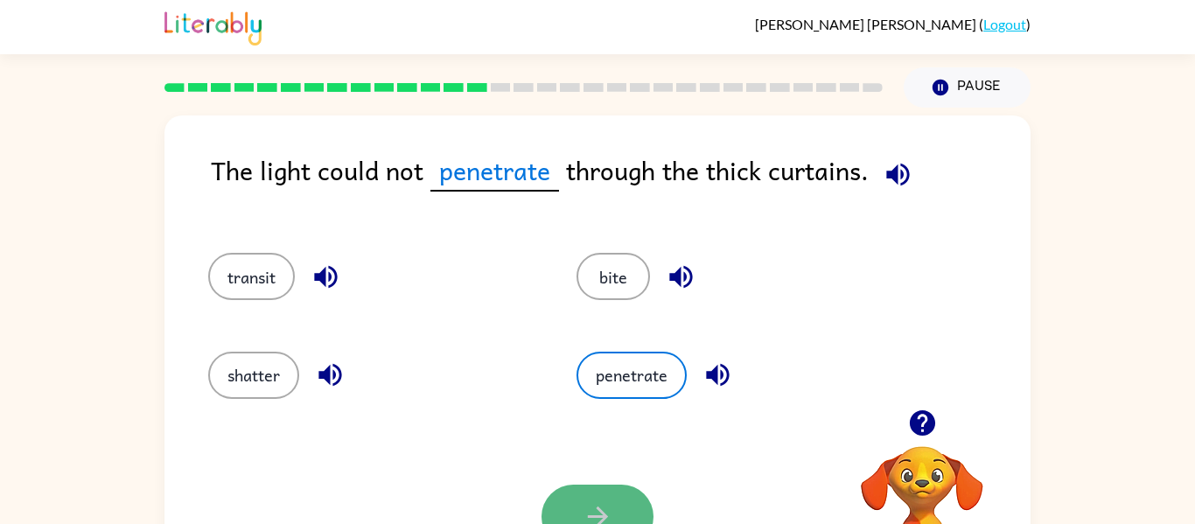
click at [609, 486] on button "button" at bounding box center [598, 517] width 112 height 64
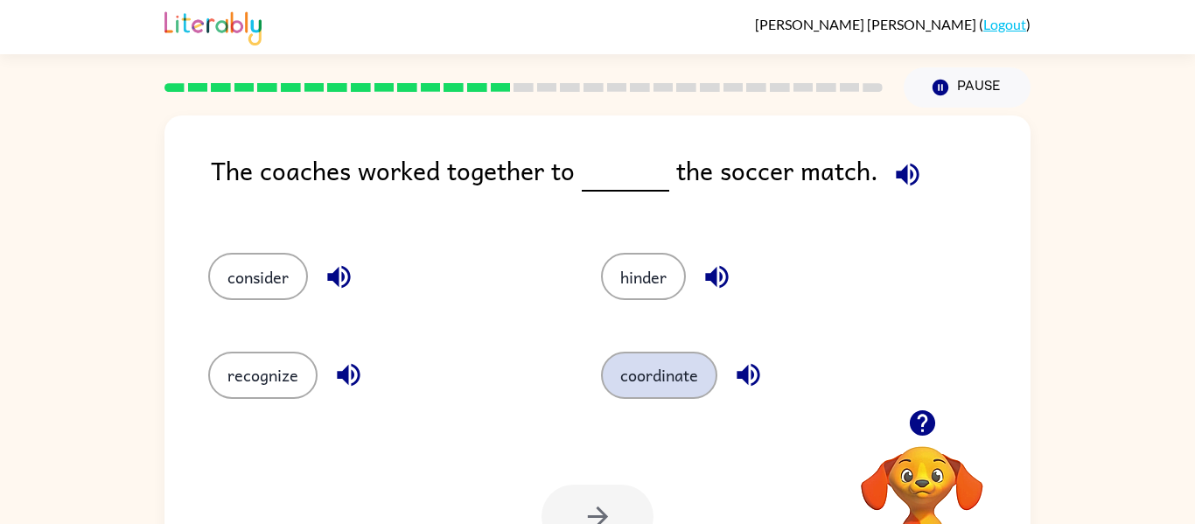
click at [681, 393] on button "coordinate" at bounding box center [659, 375] width 116 height 47
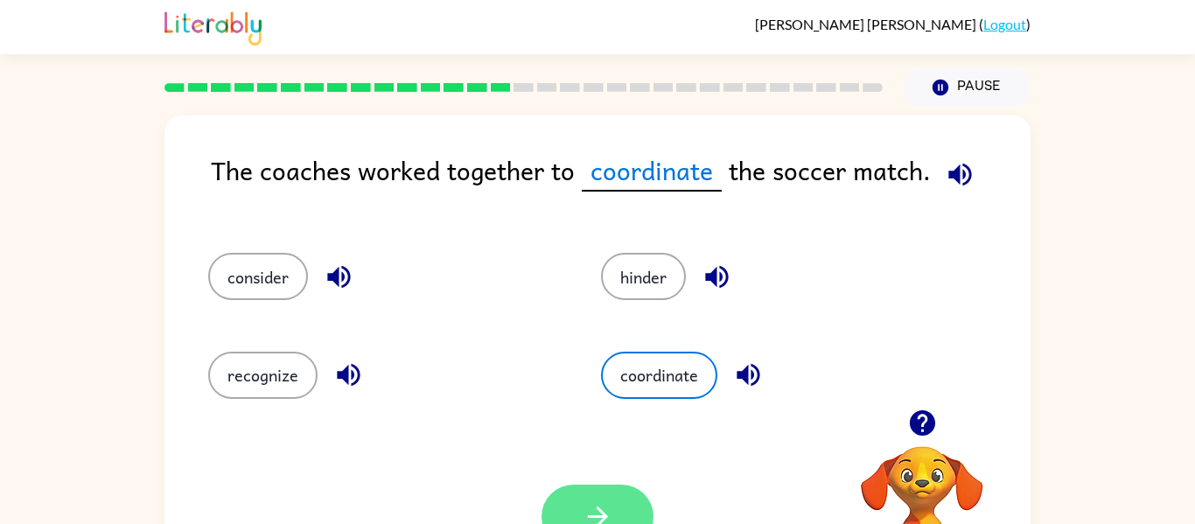
click at [620, 490] on button "button" at bounding box center [598, 517] width 112 height 64
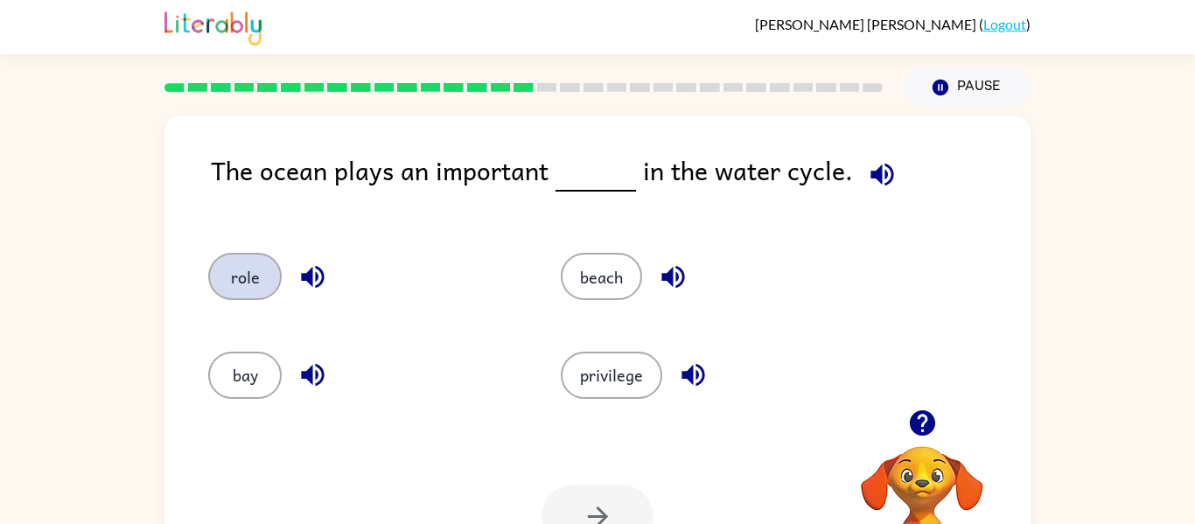
click at [242, 293] on button "role" at bounding box center [245, 276] width 74 height 47
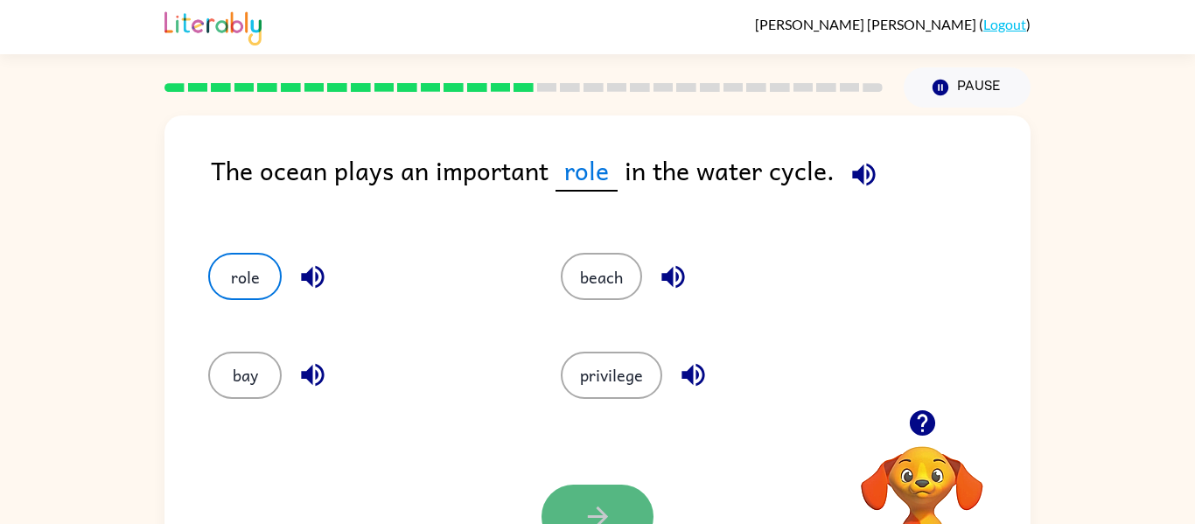
click at [570, 513] on button "button" at bounding box center [598, 517] width 112 height 64
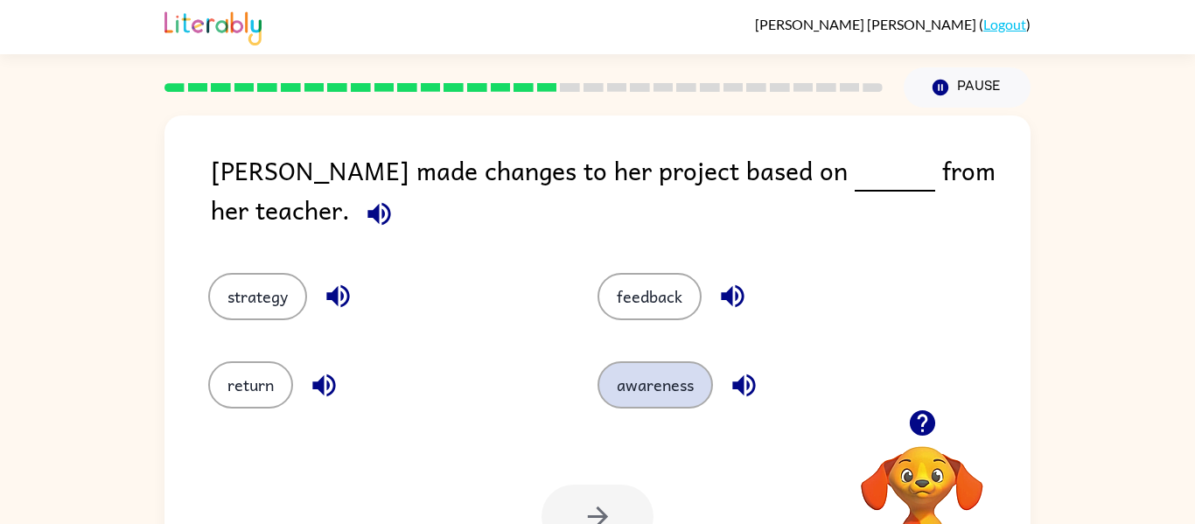
click at [657, 382] on button "awareness" at bounding box center [656, 384] width 116 height 47
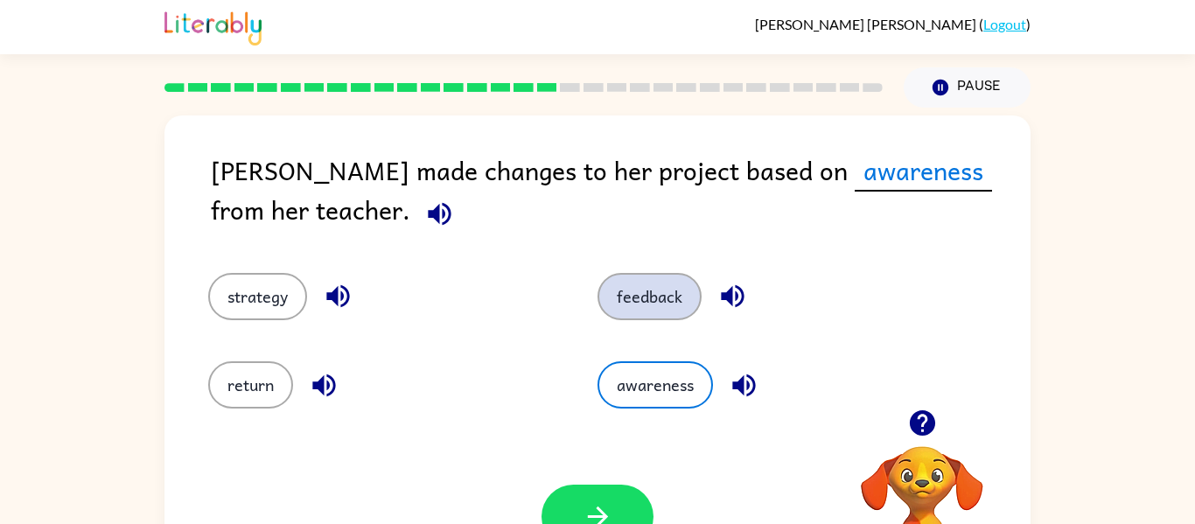
click at [672, 300] on button "feedback" at bounding box center [650, 296] width 104 height 47
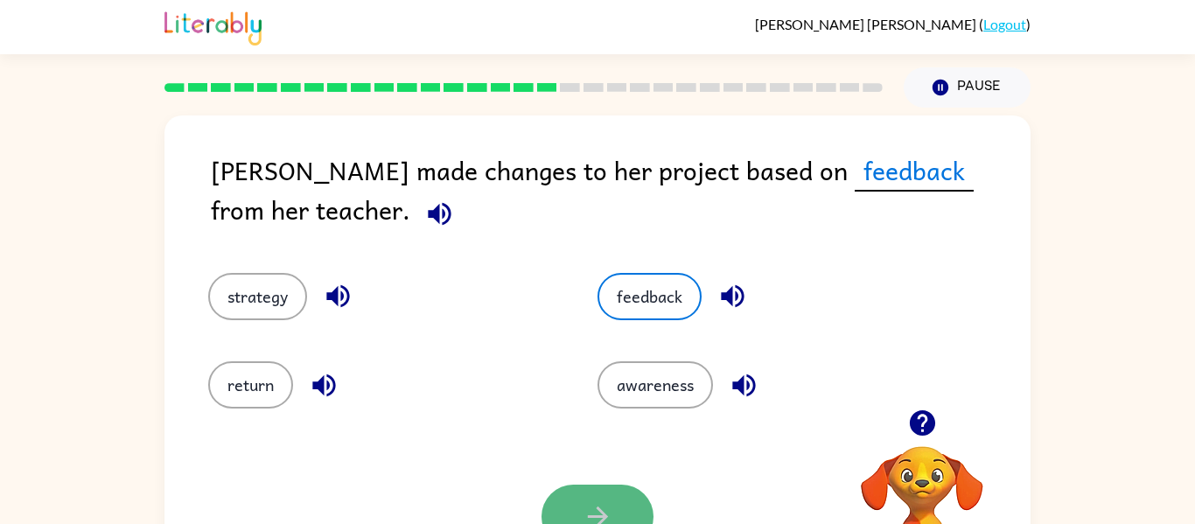
click at [607, 494] on button "button" at bounding box center [598, 517] width 112 height 64
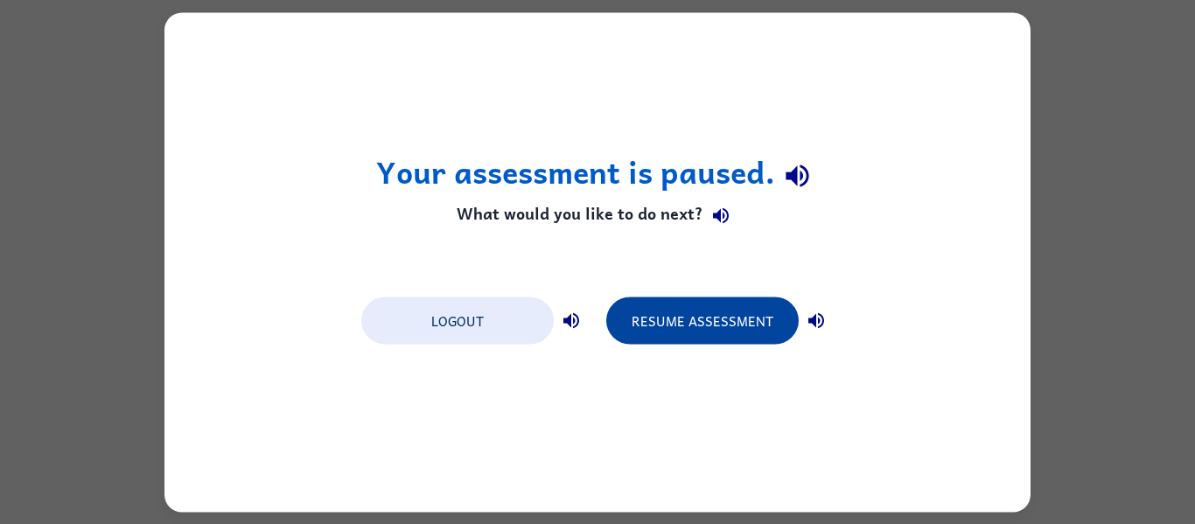
click at [709, 308] on button "Resume Assessment" at bounding box center [702, 320] width 193 height 47
click at [688, 327] on button "Resume Assessment" at bounding box center [702, 320] width 193 height 47
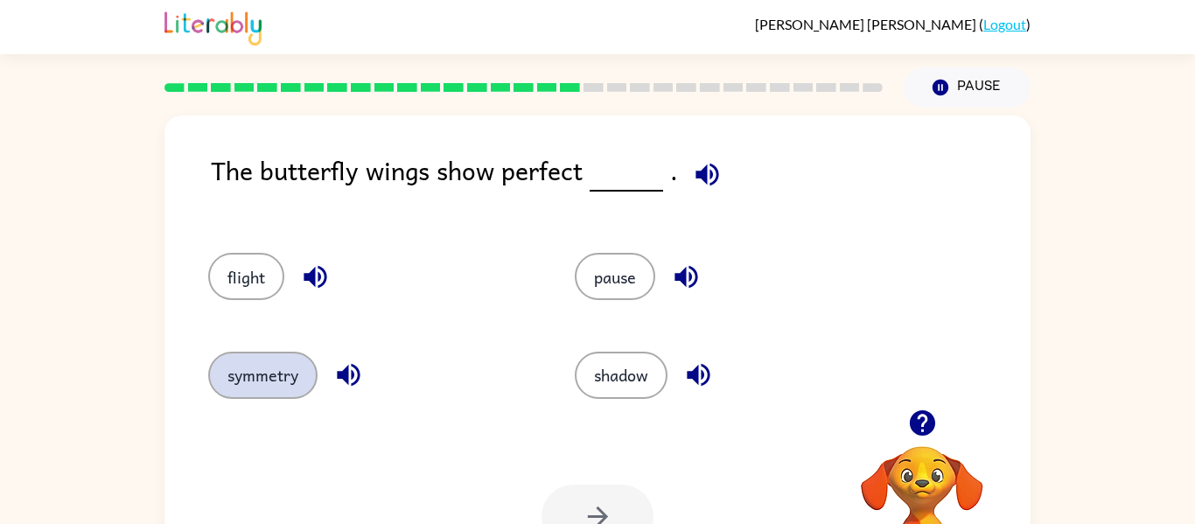
click at [247, 384] on button "symmetry" at bounding box center [262, 375] width 109 height 47
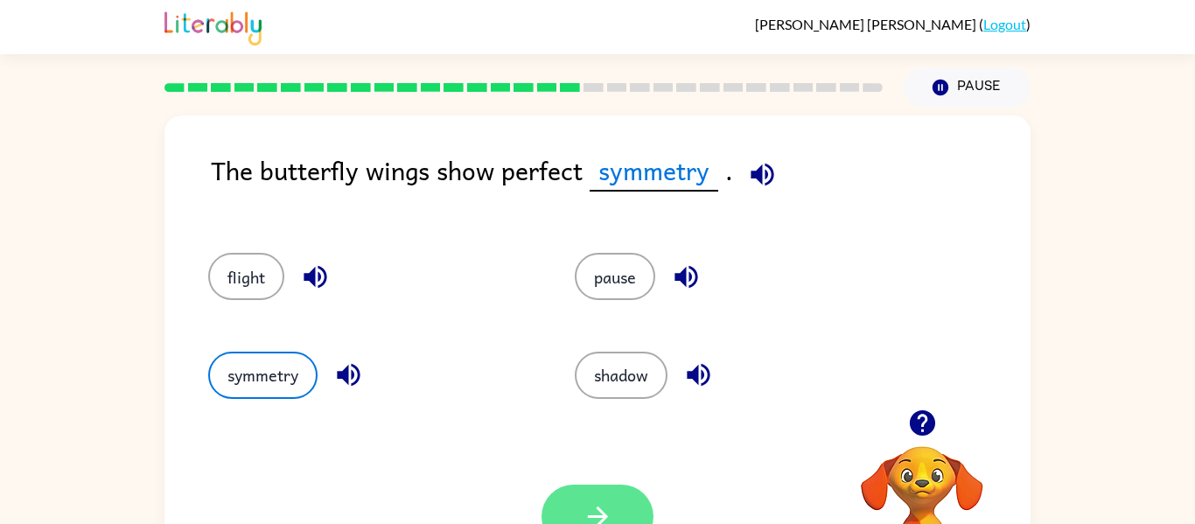
click at [616, 495] on button "button" at bounding box center [598, 517] width 112 height 64
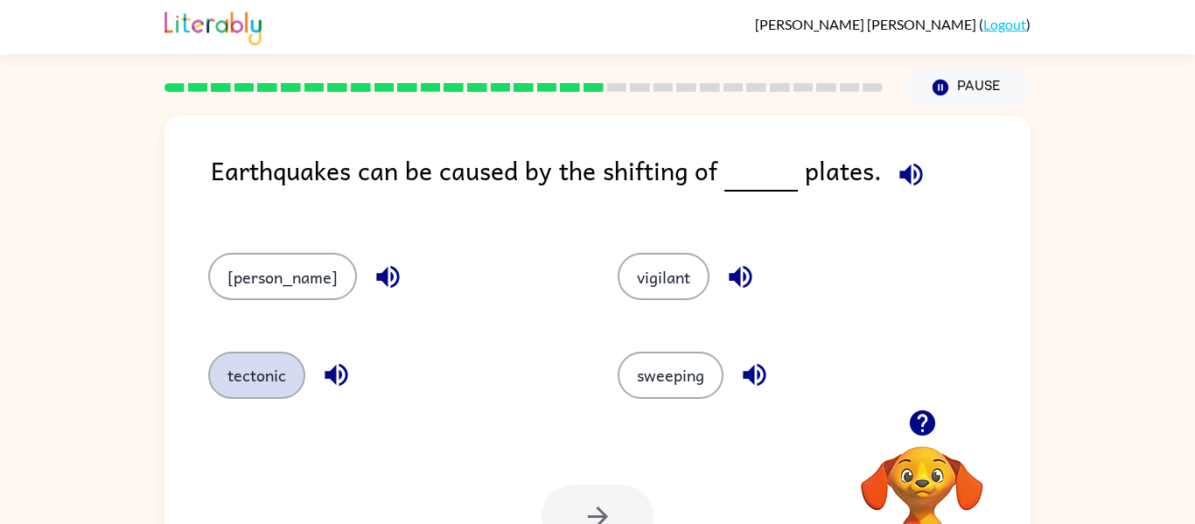
click at [265, 384] on button "tectonic" at bounding box center [256, 375] width 97 height 47
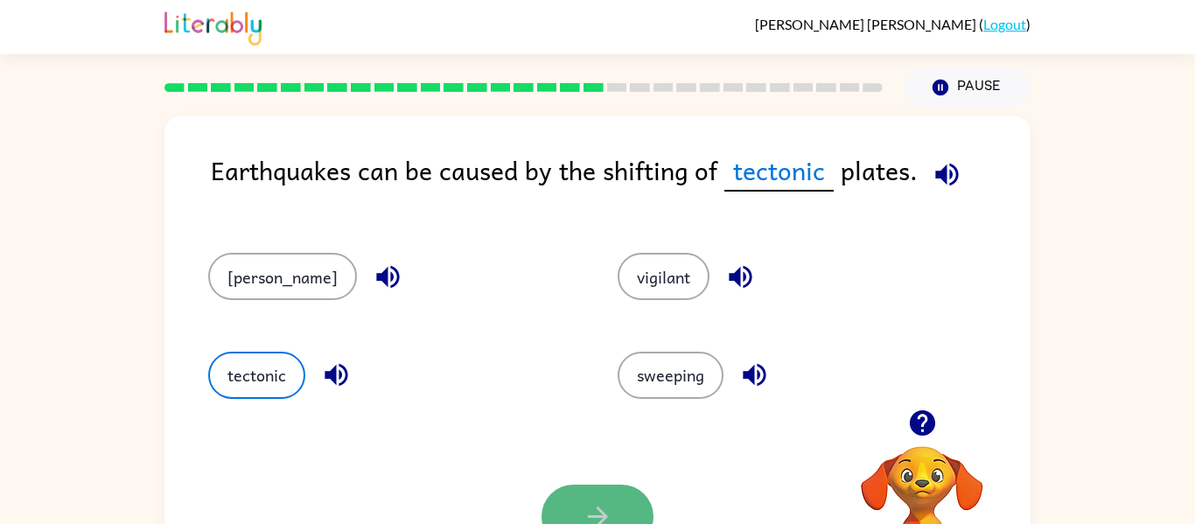
click at [561, 509] on button "button" at bounding box center [598, 517] width 112 height 64
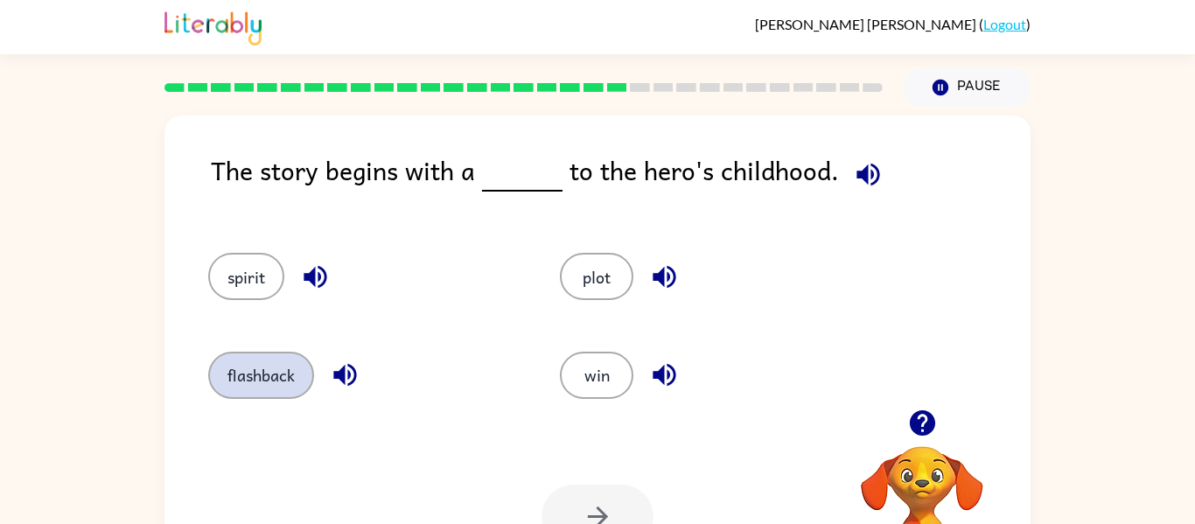
click at [296, 377] on button "flashback" at bounding box center [261, 375] width 106 height 47
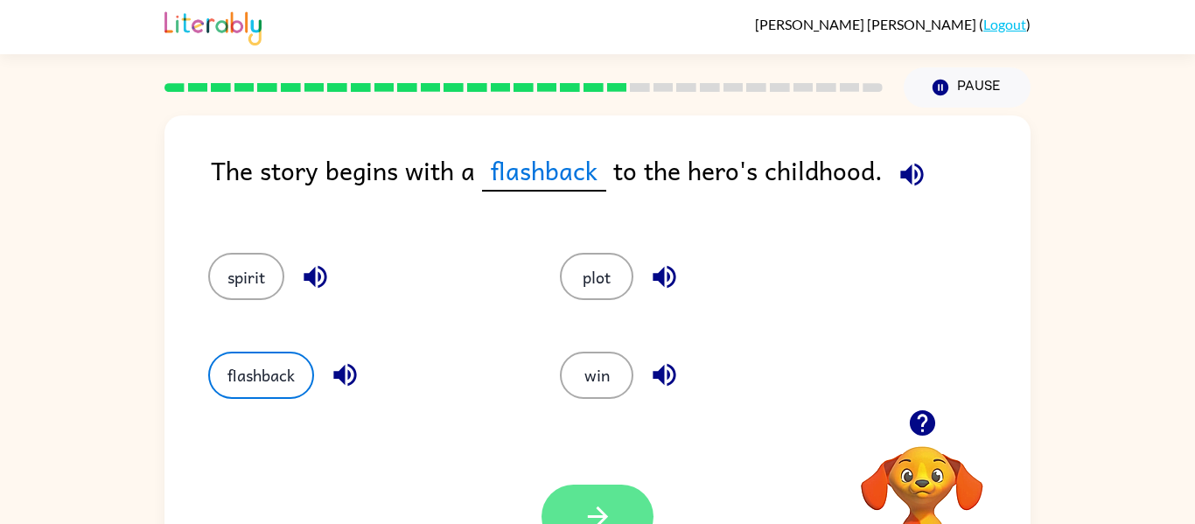
click at [558, 498] on button "button" at bounding box center [598, 517] width 112 height 64
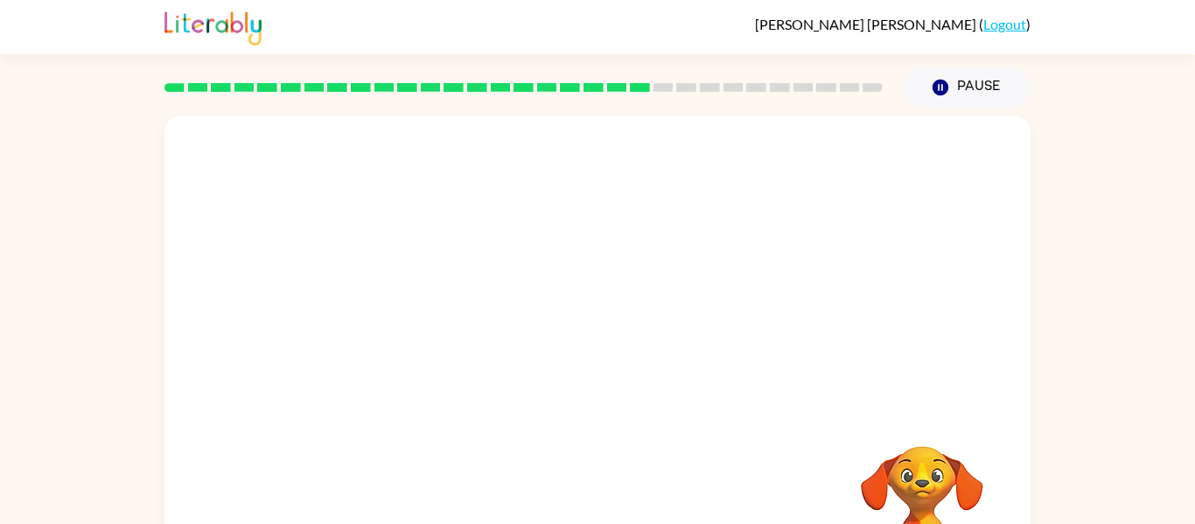
click at [298, 175] on div at bounding box center [598, 263] width 866 height 294
click at [298, 175] on video "Your browser must support playing .mp4 files to use Literably. Please try using…" at bounding box center [598, 263] width 866 height 294
click at [432, 353] on video "Your browser must support playing .mp4 files to use Literably. Please try using…" at bounding box center [598, 263] width 866 height 294
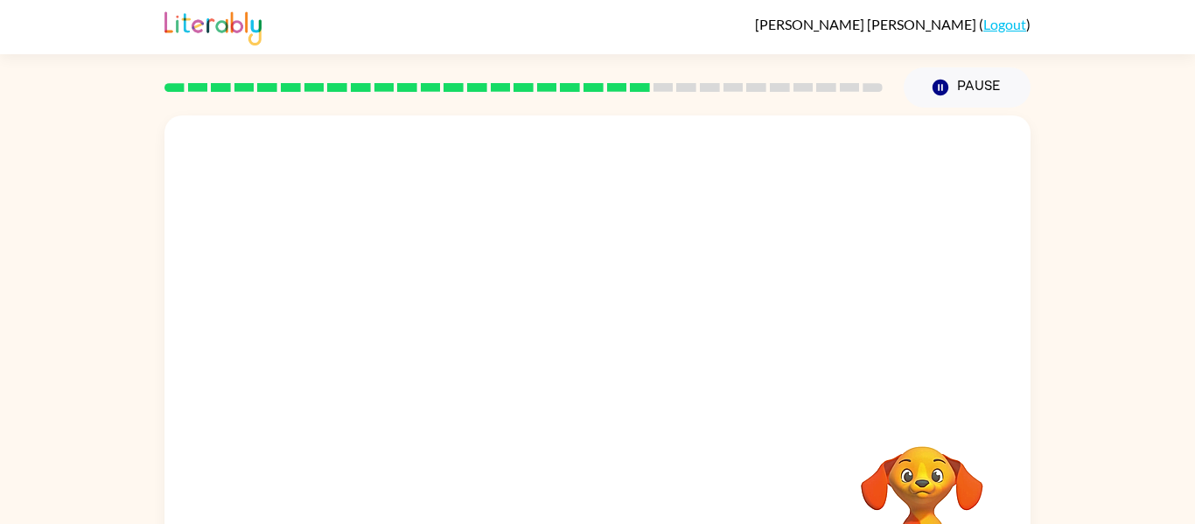
click at [438, 354] on video "Your browser must support playing .mp4 files to use Literably. Please try using…" at bounding box center [598, 263] width 866 height 294
click at [606, 397] on div at bounding box center [598, 374] width 112 height 64
click at [606, 397] on button "button" at bounding box center [598, 374] width 112 height 64
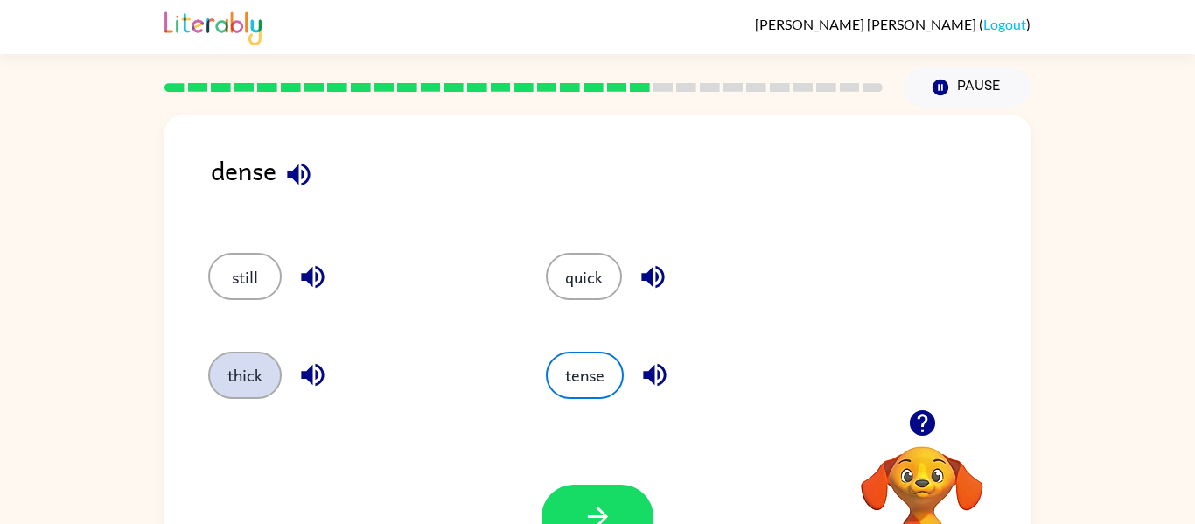
click at [241, 360] on button "thick" at bounding box center [245, 375] width 74 height 47
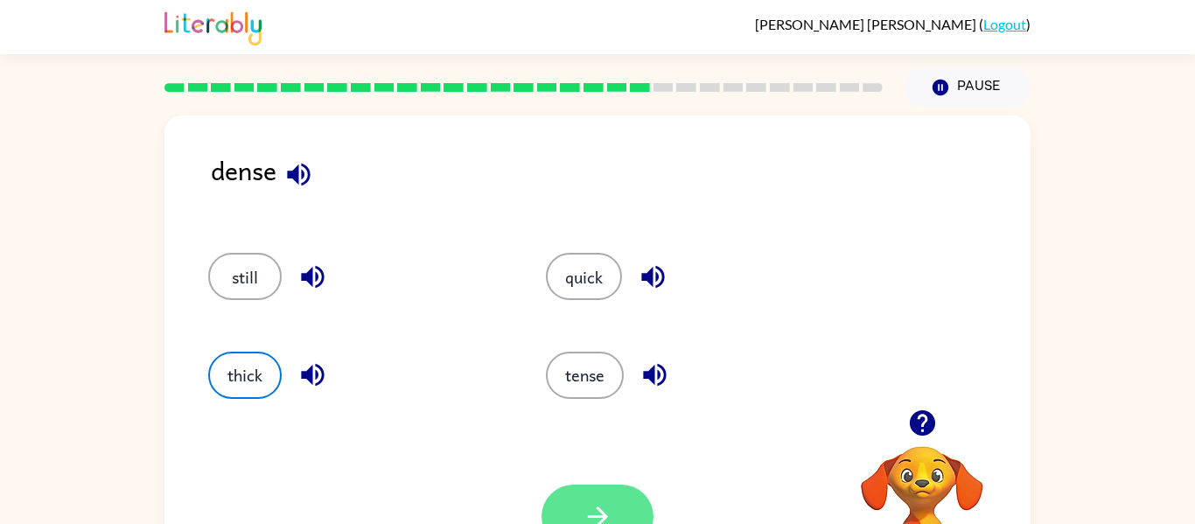
click at [617, 499] on button "button" at bounding box center [598, 517] width 112 height 64
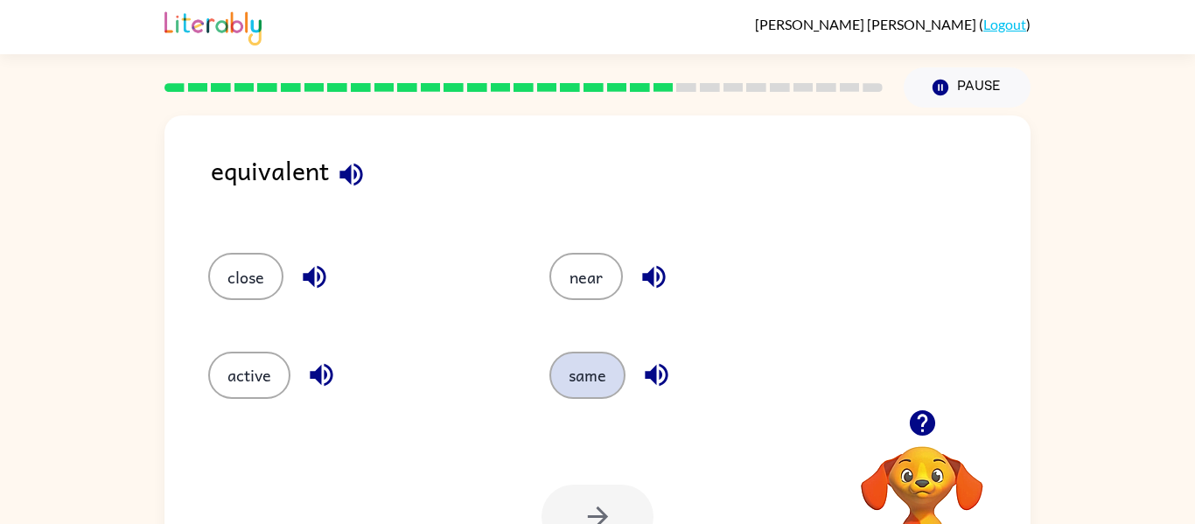
click at [602, 393] on button "same" at bounding box center [588, 375] width 76 height 47
click at [615, 499] on button "button" at bounding box center [598, 517] width 112 height 64
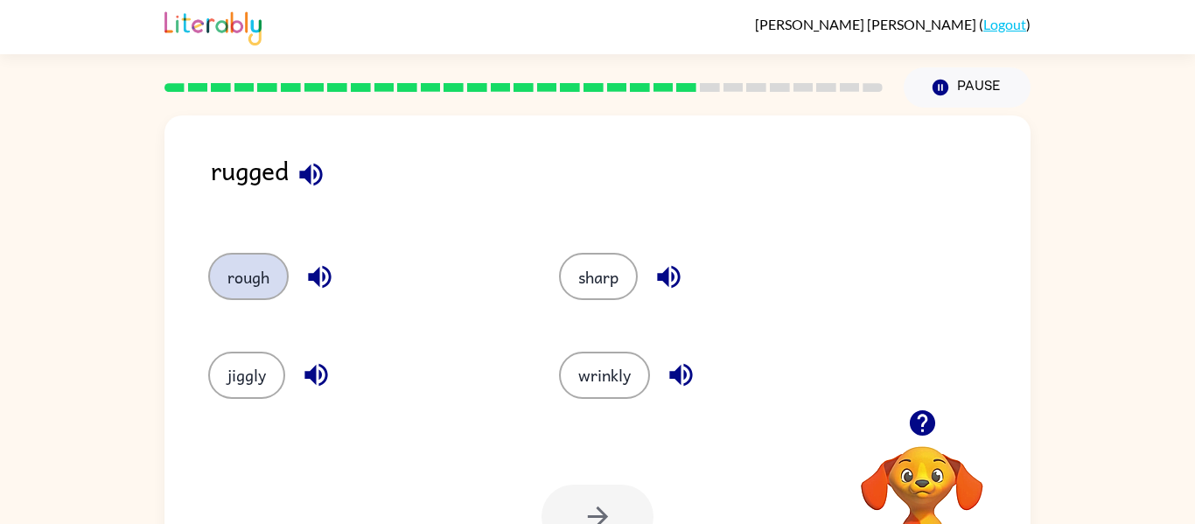
click at [249, 282] on button "rough" at bounding box center [248, 276] width 81 height 47
click at [617, 521] on button "button" at bounding box center [598, 517] width 112 height 64
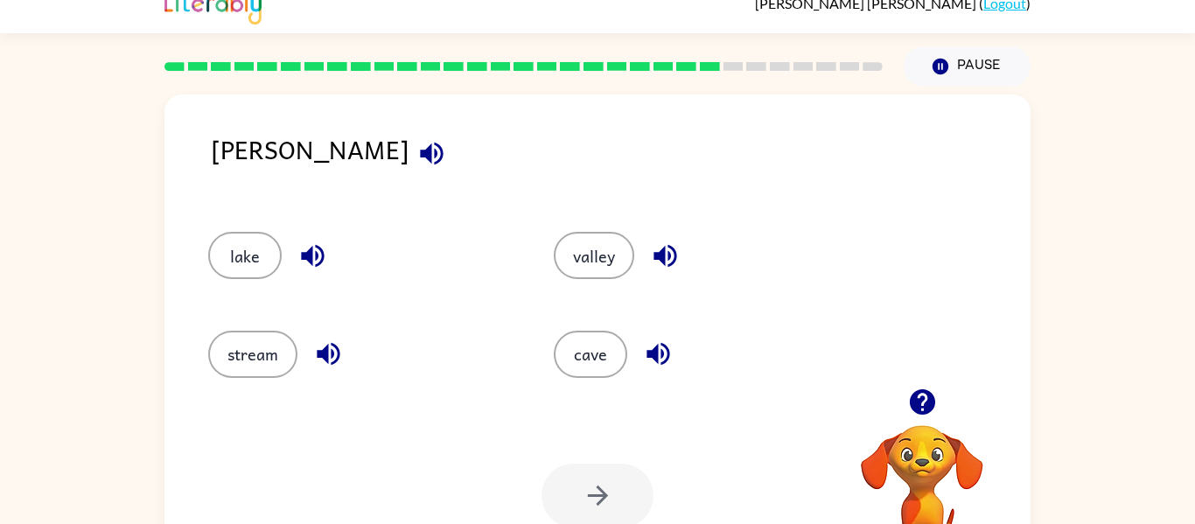
scroll to position [27, 0]
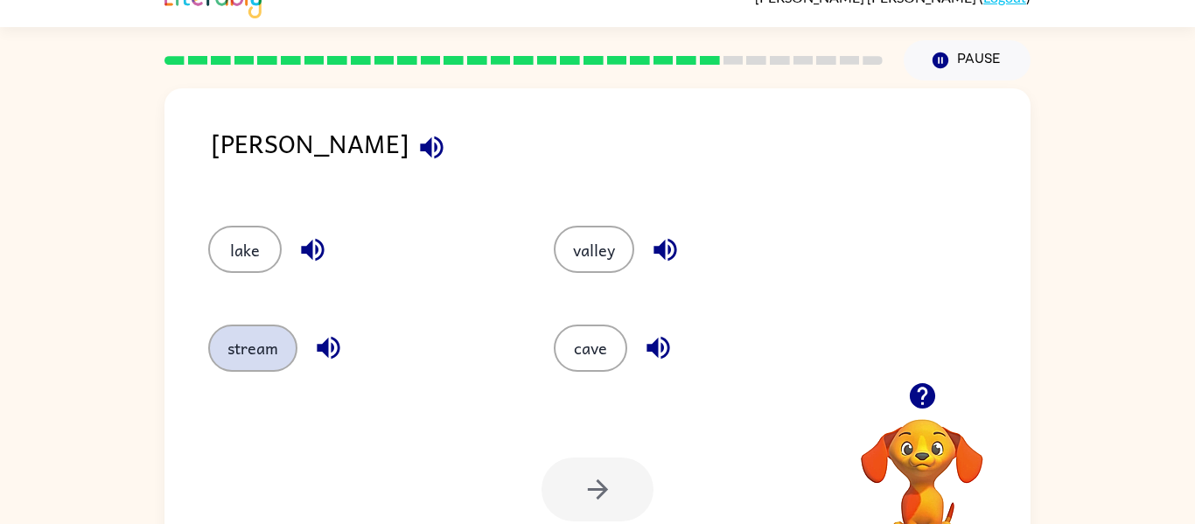
click at [244, 339] on button "stream" at bounding box center [252, 348] width 89 height 47
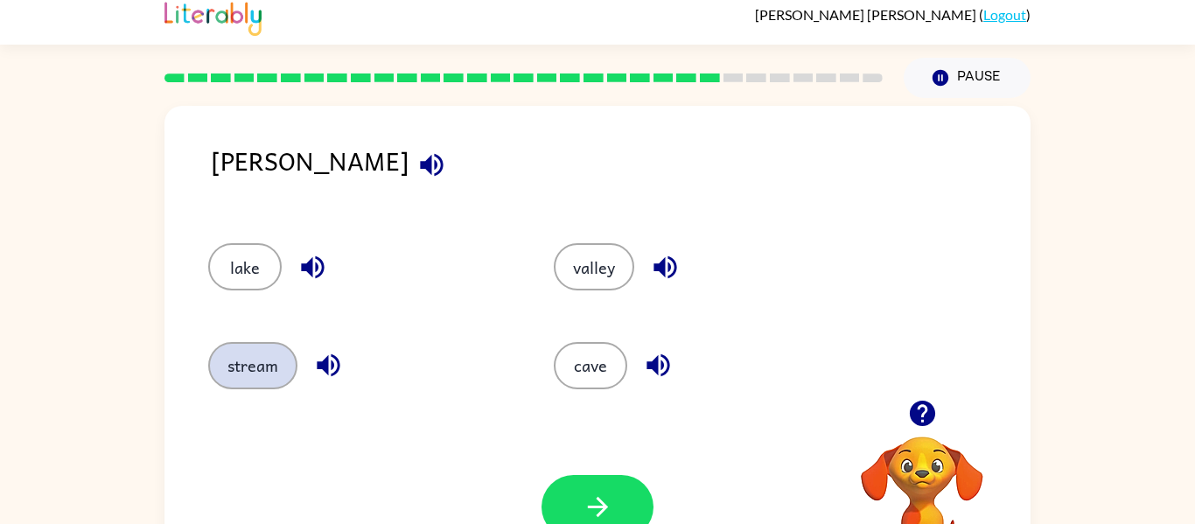
scroll to position [0, 0]
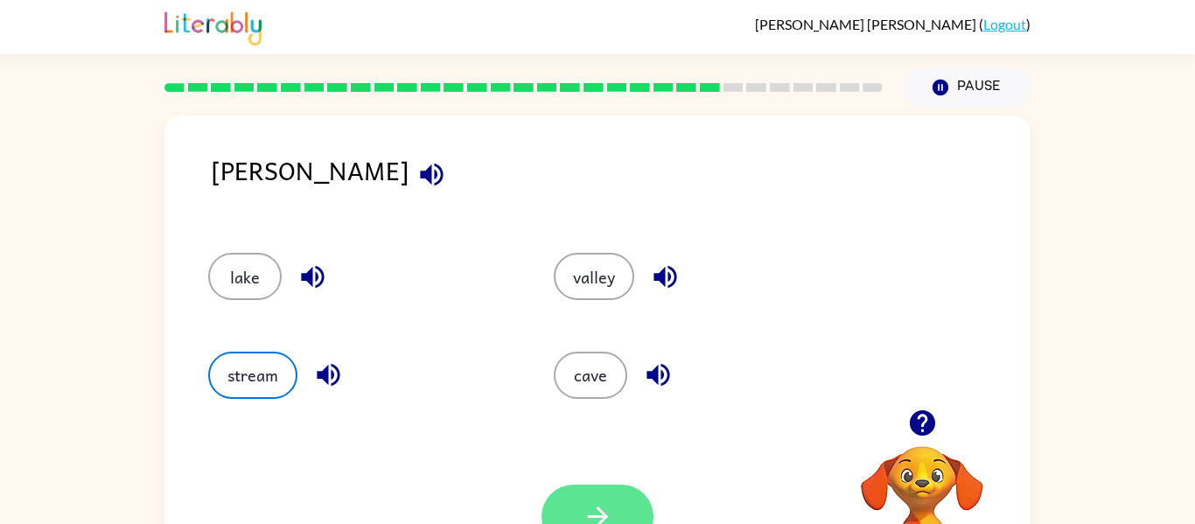
click at [611, 515] on icon "button" at bounding box center [598, 516] width 31 height 31
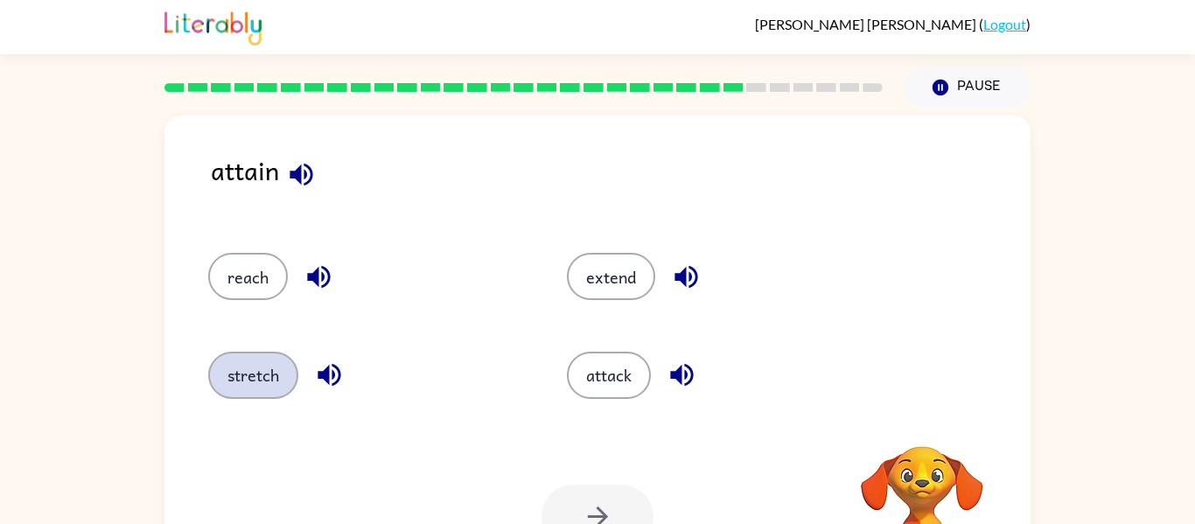
click at [263, 381] on button "stretch" at bounding box center [253, 375] width 90 height 47
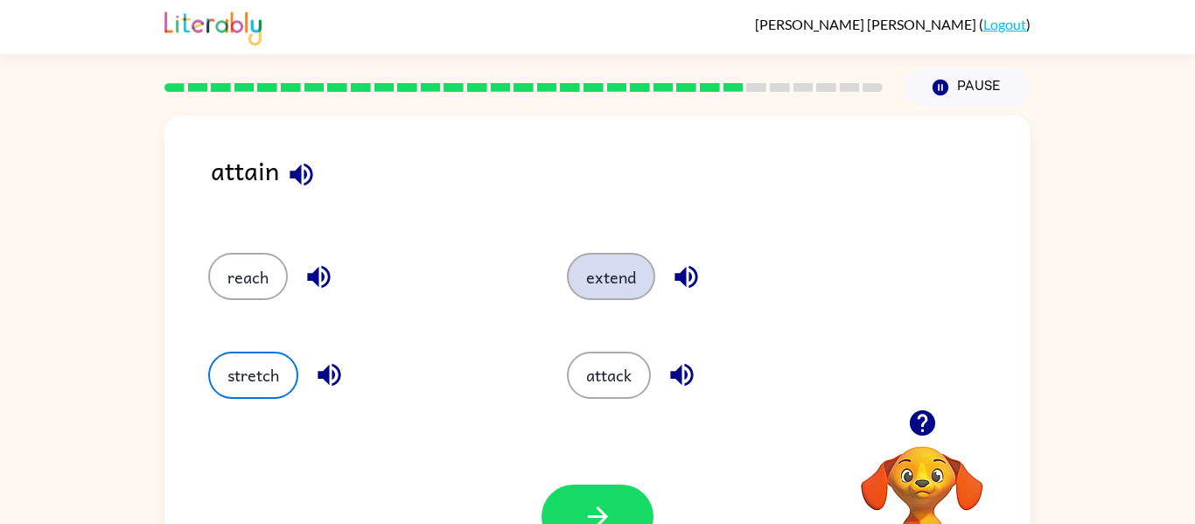
click at [616, 298] on button "extend" at bounding box center [611, 276] width 88 height 47
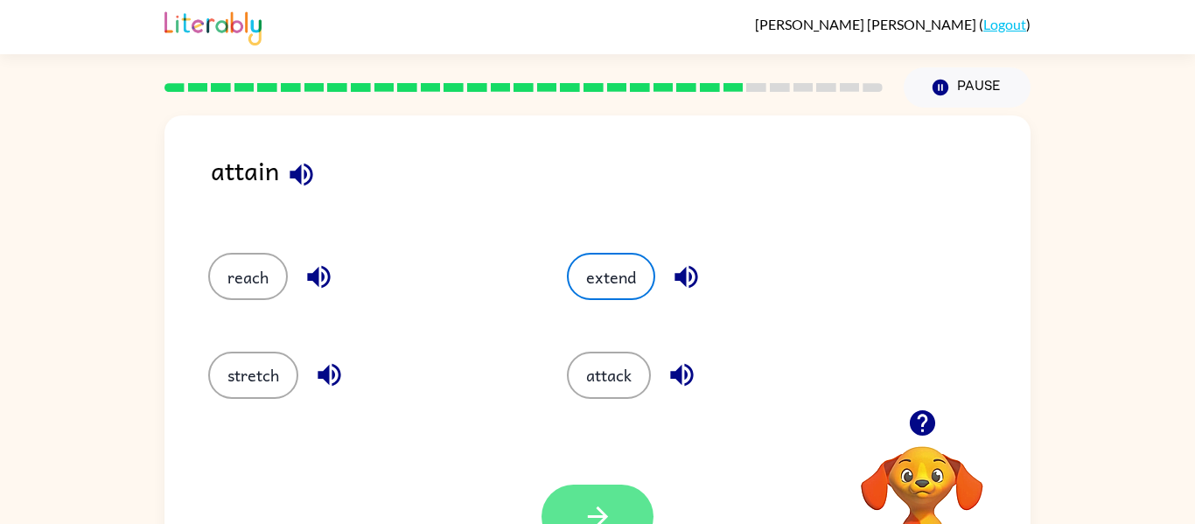
click at [630, 521] on button "button" at bounding box center [598, 517] width 112 height 64
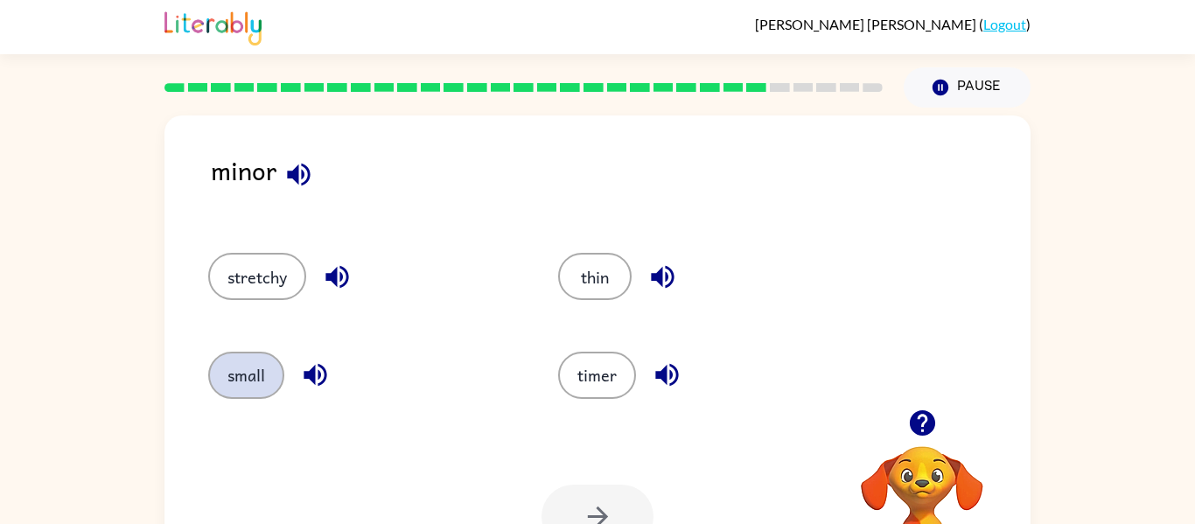
click at [249, 376] on button "small" at bounding box center [246, 375] width 76 height 47
click at [613, 512] on button "button" at bounding box center [598, 517] width 112 height 64
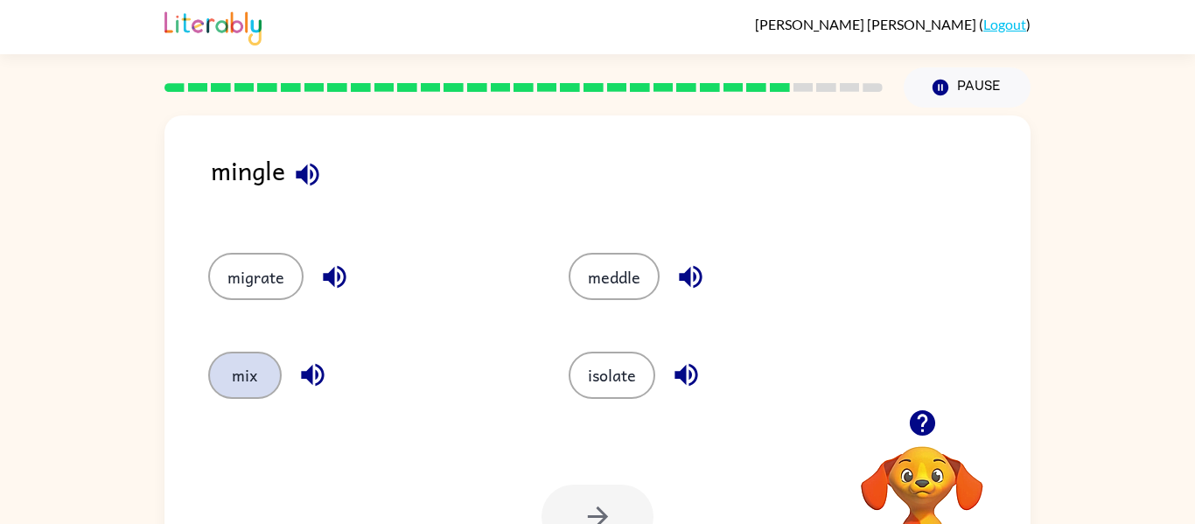
click at [241, 370] on button "mix" at bounding box center [245, 375] width 74 height 47
click at [597, 521] on icon "button" at bounding box center [598, 516] width 31 height 31
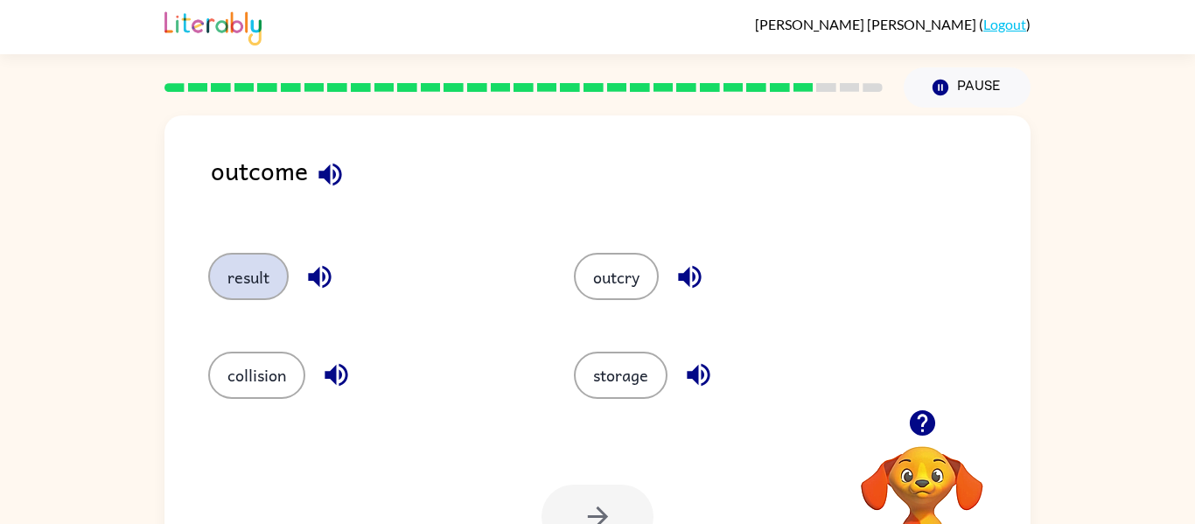
click at [240, 291] on button "result" at bounding box center [248, 276] width 81 height 47
click at [587, 521] on icon "button" at bounding box center [598, 516] width 31 height 31
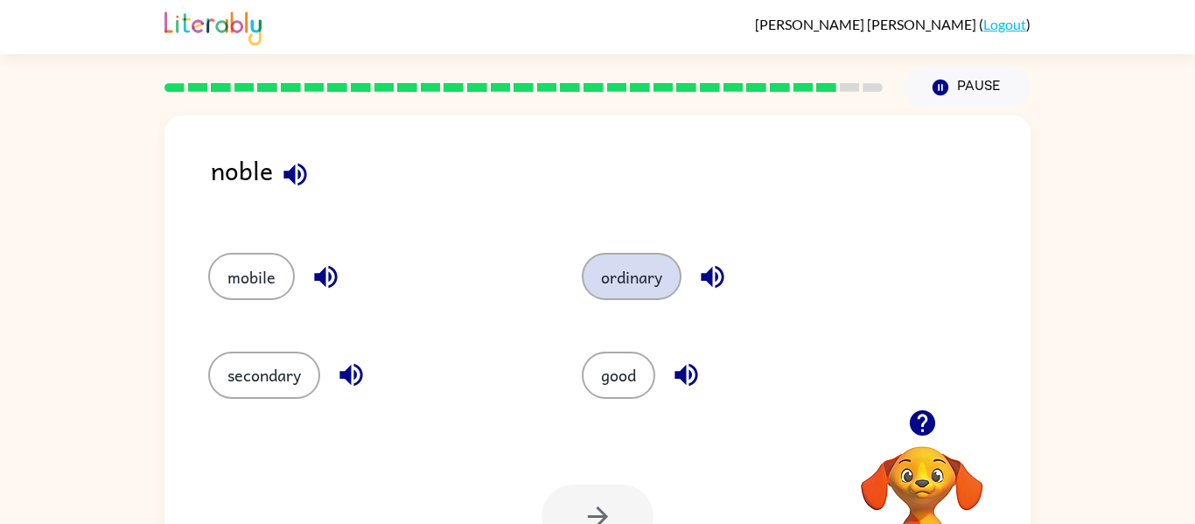
click at [626, 290] on button "ordinary" at bounding box center [632, 276] width 100 height 47
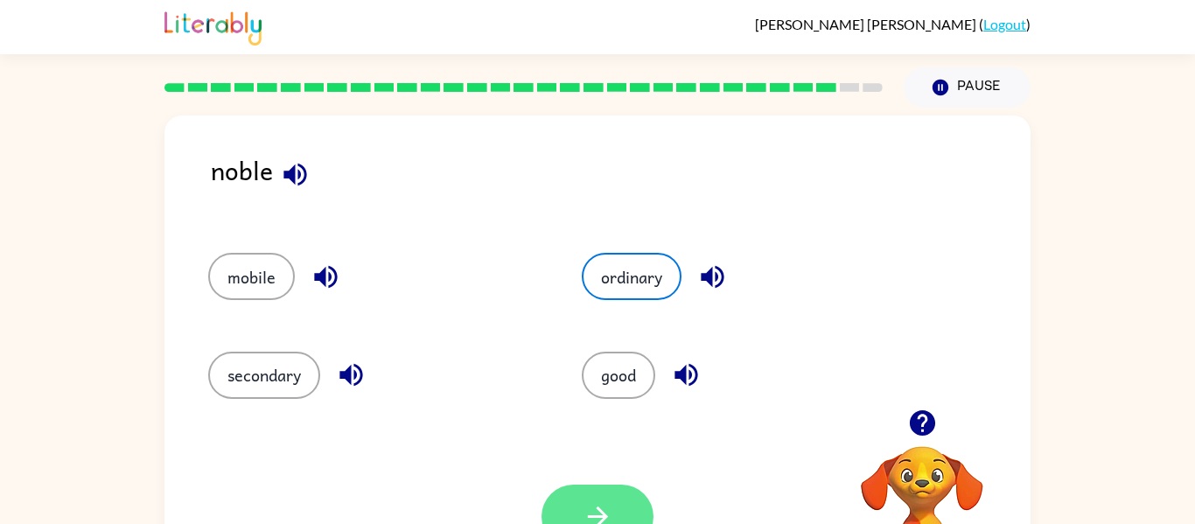
click at [595, 499] on button "button" at bounding box center [598, 517] width 112 height 64
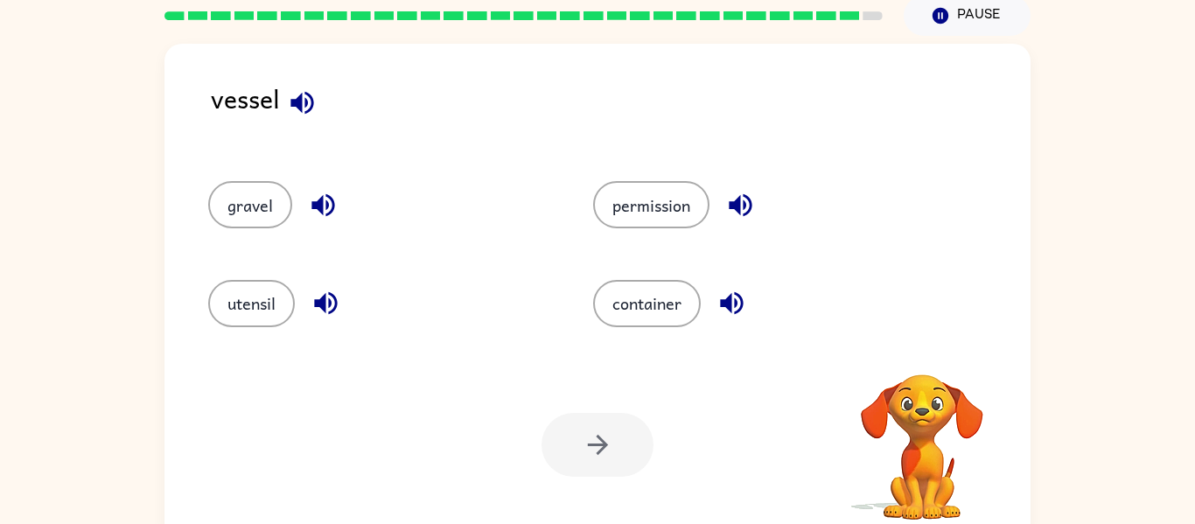
scroll to position [74, 0]
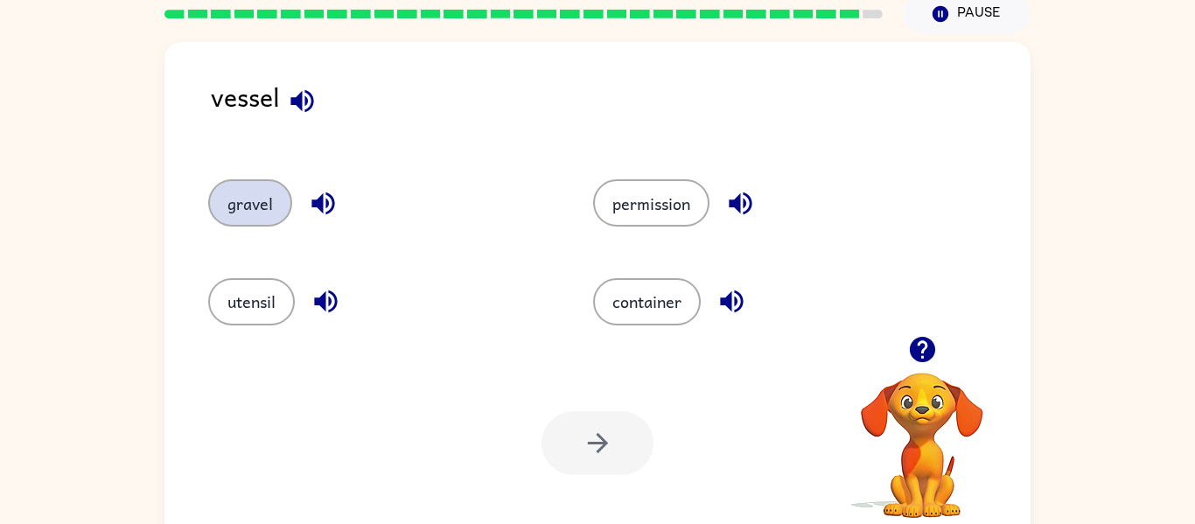
click at [229, 214] on button "gravel" at bounding box center [250, 202] width 84 height 47
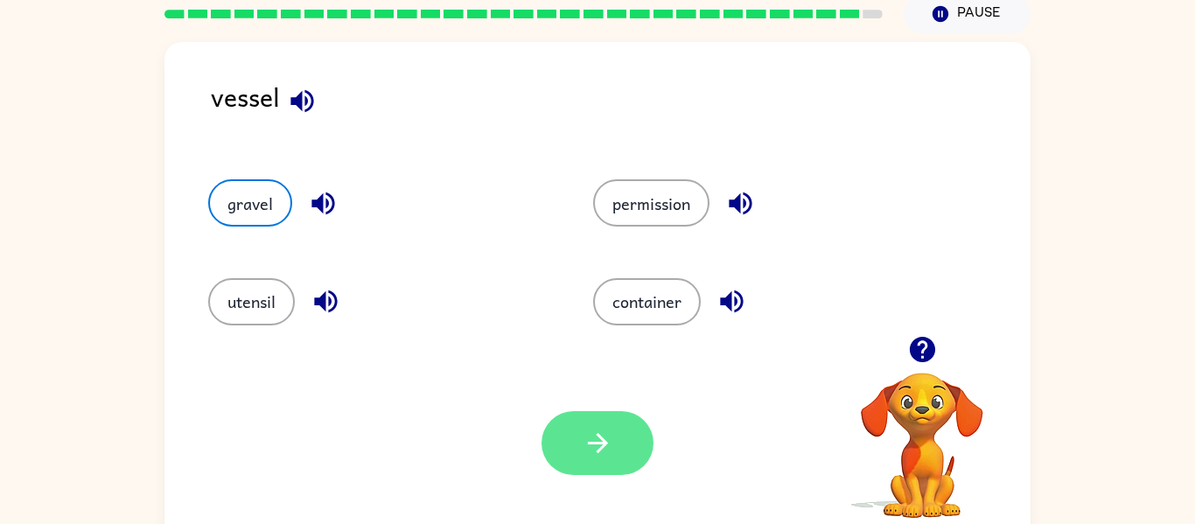
click at [608, 468] on button "button" at bounding box center [598, 443] width 112 height 64
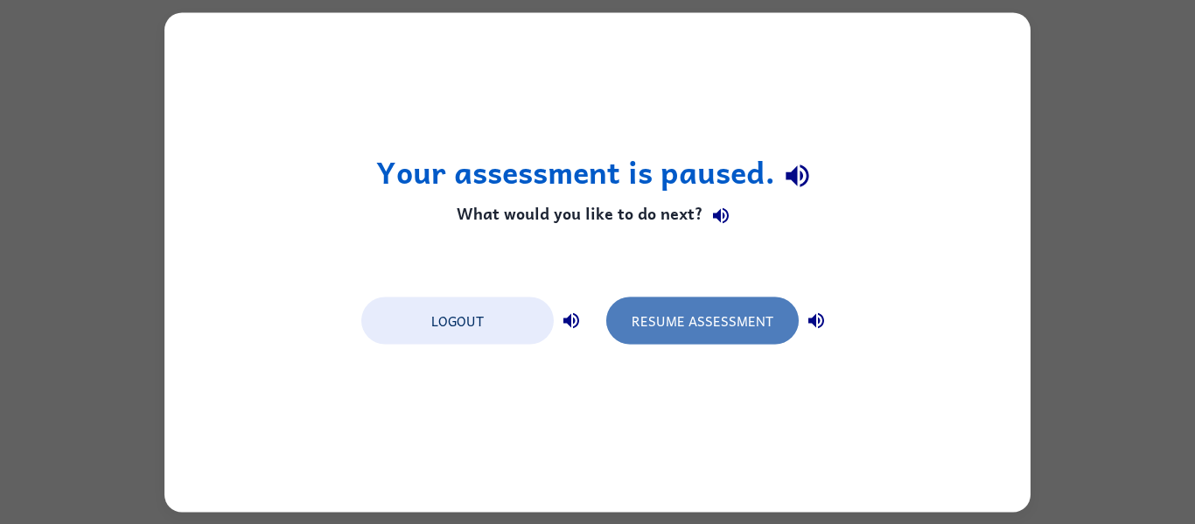
drag, startPoint x: 667, startPoint y: 307, endPoint x: 677, endPoint y: 312, distance: 11.7
click at [677, 312] on button "Resume Assessment" at bounding box center [702, 320] width 193 height 47
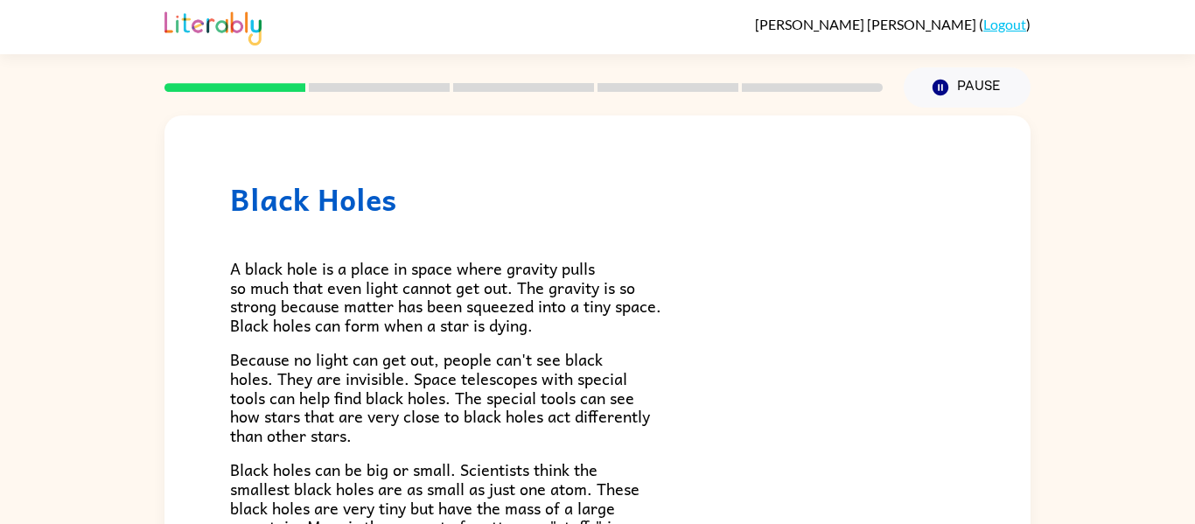
click at [672, 321] on p "A black hole is a place in space where gravity pulls so much that even light ca…" at bounding box center [597, 296] width 735 height 75
click at [630, 59] on div at bounding box center [524, 87] width 740 height 61
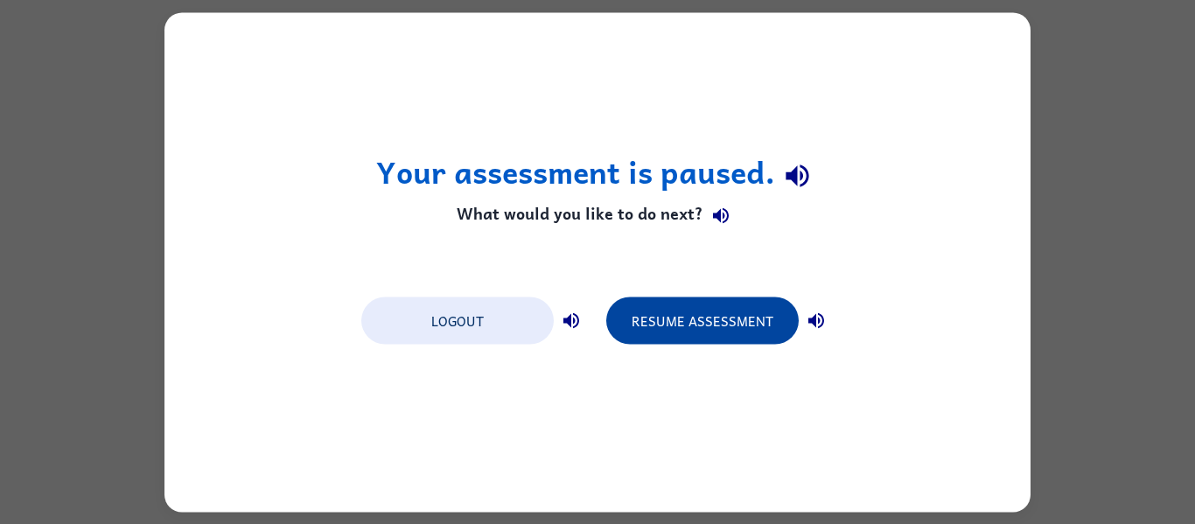
click at [677, 302] on button "Resume Assessment" at bounding box center [702, 320] width 193 height 47
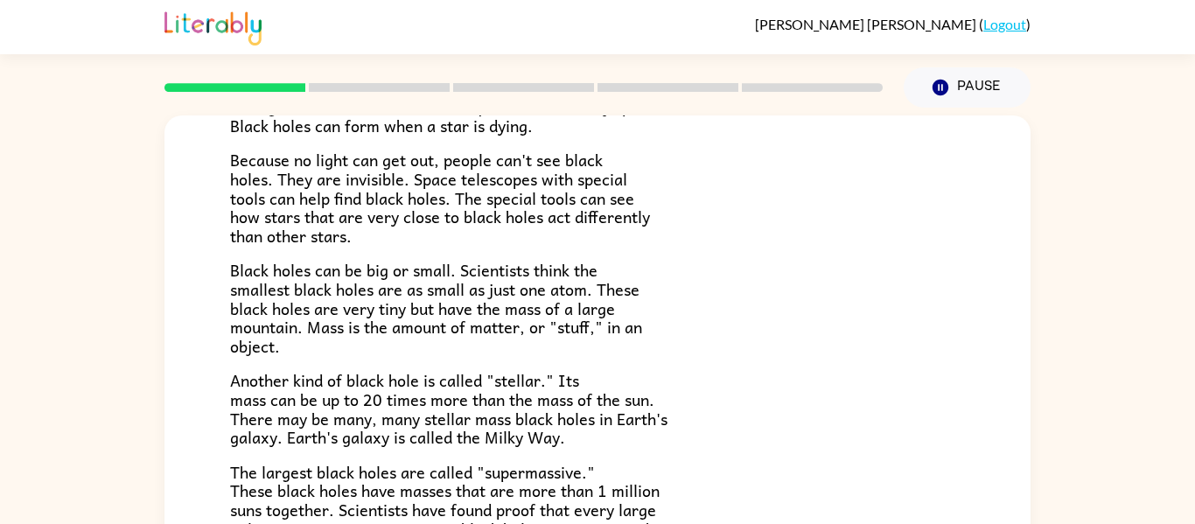
scroll to position [174, 0]
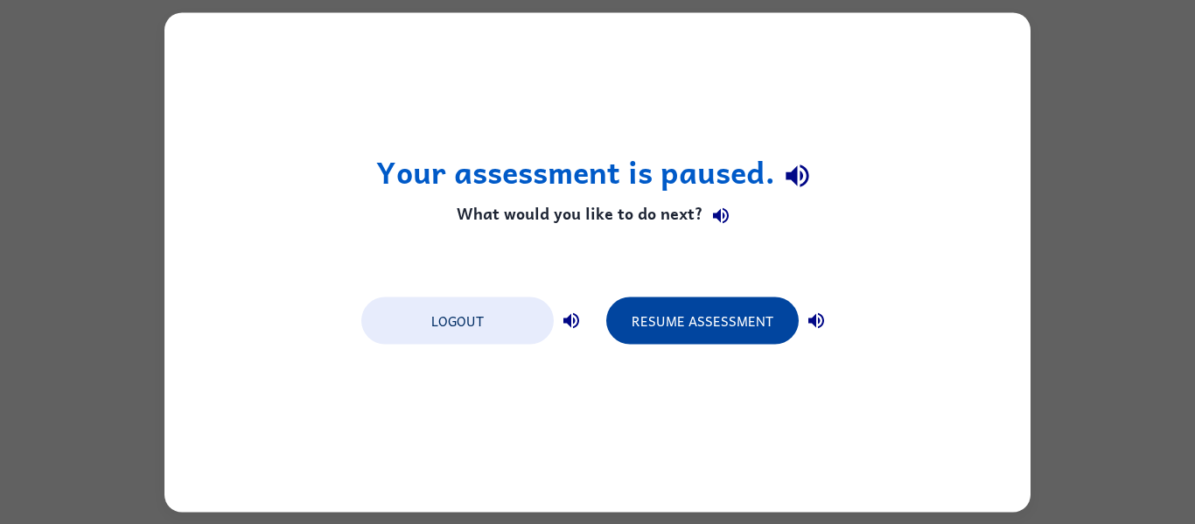
click at [684, 334] on button "Resume Assessment" at bounding box center [702, 320] width 193 height 47
click at [691, 302] on button "Resume Assessment" at bounding box center [702, 320] width 193 height 47
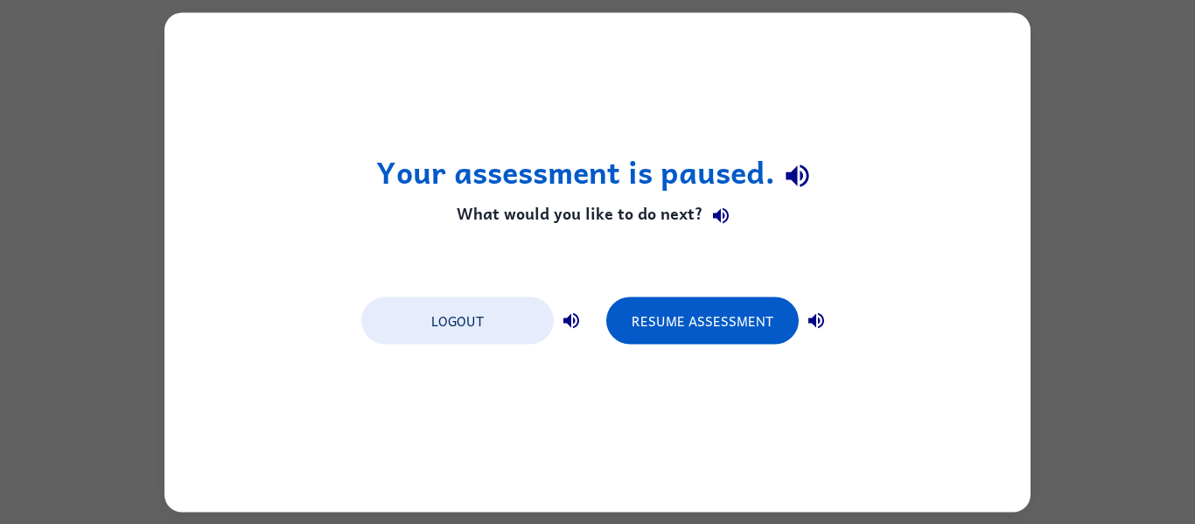
scroll to position [0, 0]
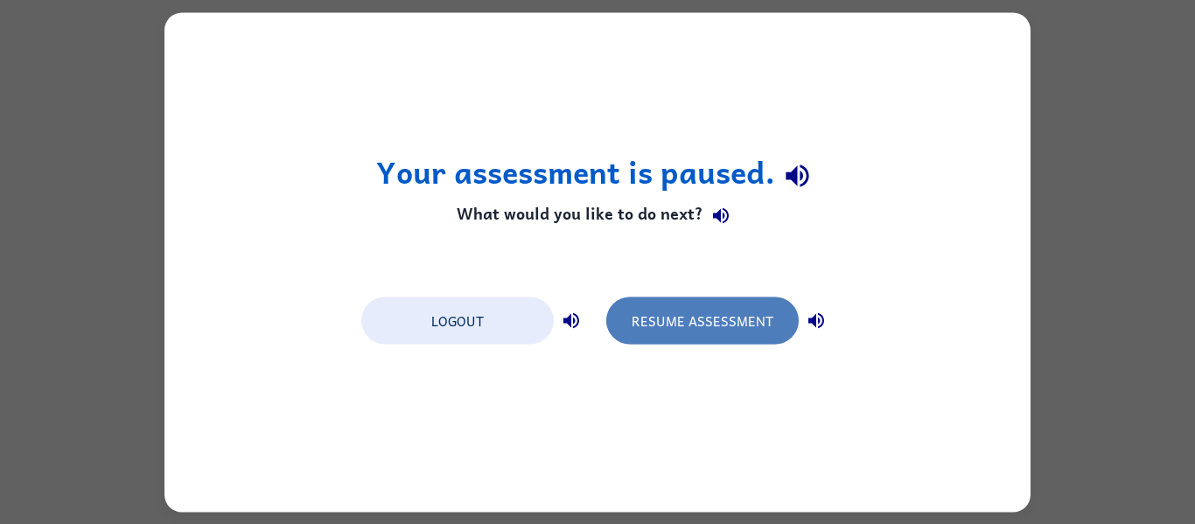
click at [710, 318] on button "Resume Assessment" at bounding box center [702, 320] width 193 height 47
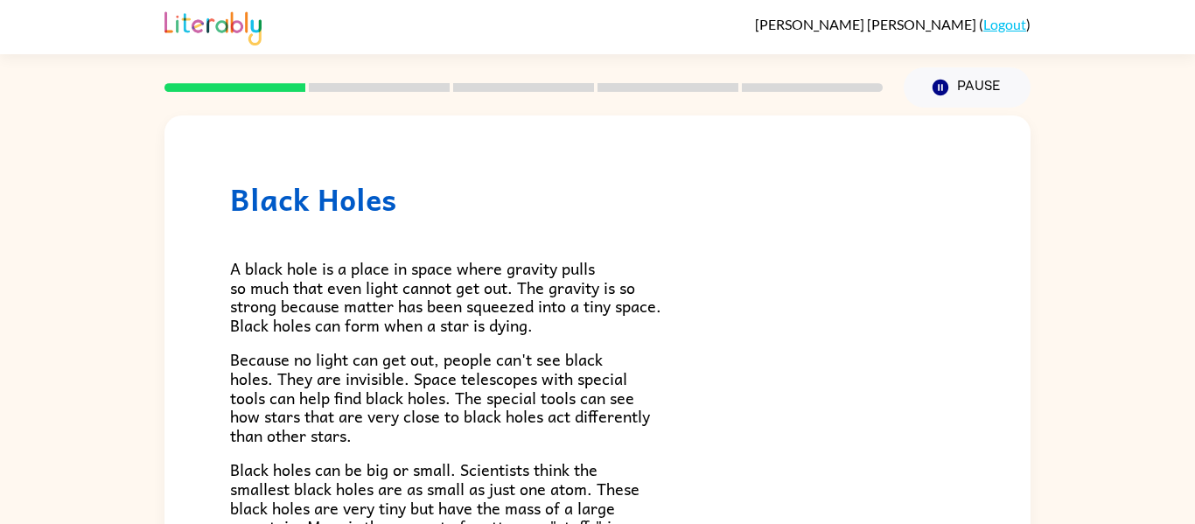
click at [710, 318] on p "A black hole is a place in space where gravity pulls so much that even light ca…" at bounding box center [597, 296] width 735 height 75
